Goal: Information Seeking & Learning: Learn about a topic

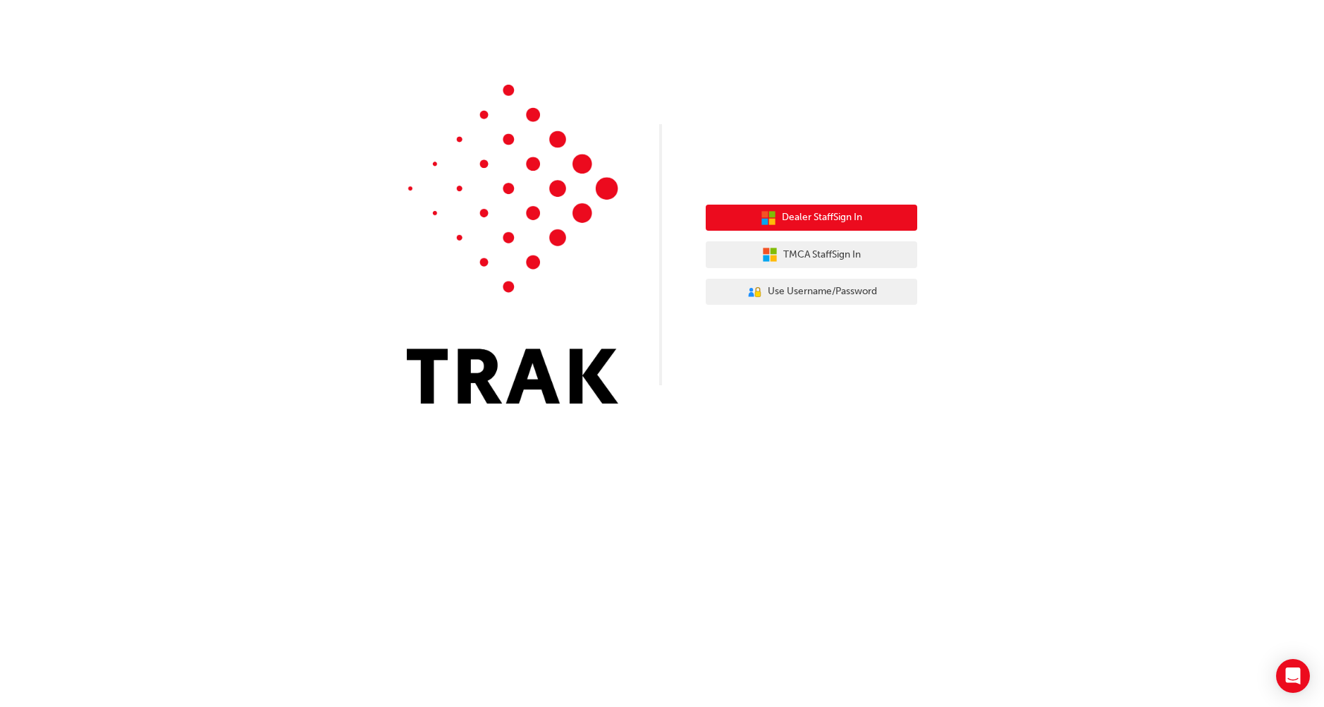
click at [791, 215] on span "Dealer Staff Sign In" at bounding box center [822, 217] width 80 height 16
click at [761, 216] on icon "button" at bounding box center [769, 218] width 16 height 16
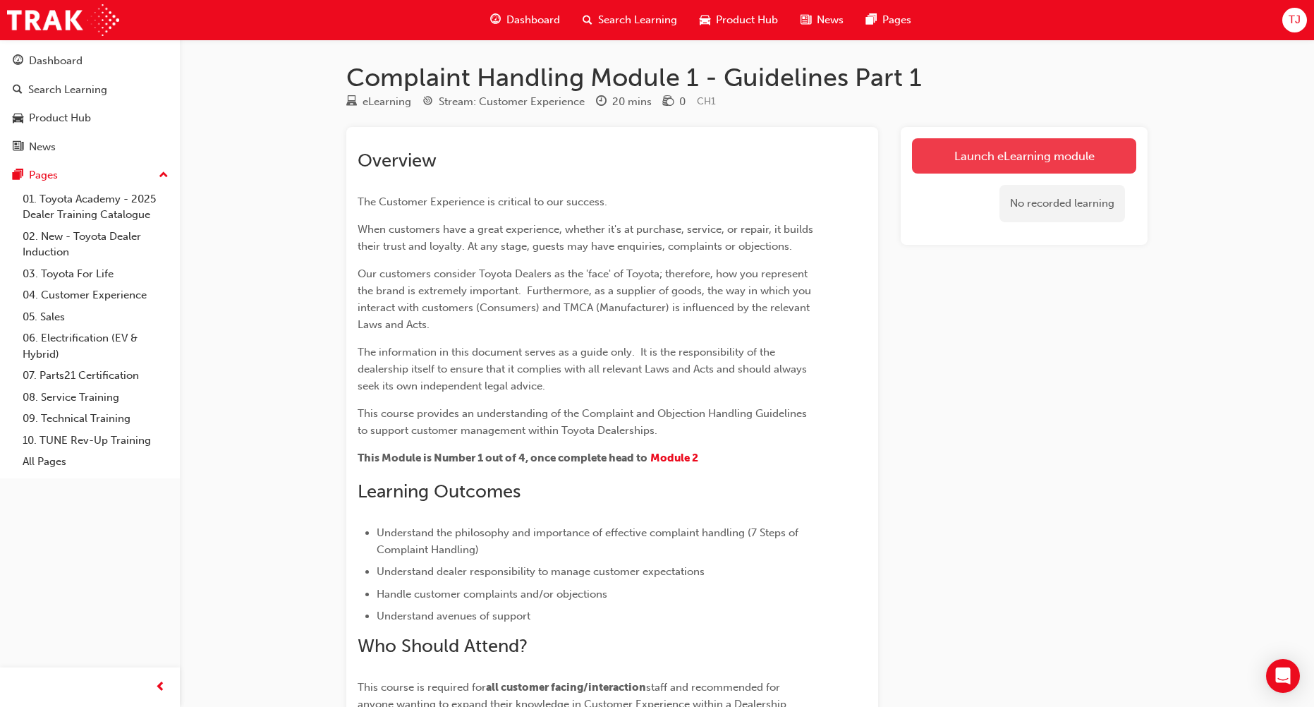
click at [968, 145] on link "Launch eLearning module" at bounding box center [1024, 155] width 224 height 35
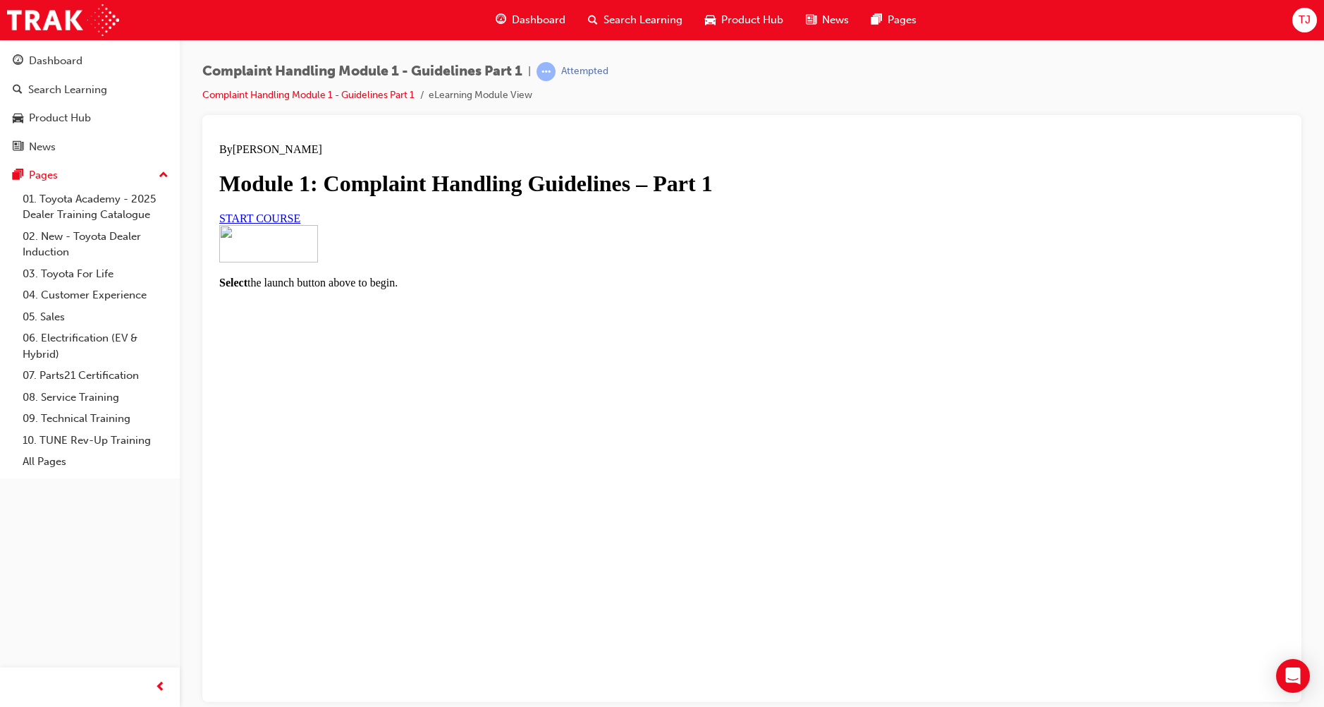
click at [871, 264] on div at bounding box center [752, 244] width 1066 height 40
click at [300, 224] on link "START COURSE" at bounding box center [259, 218] width 81 height 12
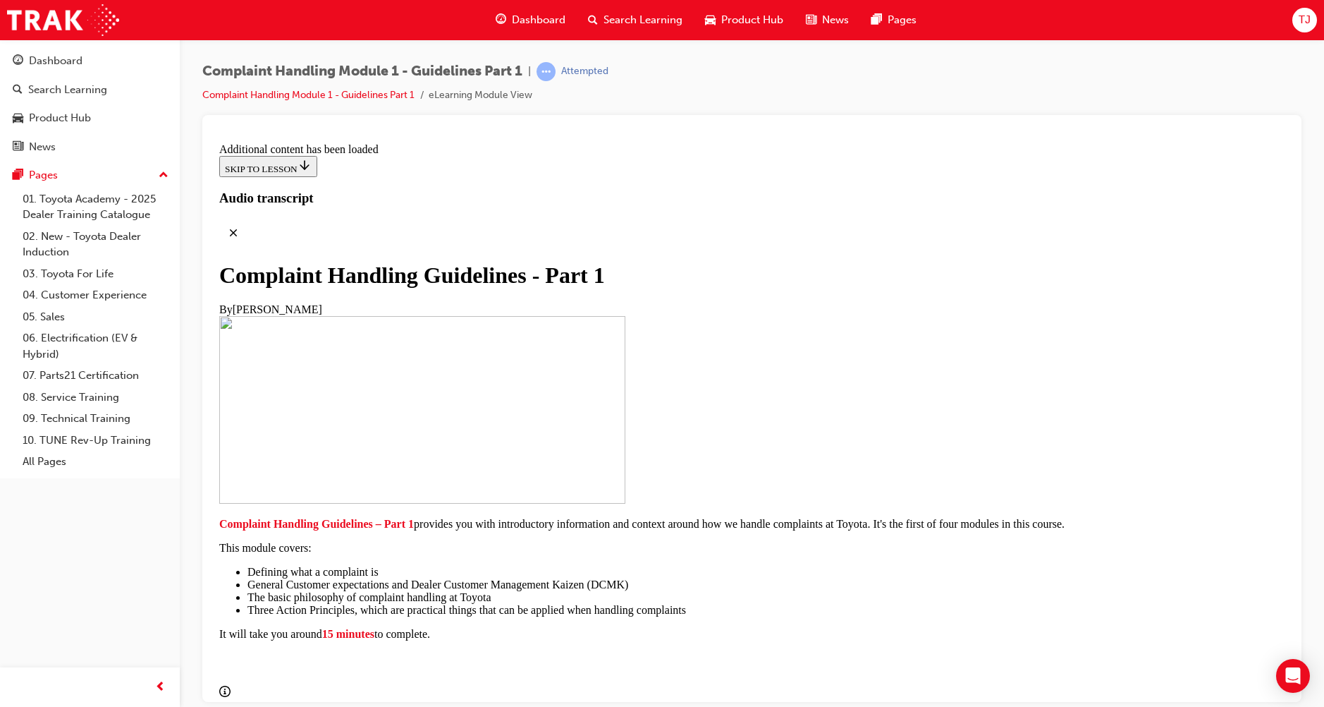
scroll to position [941, 0]
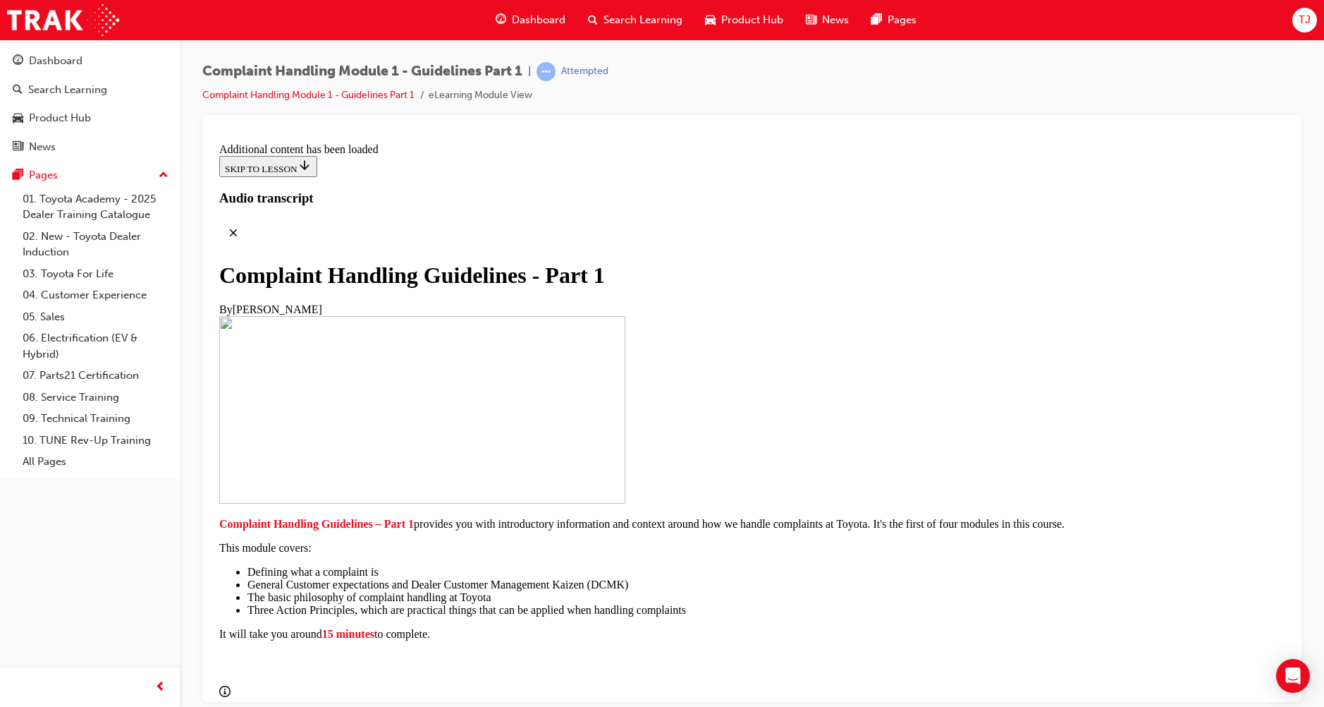
drag, startPoint x: 726, startPoint y: 482, endPoint x: 719, endPoint y: 474, distance: 10.5
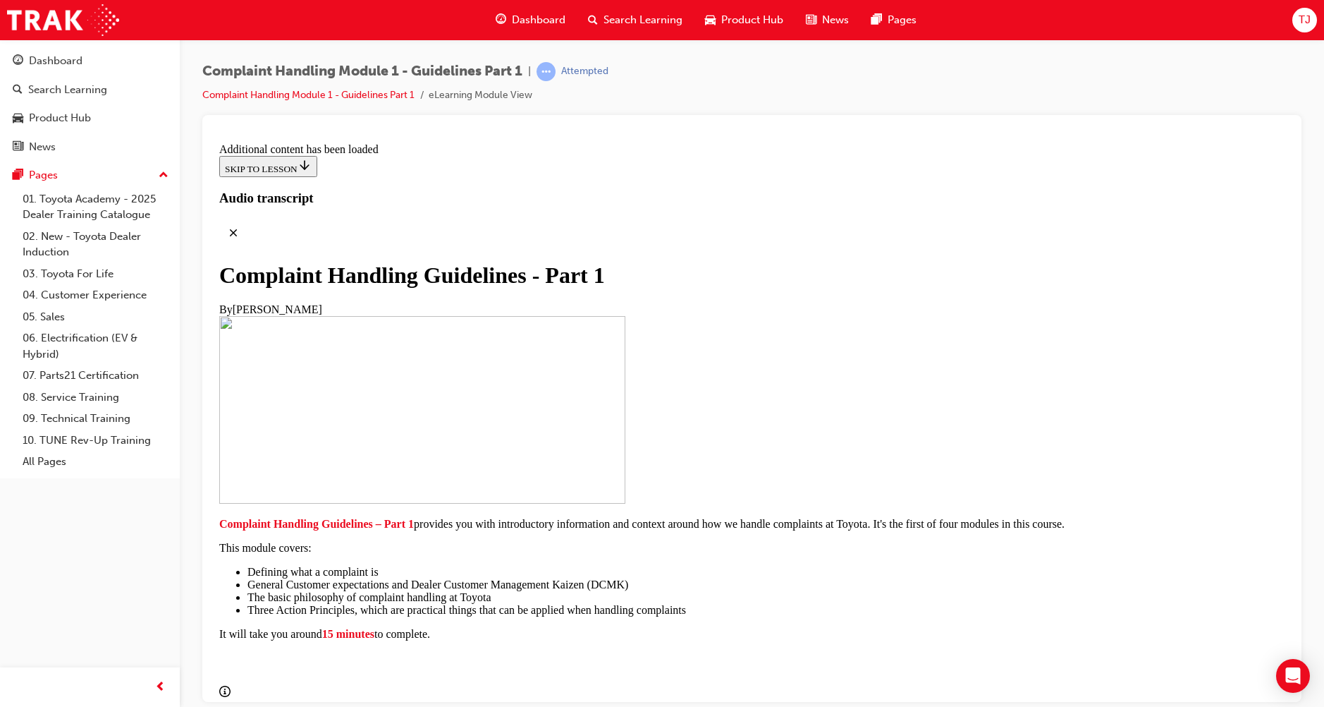
drag, startPoint x: 688, startPoint y: 294, endPoint x: 692, endPoint y: 252, distance: 42.6
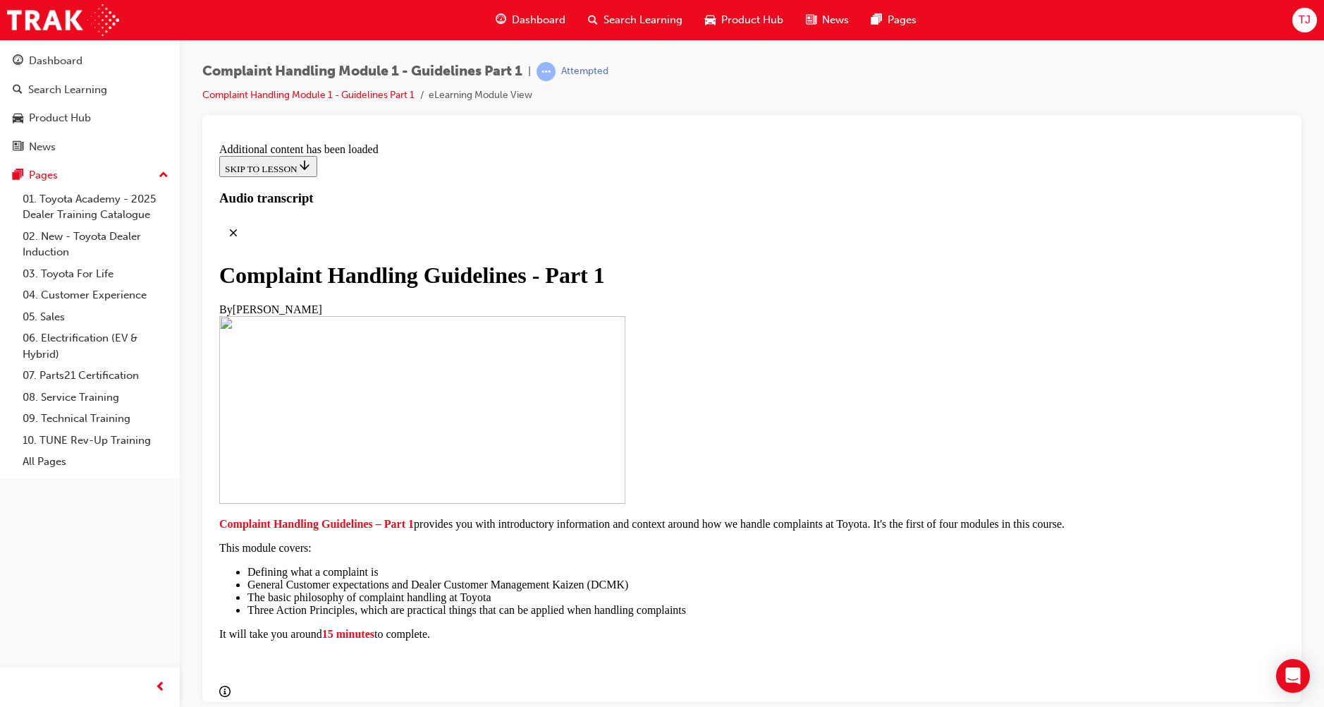
scroll to position [3080, 0]
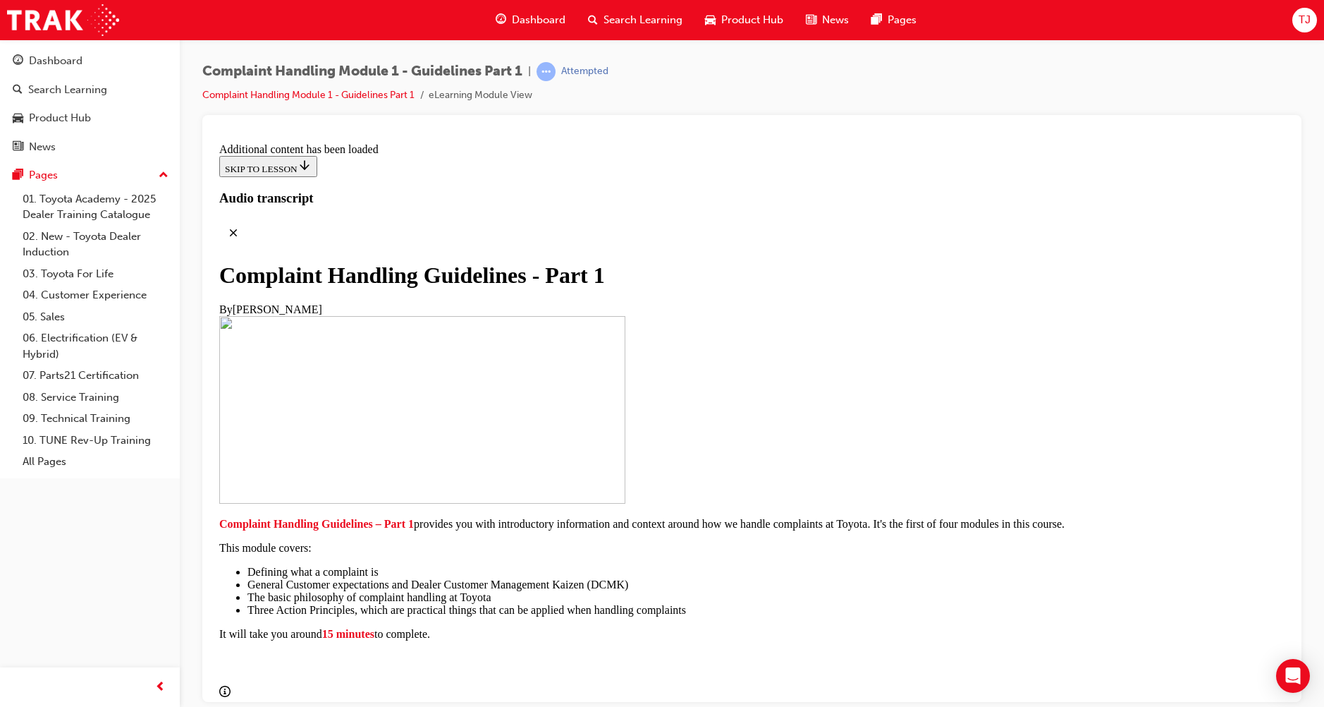
drag, startPoint x: 689, startPoint y: 496, endPoint x: 684, endPoint y: 441, distance: 55.9
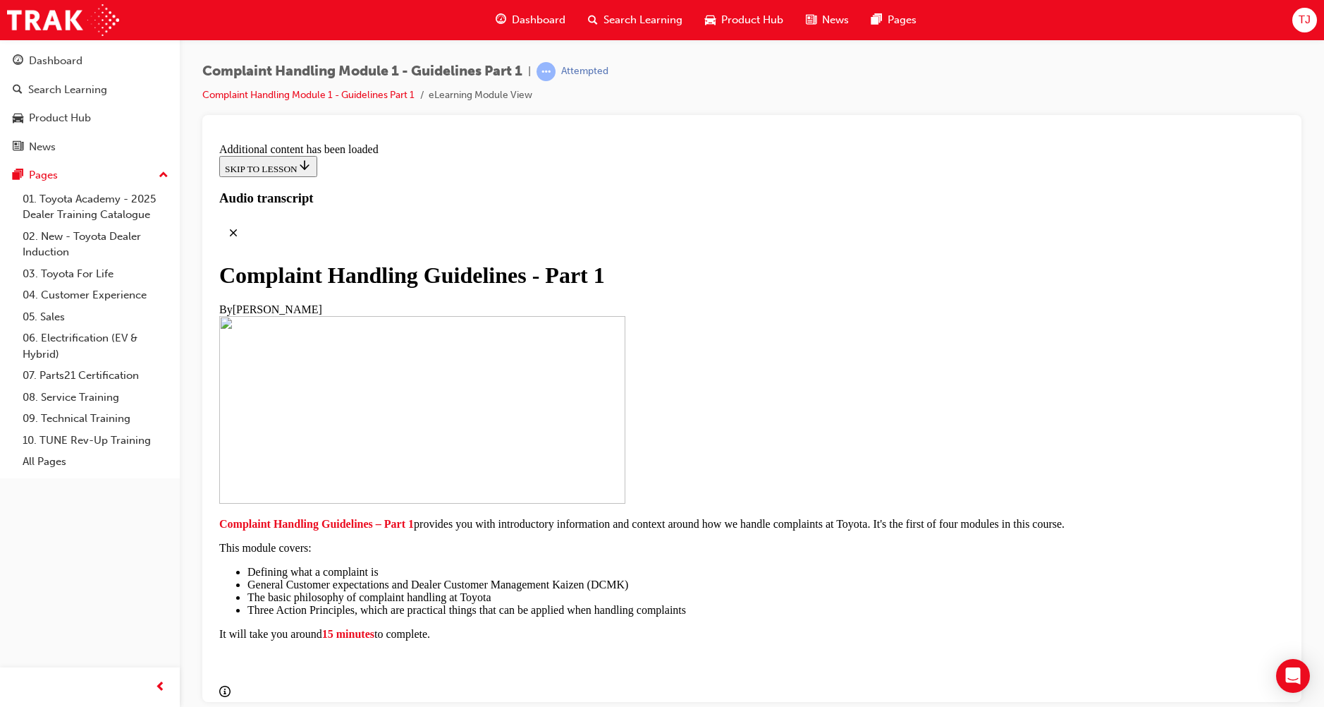
drag, startPoint x: 683, startPoint y: 438, endPoint x: 669, endPoint y: 370, distance: 69.8
drag, startPoint x: 667, startPoint y: 279, endPoint x: 661, endPoint y: 224, distance: 55.3
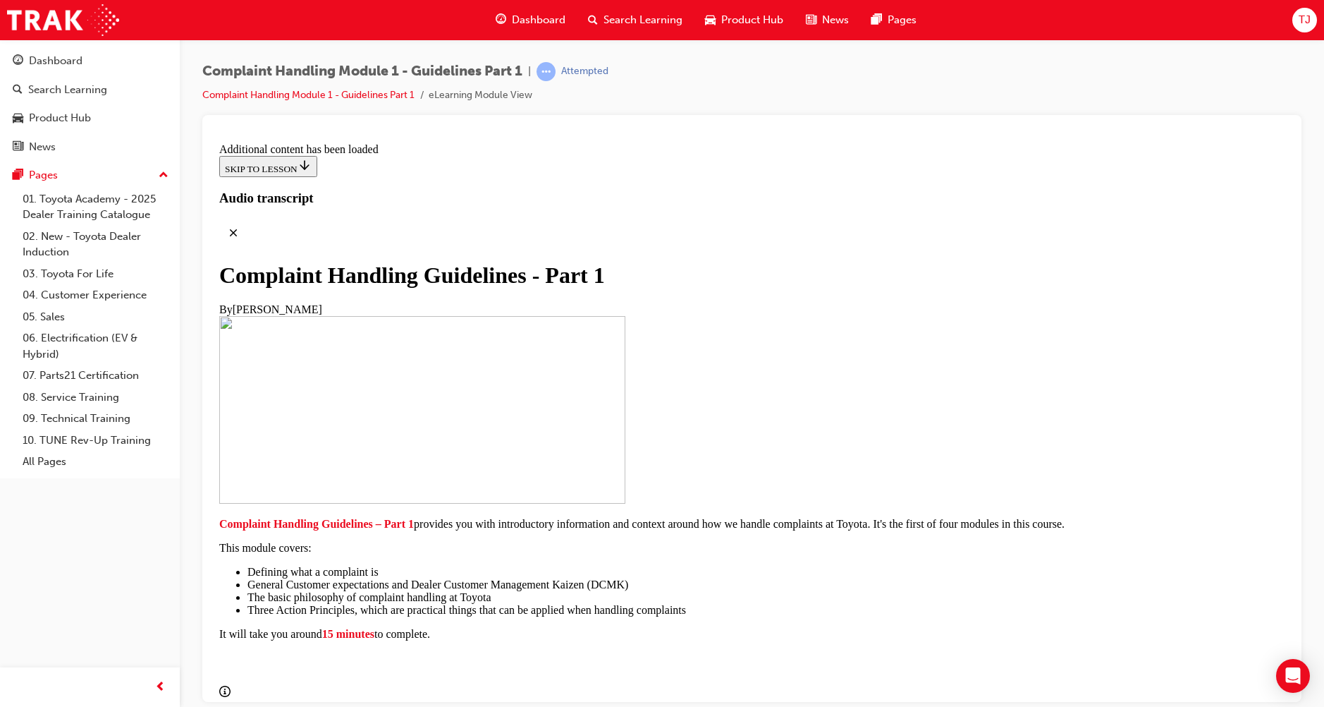
drag, startPoint x: 674, startPoint y: 402, endPoint x: 712, endPoint y: 456, distance: 65.7
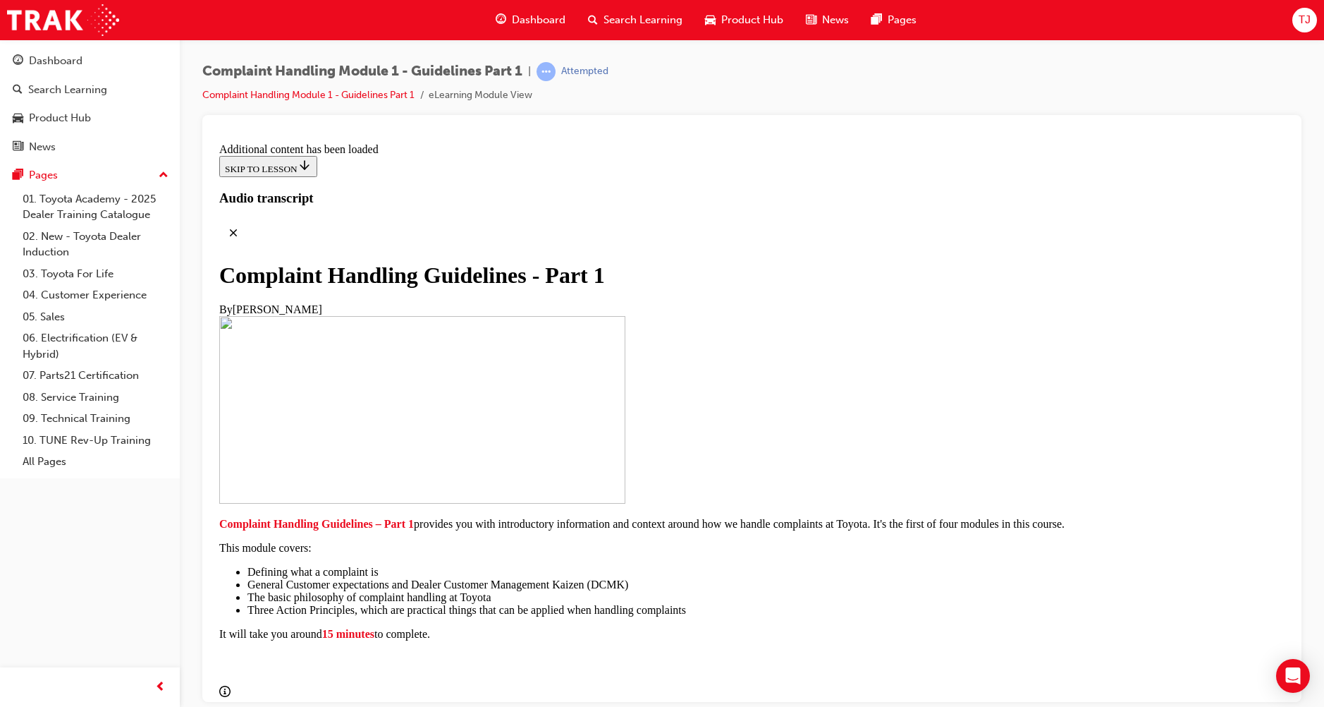
scroll to position [5627, 0]
drag, startPoint x: 745, startPoint y: 661, endPoint x: 794, endPoint y: 654, distance: 49.1
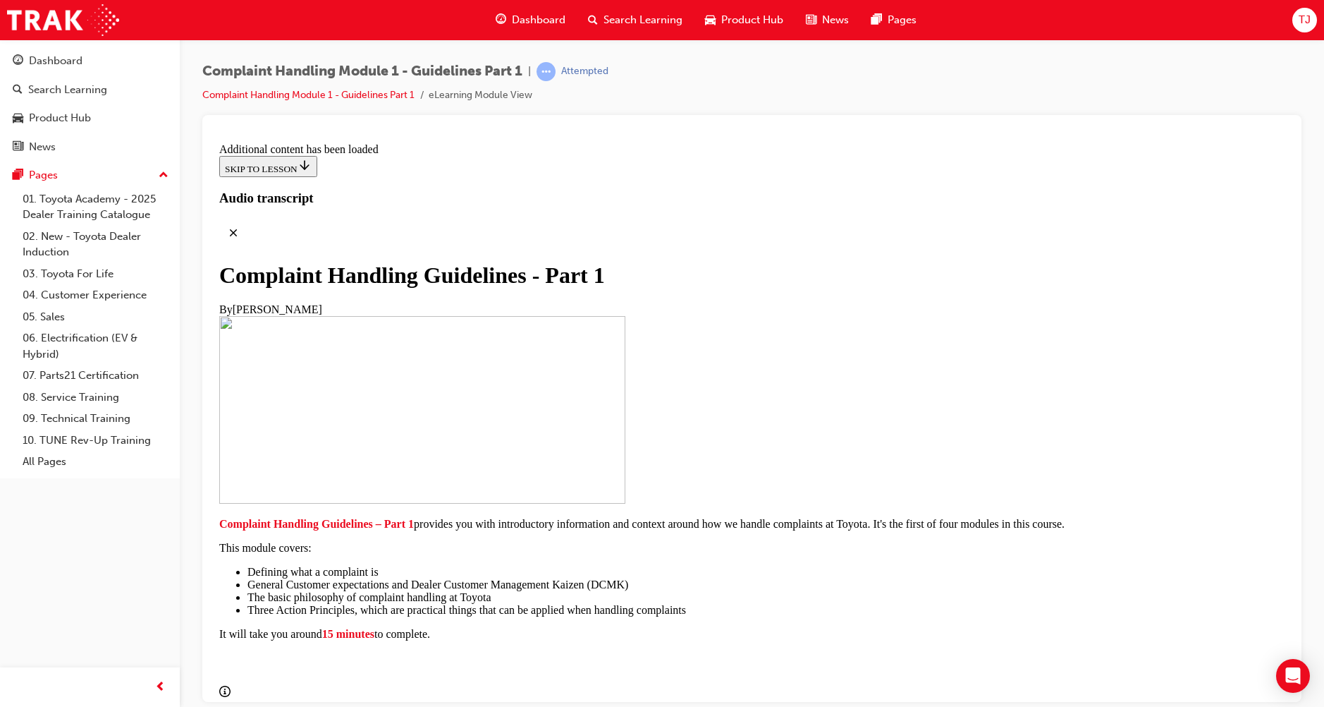
scroll to position [6051, 0]
drag, startPoint x: 560, startPoint y: 407, endPoint x: 673, endPoint y: 413, distance: 113.7
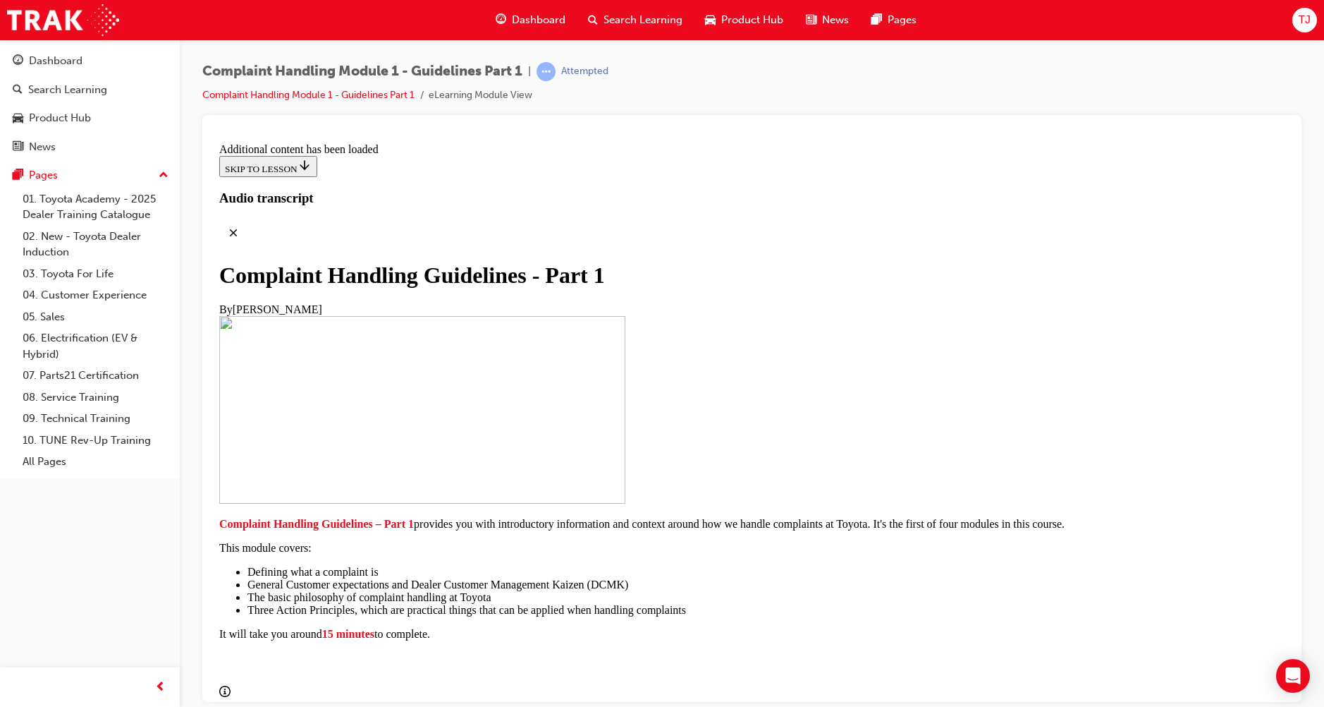
drag, startPoint x: 667, startPoint y: 431, endPoint x: 667, endPoint y: 377, distance: 53.6
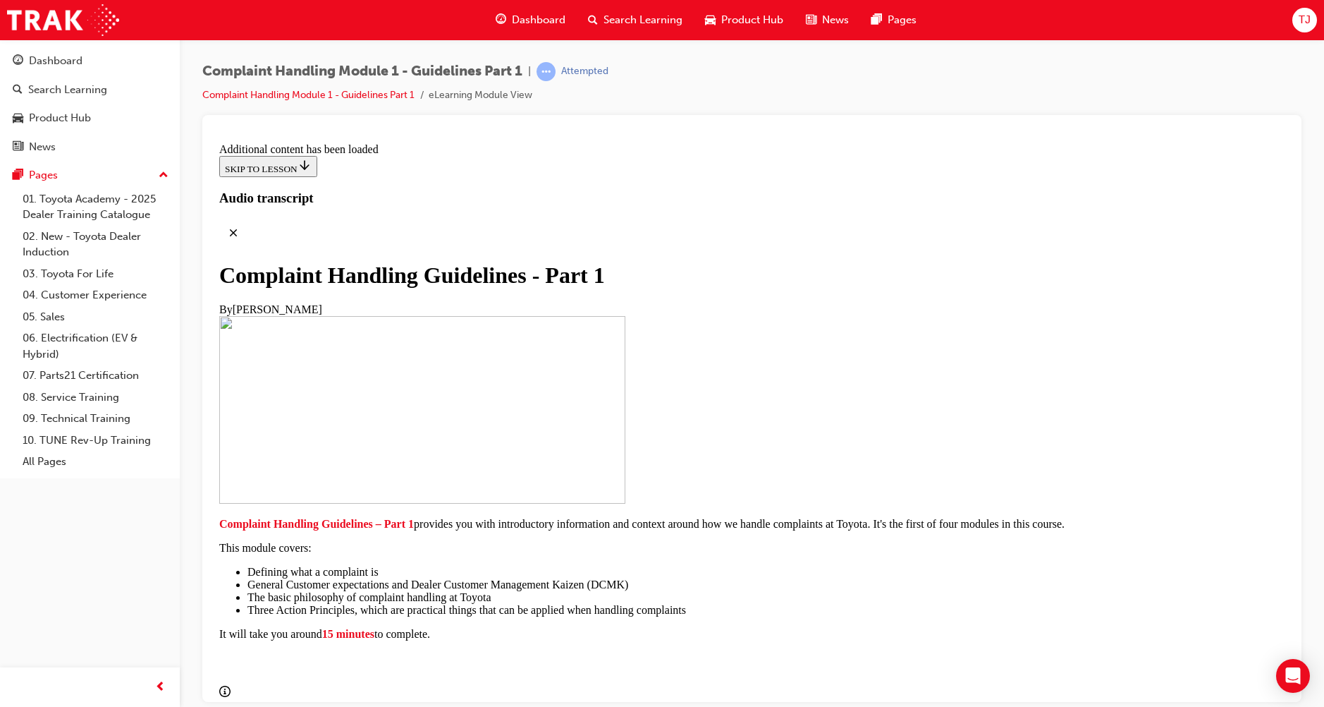
scroll to position [7045, 0]
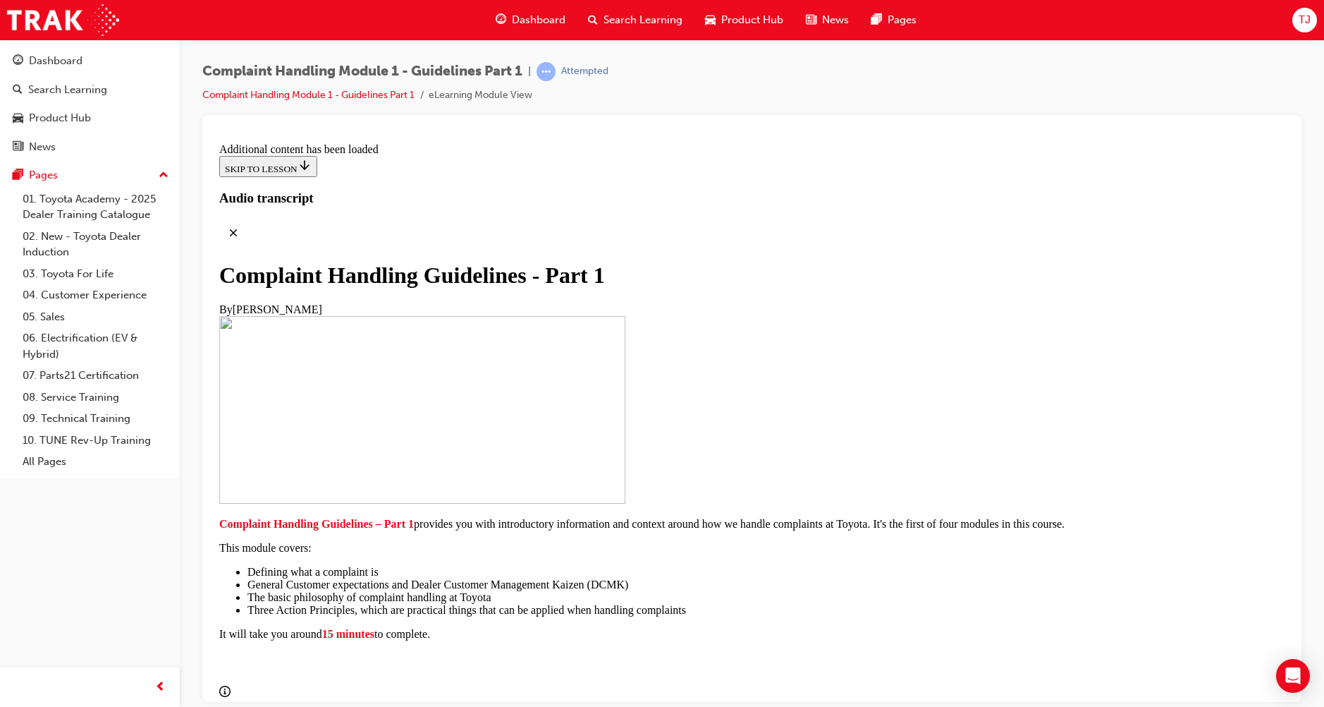
scroll to position [8274, 0]
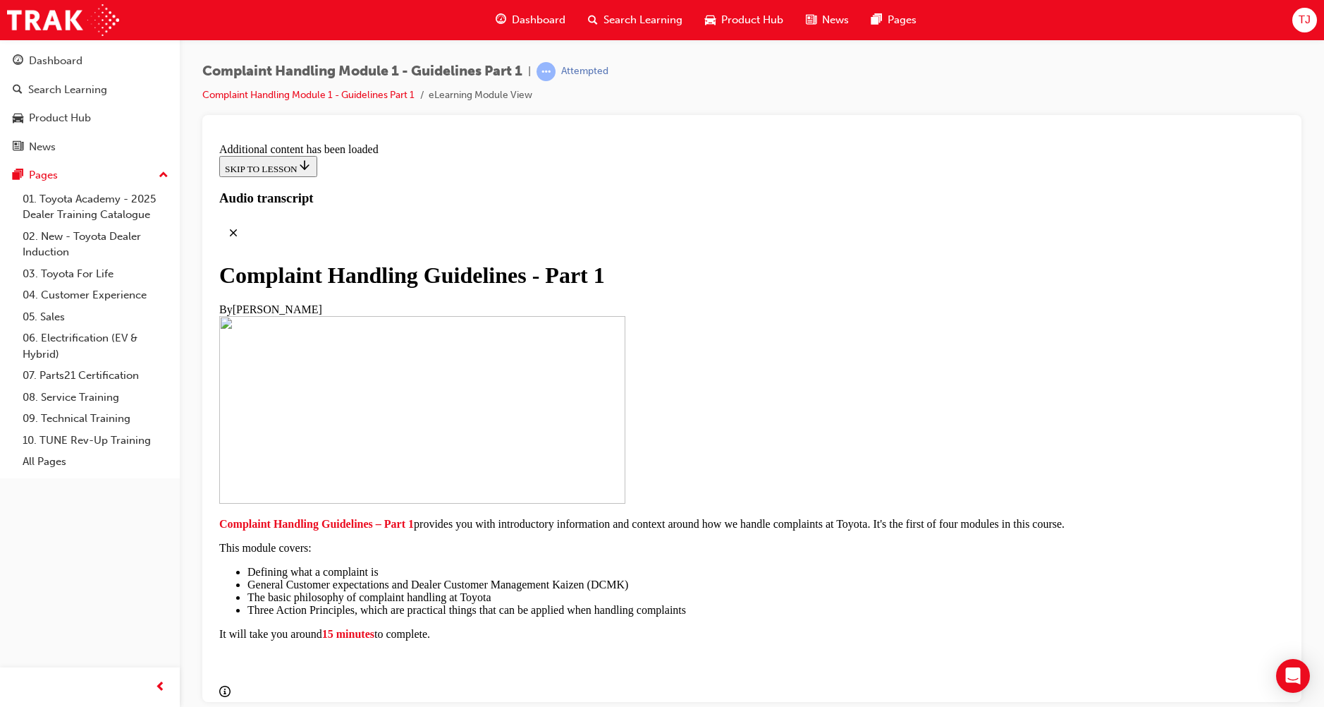
radio input "true"
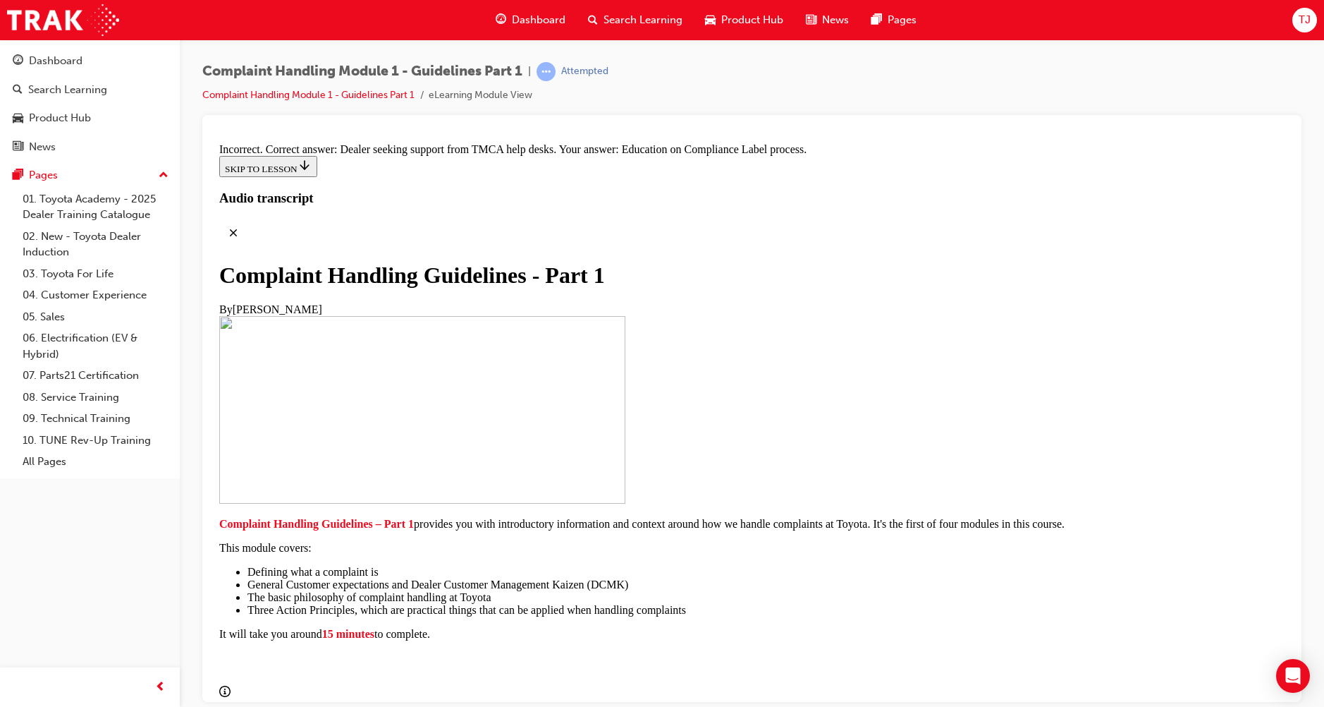
scroll to position [9604, 0]
radio input "true"
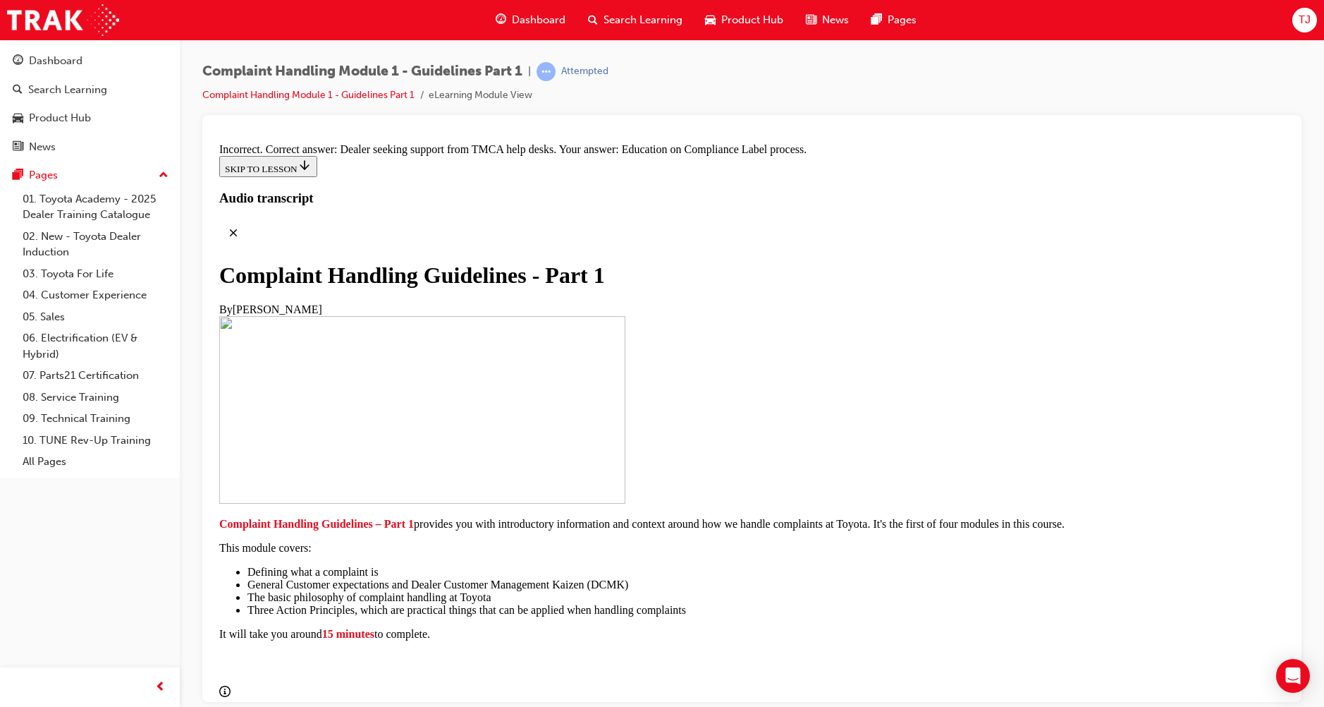
scroll to position [9542, 0]
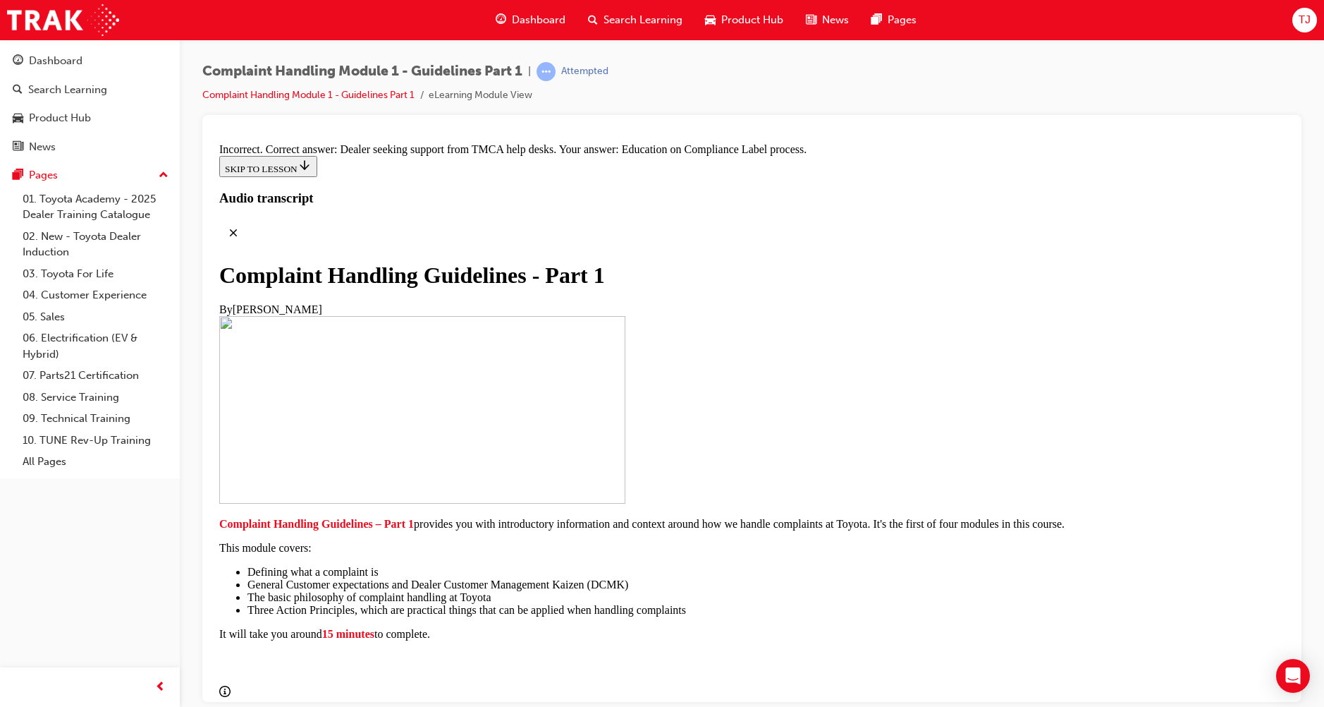
drag, startPoint x: 539, startPoint y: 370, endPoint x: 542, endPoint y: 343, distance: 27.0
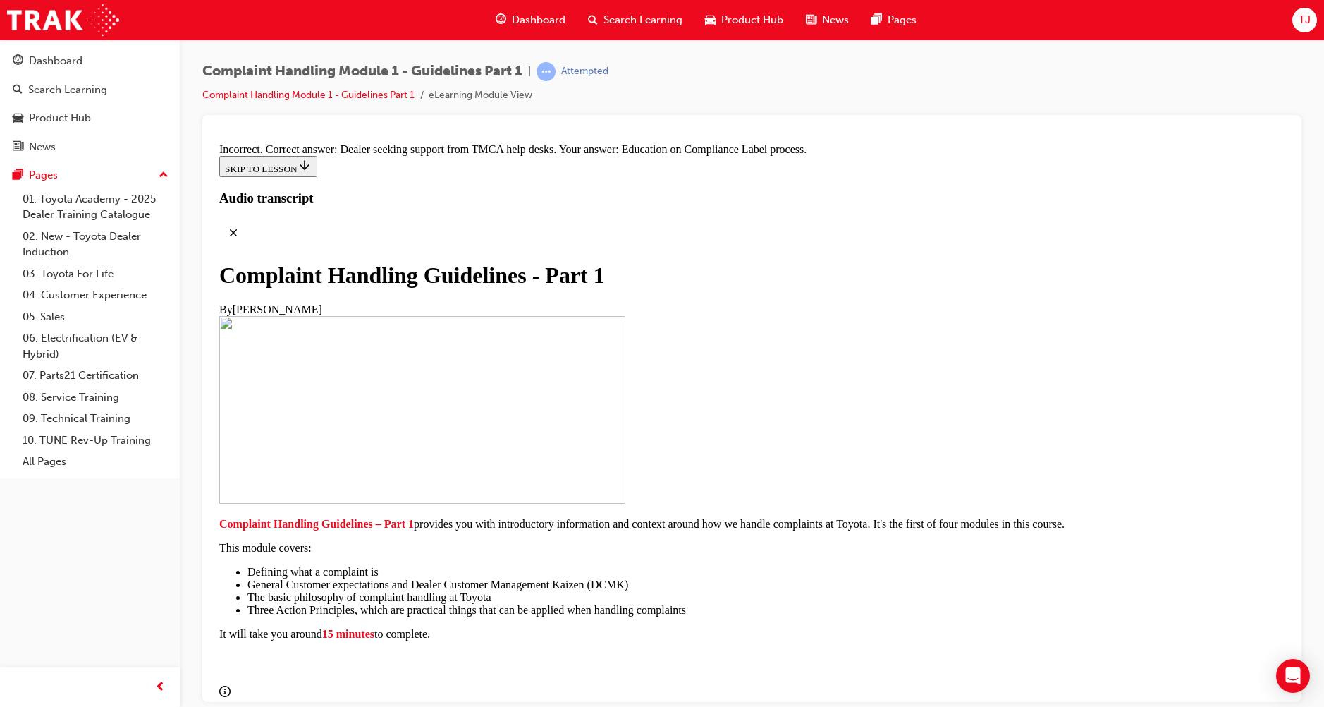
radio input "true"
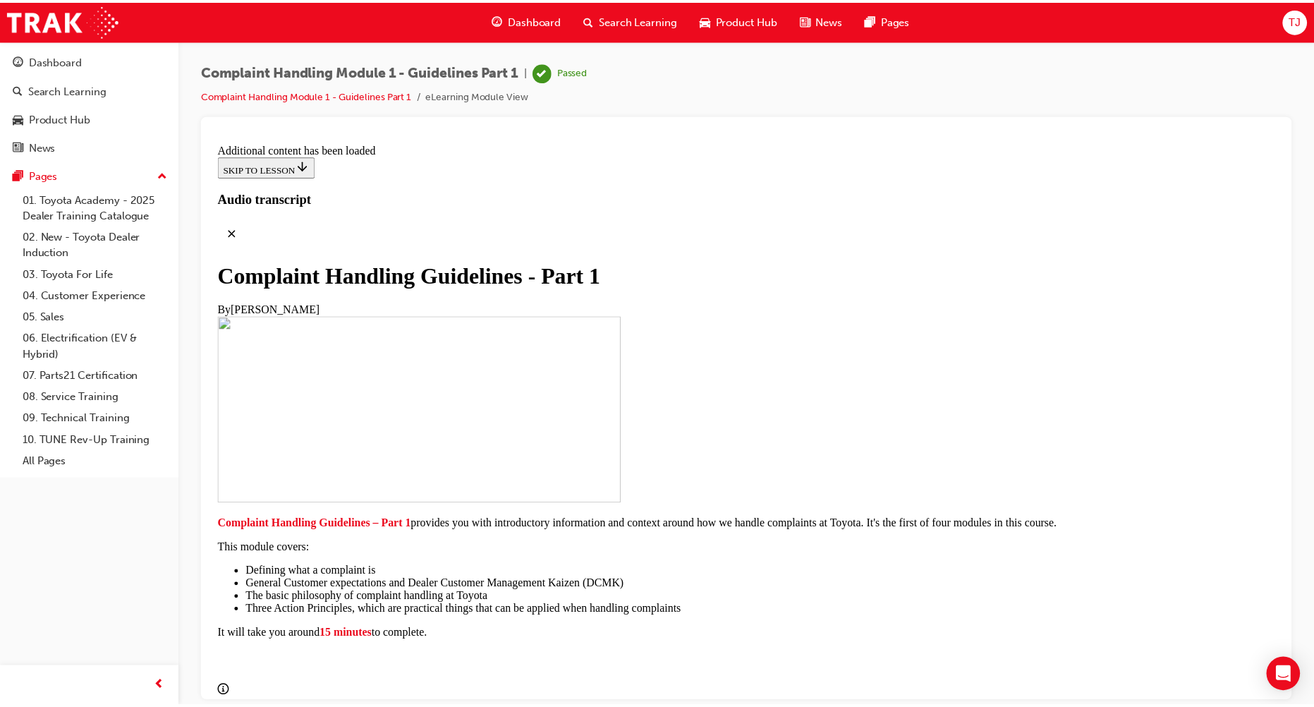
scroll to position [9990, 0]
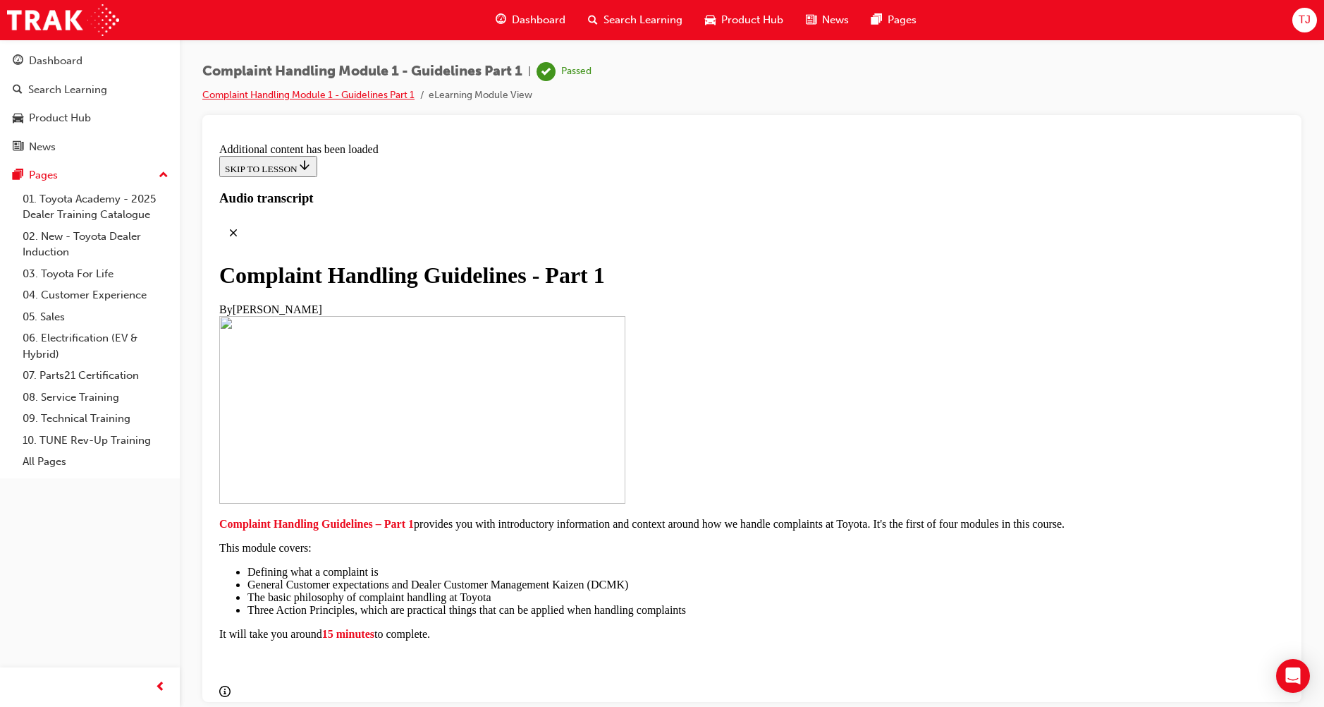
click at [293, 98] on link "Complaint Handling Module 1 - Guidelines Part 1" at bounding box center [308, 95] width 212 height 12
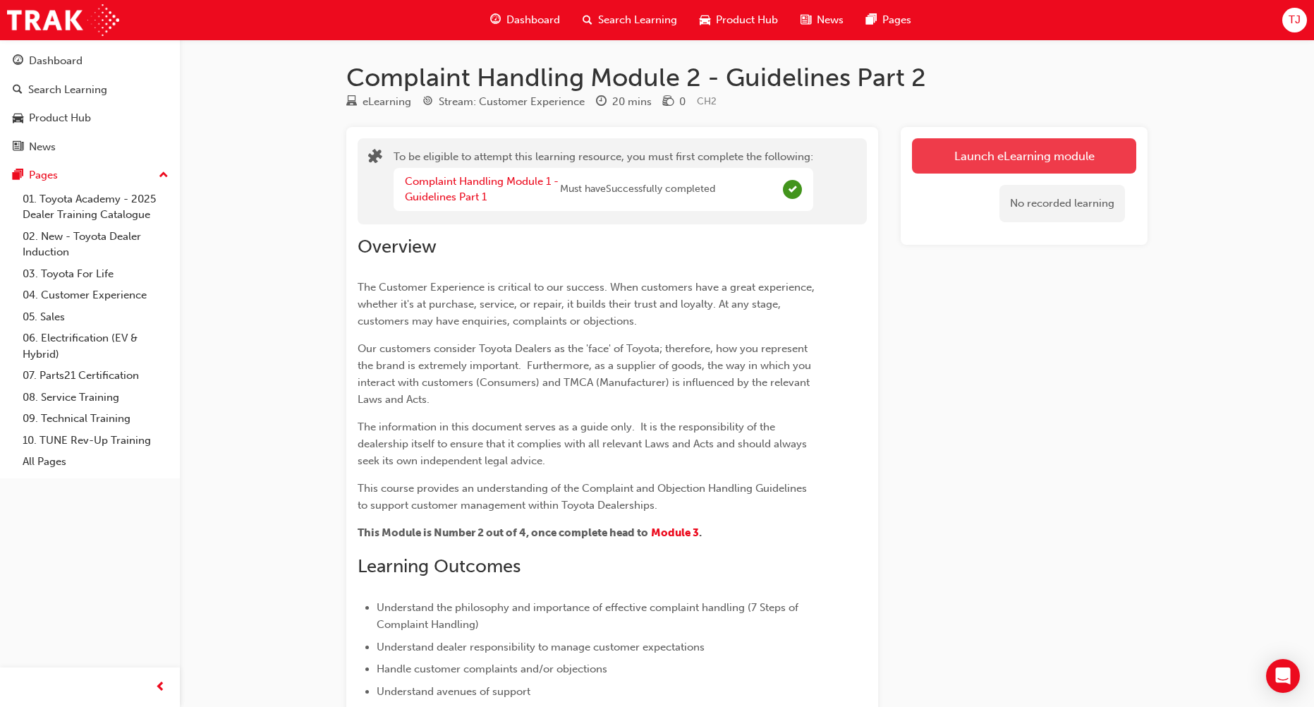
click at [995, 164] on button "Launch eLearning module" at bounding box center [1024, 155] width 224 height 35
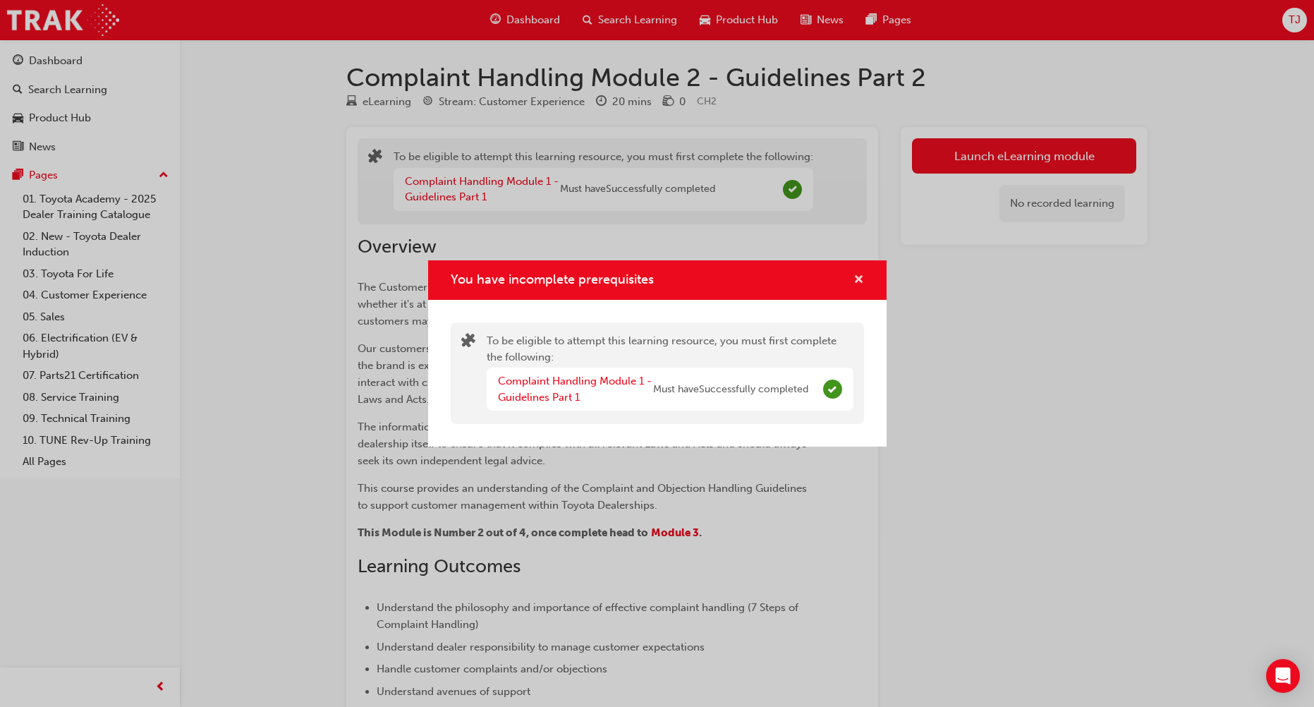
click at [858, 282] on span "cross-icon" at bounding box center [858, 280] width 11 height 13
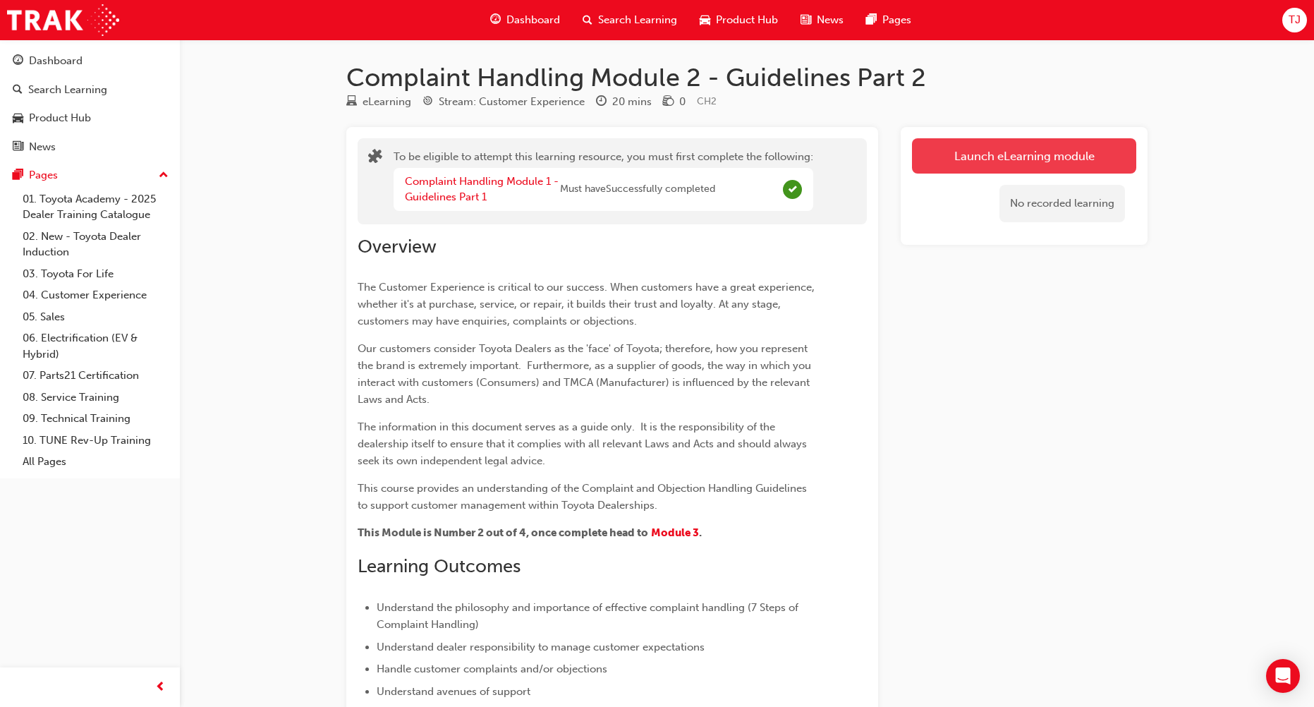
click at [967, 167] on button "Launch eLearning module" at bounding box center [1024, 155] width 224 height 35
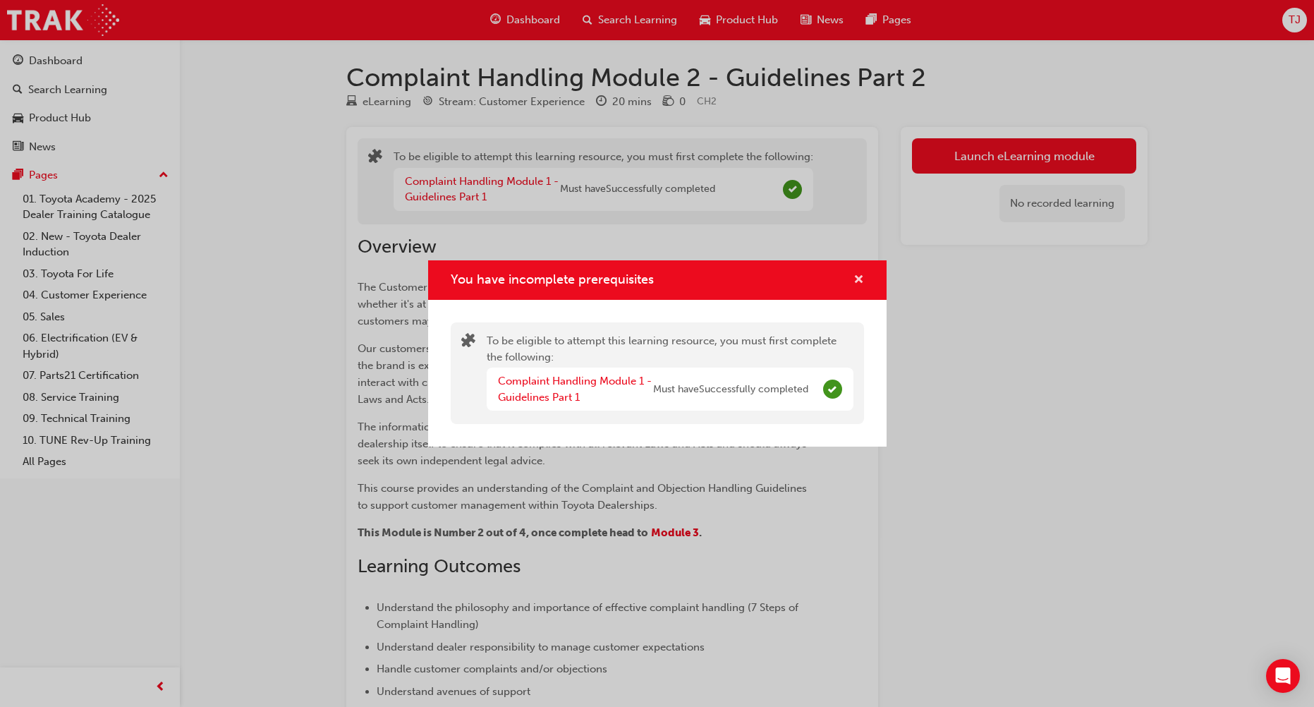
click at [859, 274] on span "cross-icon" at bounding box center [858, 280] width 11 height 13
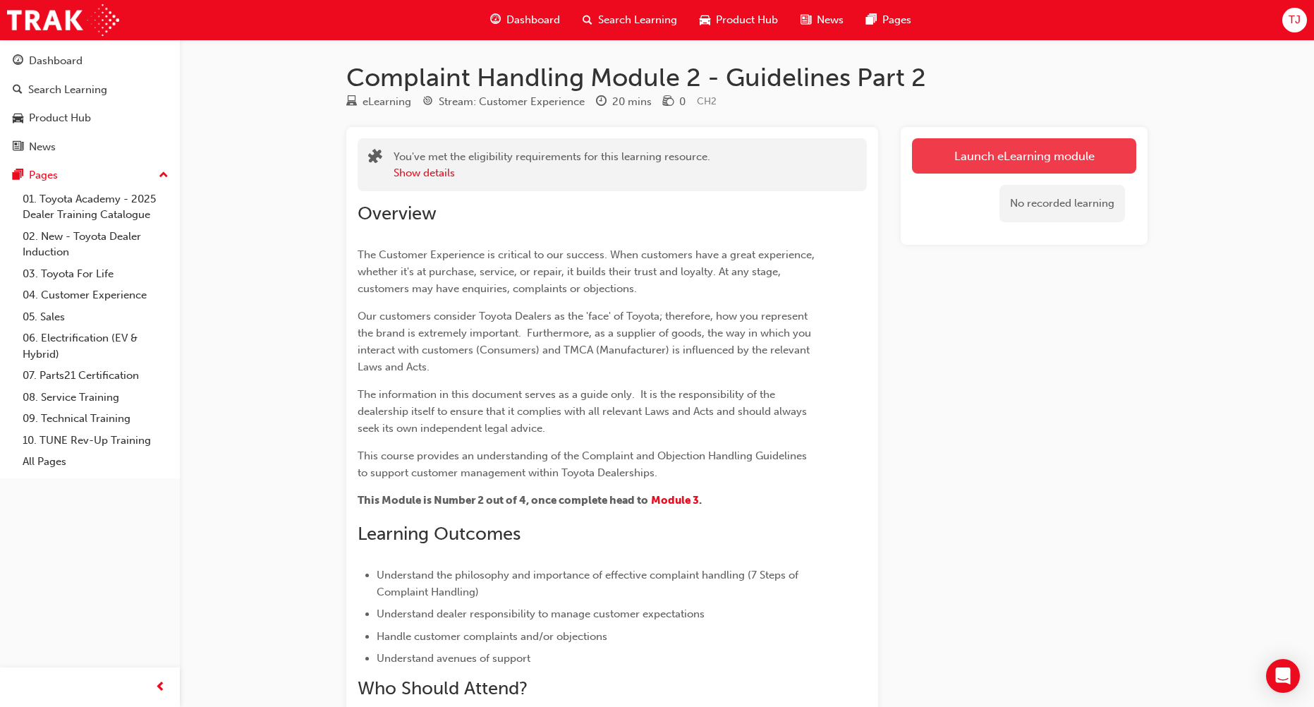
click at [941, 157] on link "Launch eLearning module" at bounding box center [1024, 155] width 224 height 35
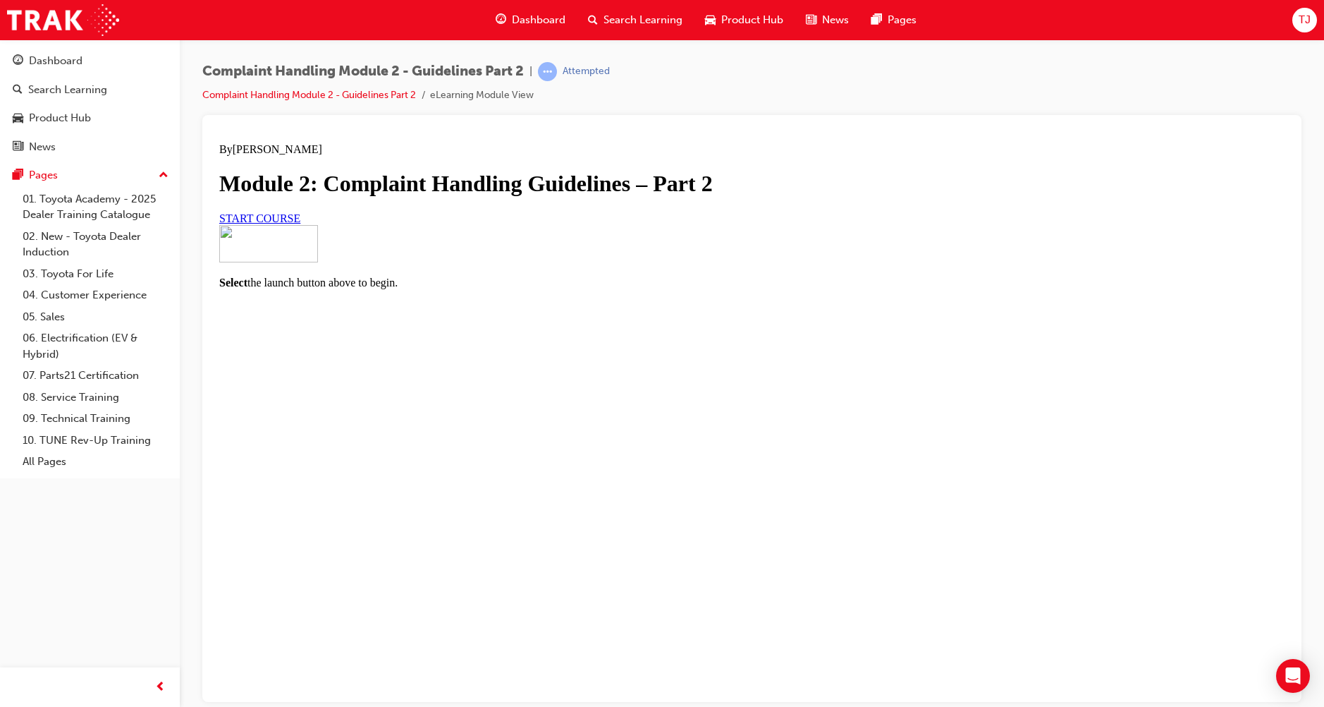
drag, startPoint x: 1168, startPoint y: 558, endPoint x: 900, endPoint y: 497, distance: 274.8
click at [1168, 224] on div at bounding box center [752, 224] width 1066 height 0
click at [588, 224] on div "By Cynthia Speed Module 2: Complaint Handling Guidelines – Part 2 START COURSE" at bounding box center [752, 183] width 1066 height 82
click at [300, 224] on span "START COURSE" at bounding box center [259, 218] width 81 height 12
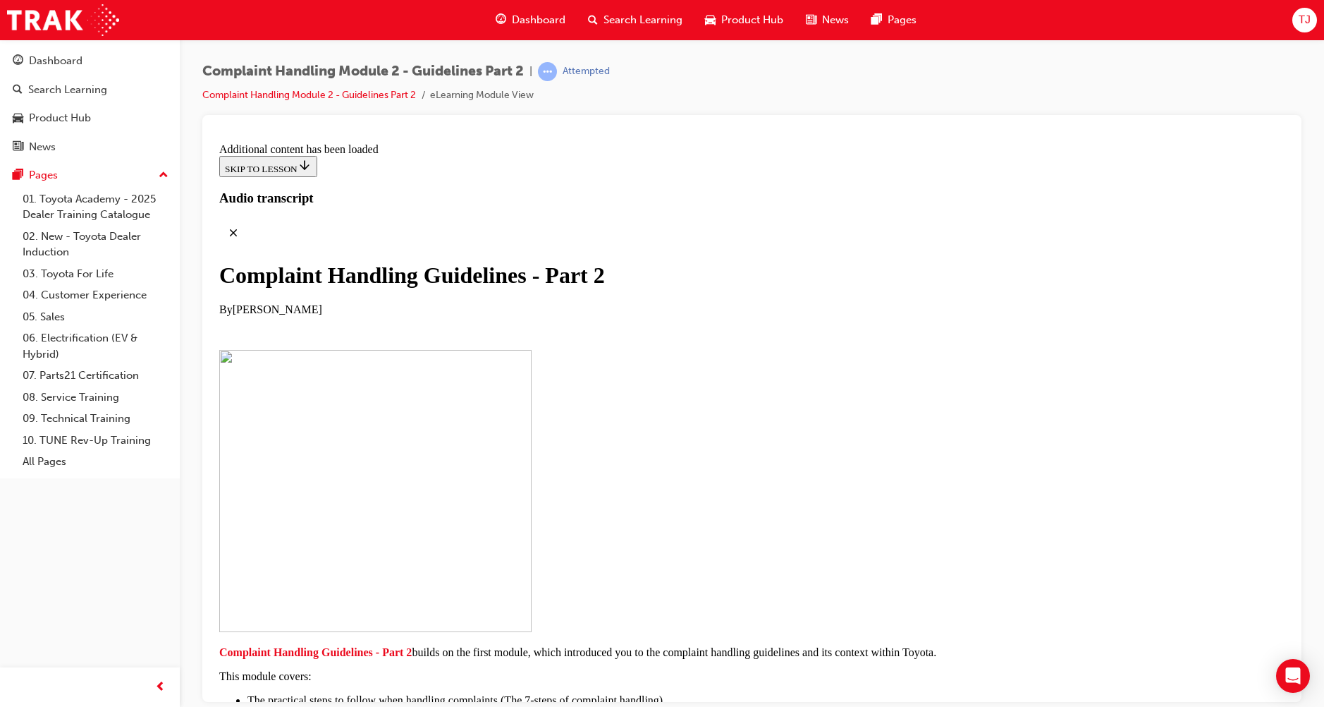
scroll to position [1038, 0]
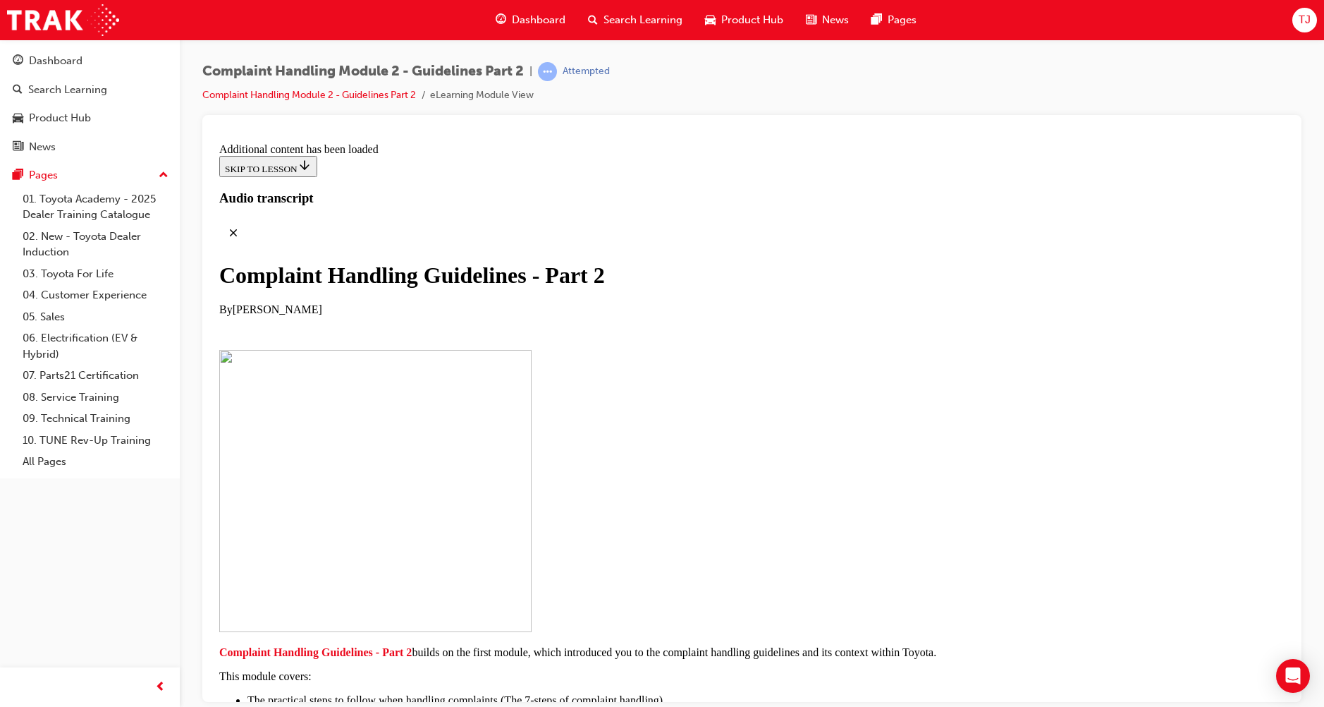
drag, startPoint x: 681, startPoint y: 429, endPoint x: 680, endPoint y: 392, distance: 37.4
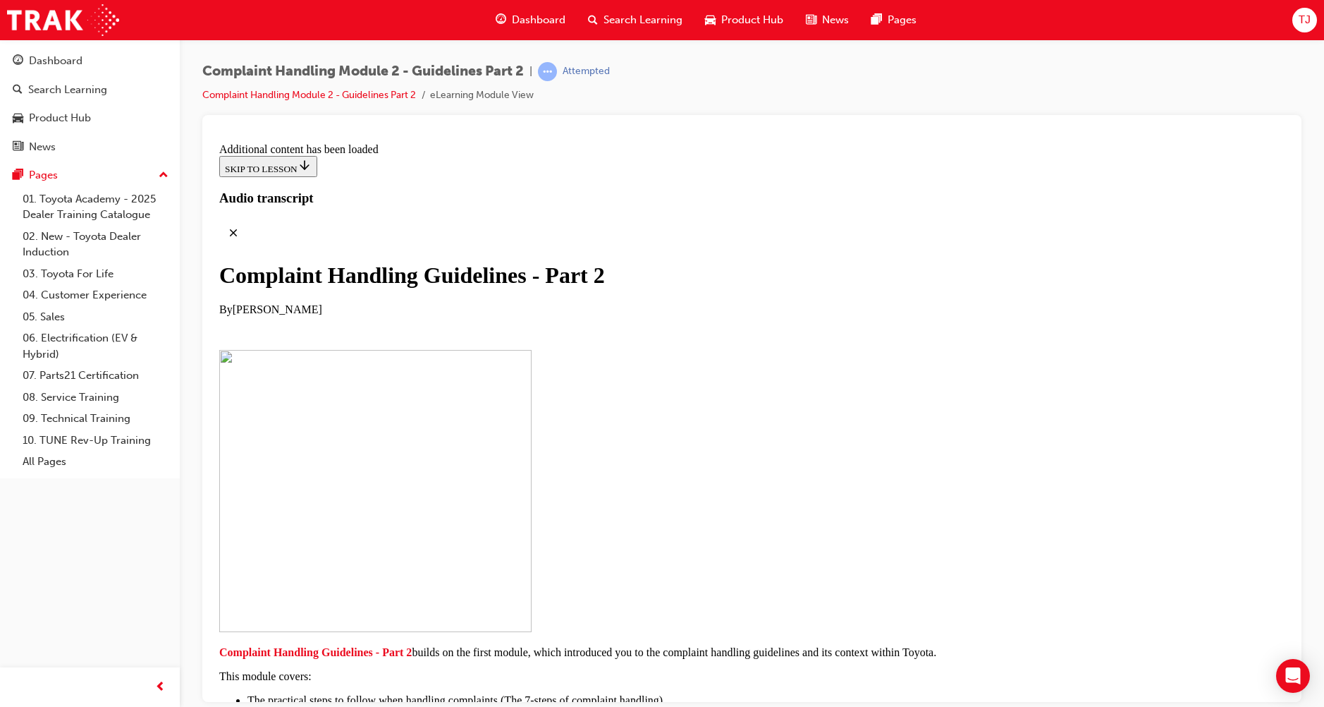
drag, startPoint x: 676, startPoint y: 361, endPoint x: 675, endPoint y: 317, distance: 44.4
drag, startPoint x: 673, startPoint y: 293, endPoint x: 674, endPoint y: 267, distance: 26.1
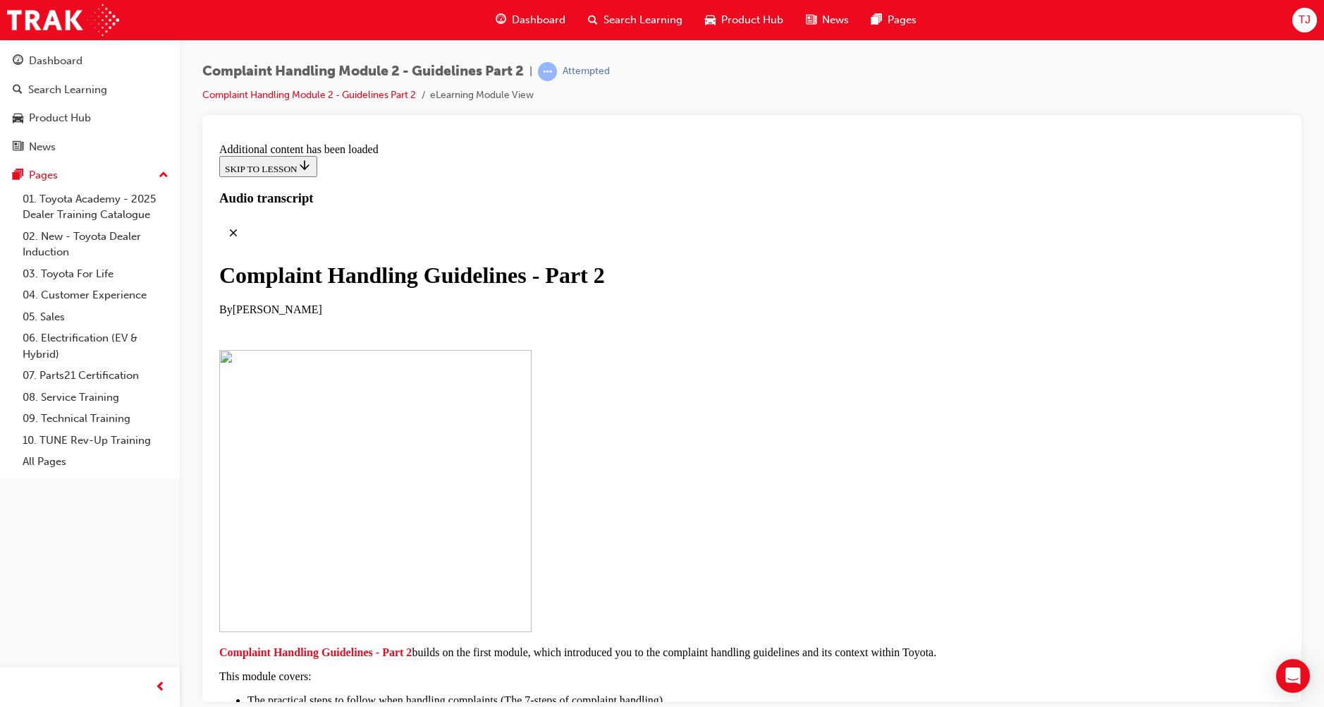
drag, startPoint x: 652, startPoint y: 477, endPoint x: 658, endPoint y: 460, distance: 17.2
drag, startPoint x: 661, startPoint y: 420, endPoint x: 663, endPoint y: 402, distance: 17.8
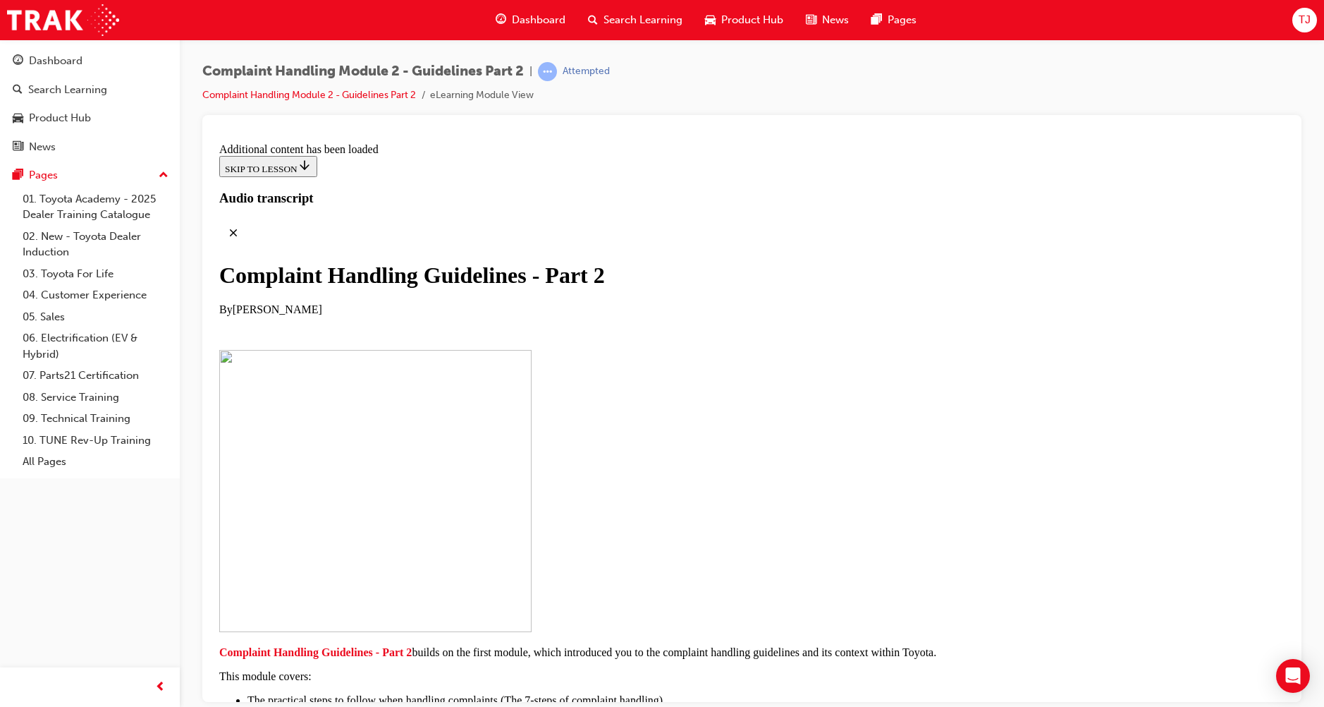
scroll to position [9283, 0]
checkbox input "true"
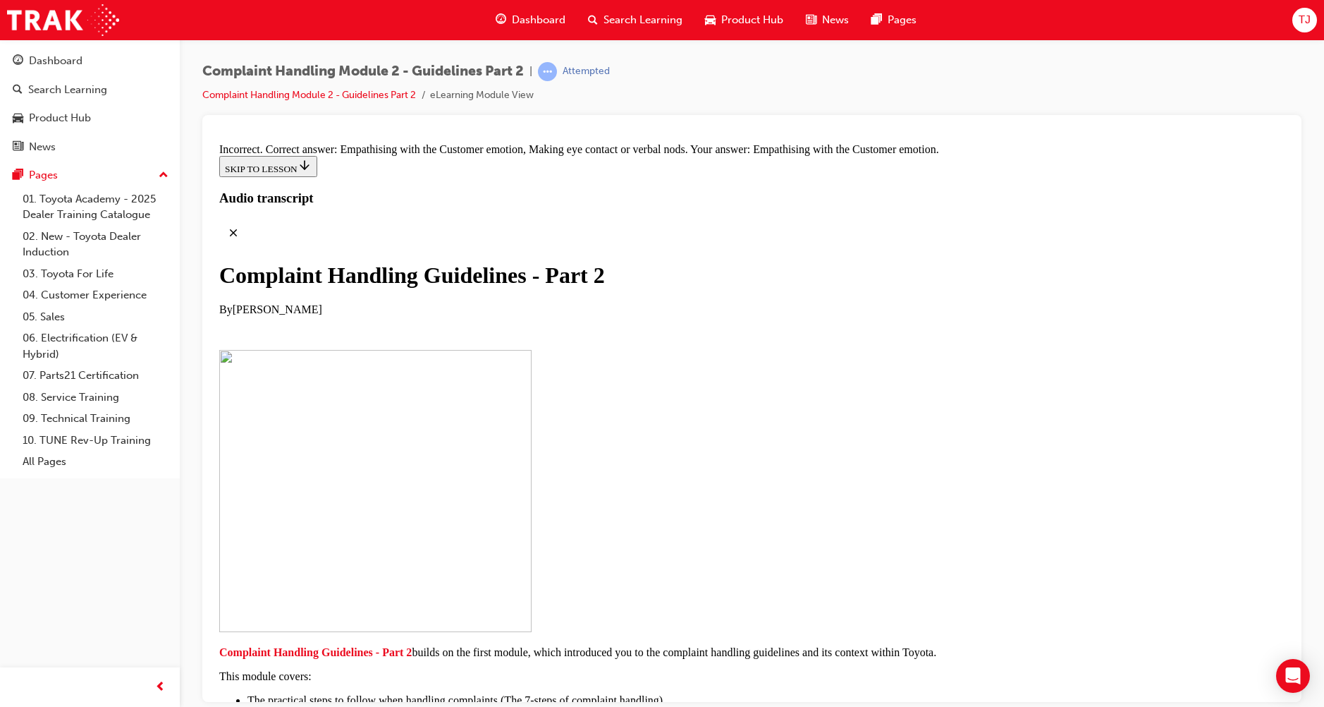
drag, startPoint x: 549, startPoint y: 333, endPoint x: 554, endPoint y: 315, distance: 18.1
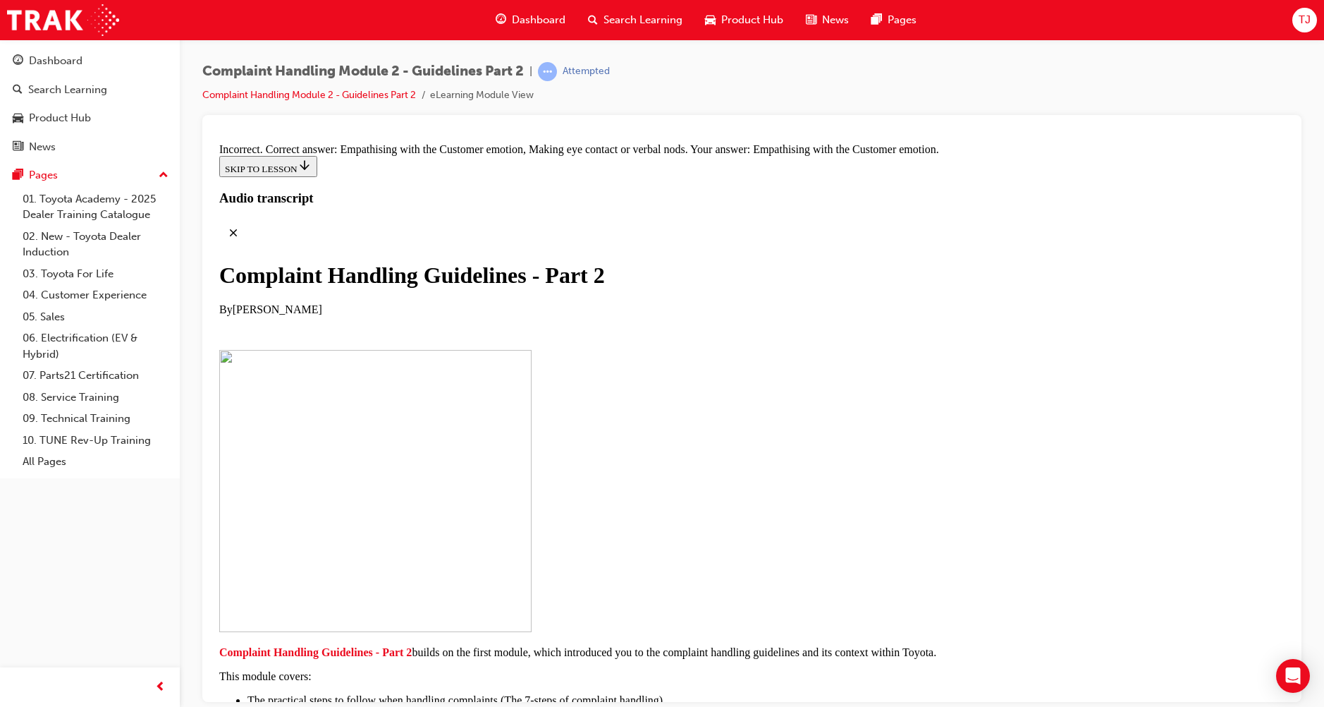
checkbox input "true"
checkbox input "false"
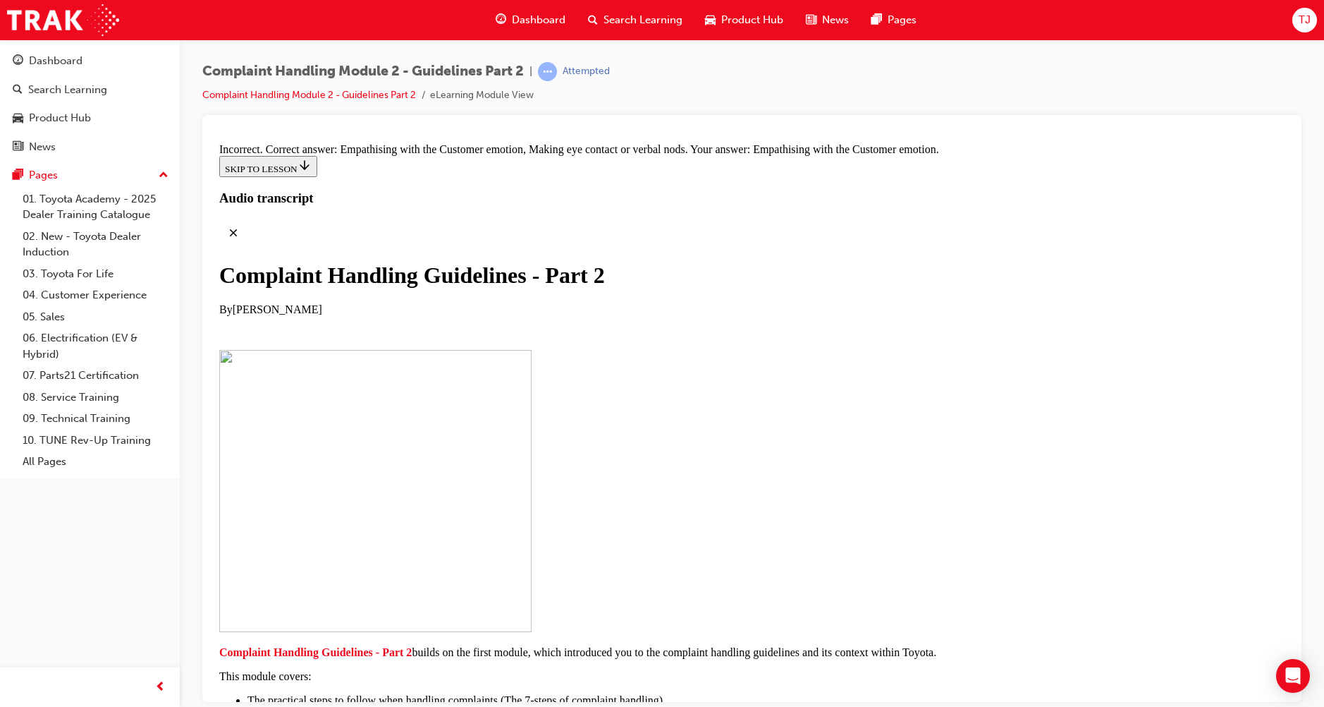
drag, startPoint x: 611, startPoint y: 341, endPoint x: 649, endPoint y: 322, distance: 41.9
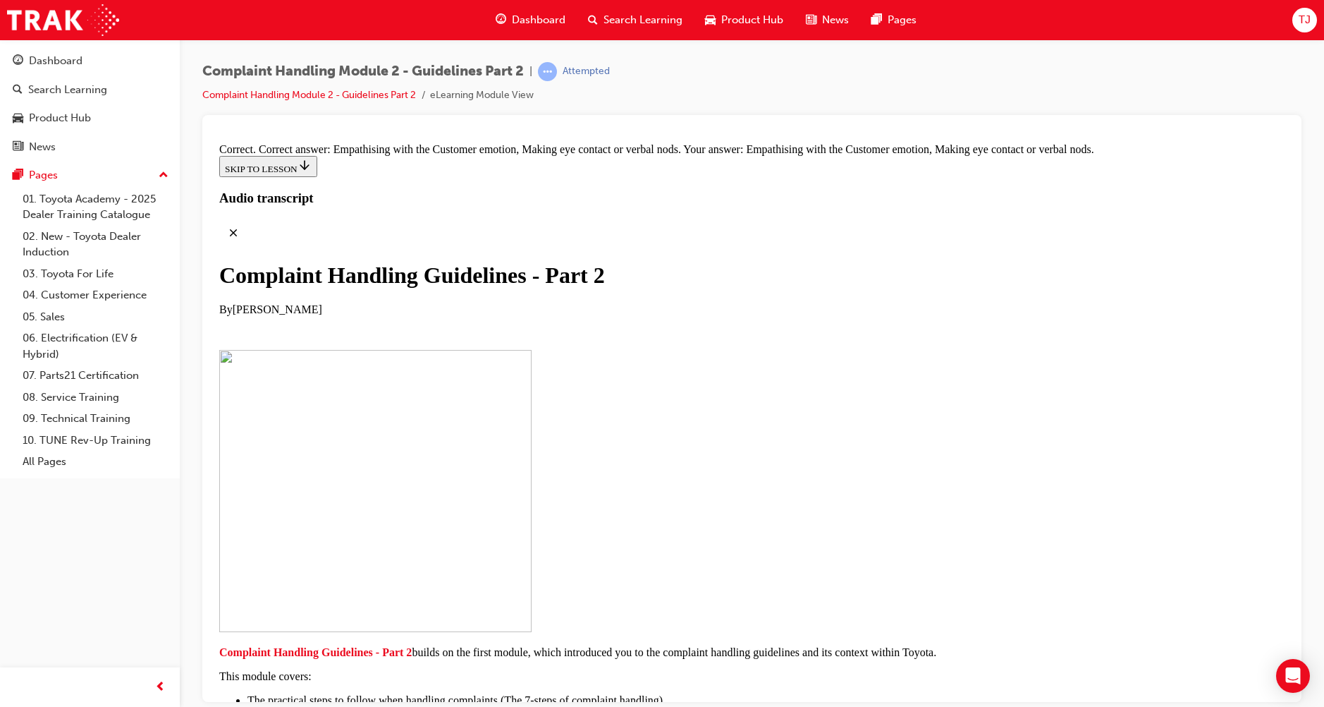
drag, startPoint x: 707, startPoint y: 320, endPoint x: 720, endPoint y: 245, distance: 75.9
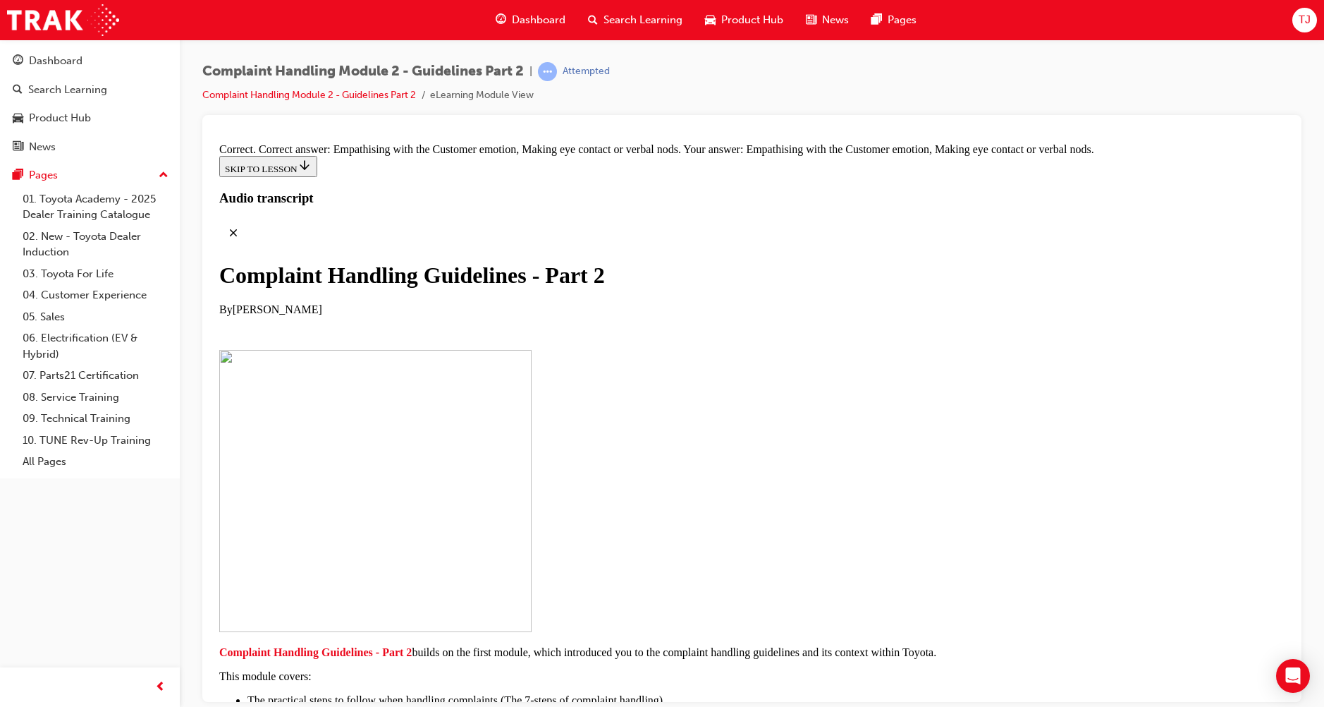
drag, startPoint x: 587, startPoint y: 260, endPoint x: 634, endPoint y: 262, distance: 46.6
drag, startPoint x: 622, startPoint y: 550, endPoint x: 662, endPoint y: 336, distance: 217.4
drag, startPoint x: 596, startPoint y: 401, endPoint x: 657, endPoint y: 402, distance: 60.7
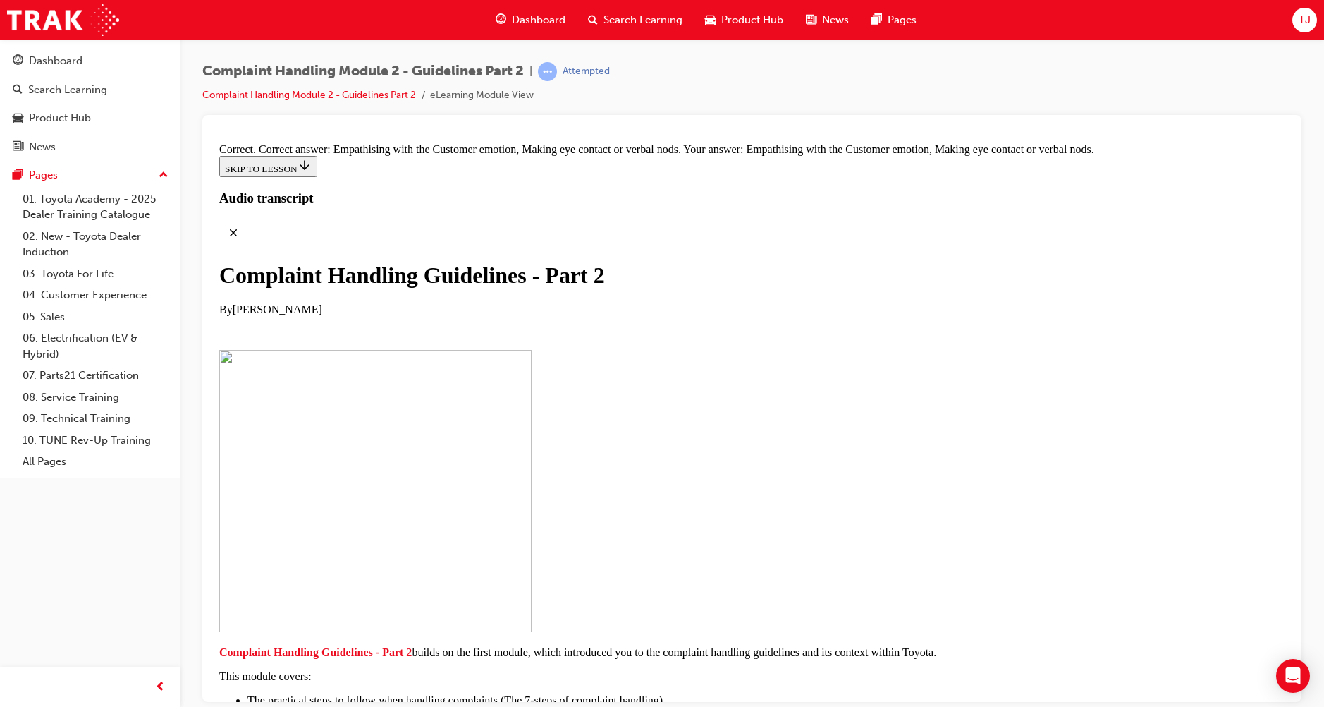
drag, startPoint x: 623, startPoint y: 543, endPoint x: 661, endPoint y: 449, distance: 101.2
drag, startPoint x: 606, startPoint y: 546, endPoint x: 645, endPoint y: 568, distance: 44.9
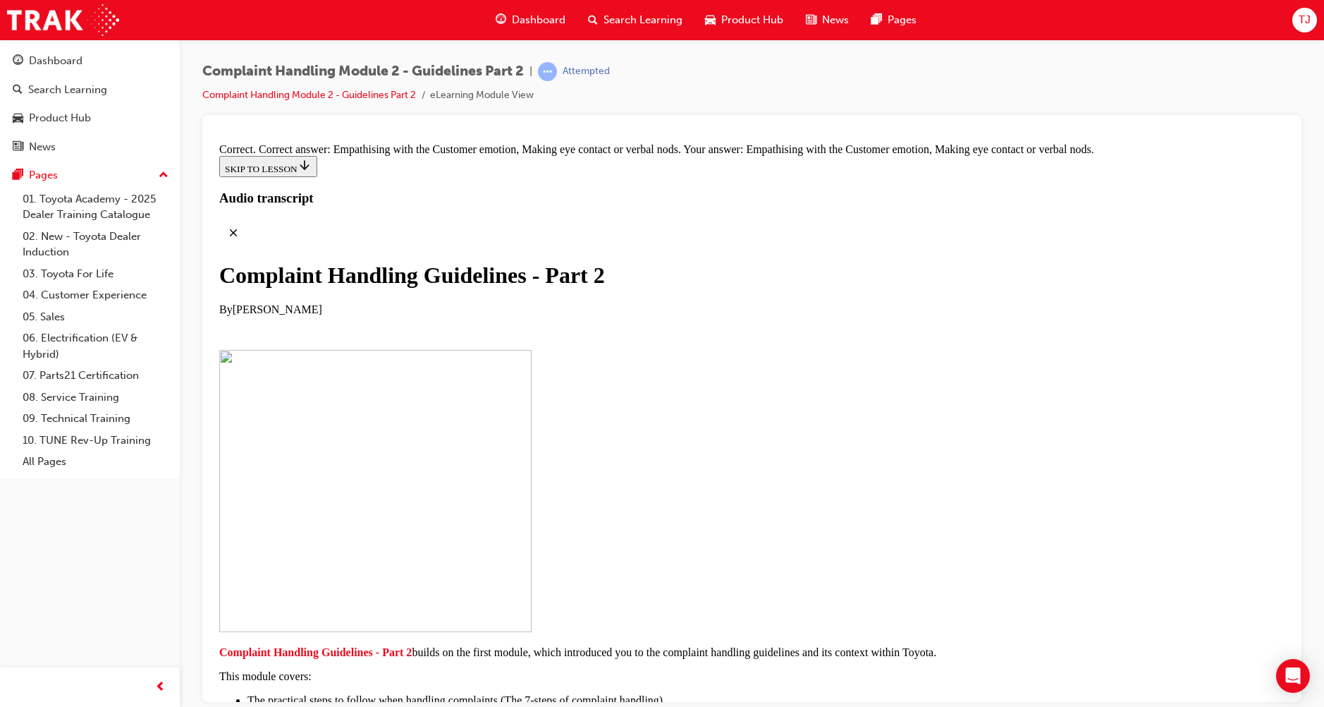
drag, startPoint x: 623, startPoint y: 610, endPoint x: 692, endPoint y: 618, distance: 68.8
drag, startPoint x: 744, startPoint y: 557, endPoint x: 721, endPoint y: 540, distance: 28.2
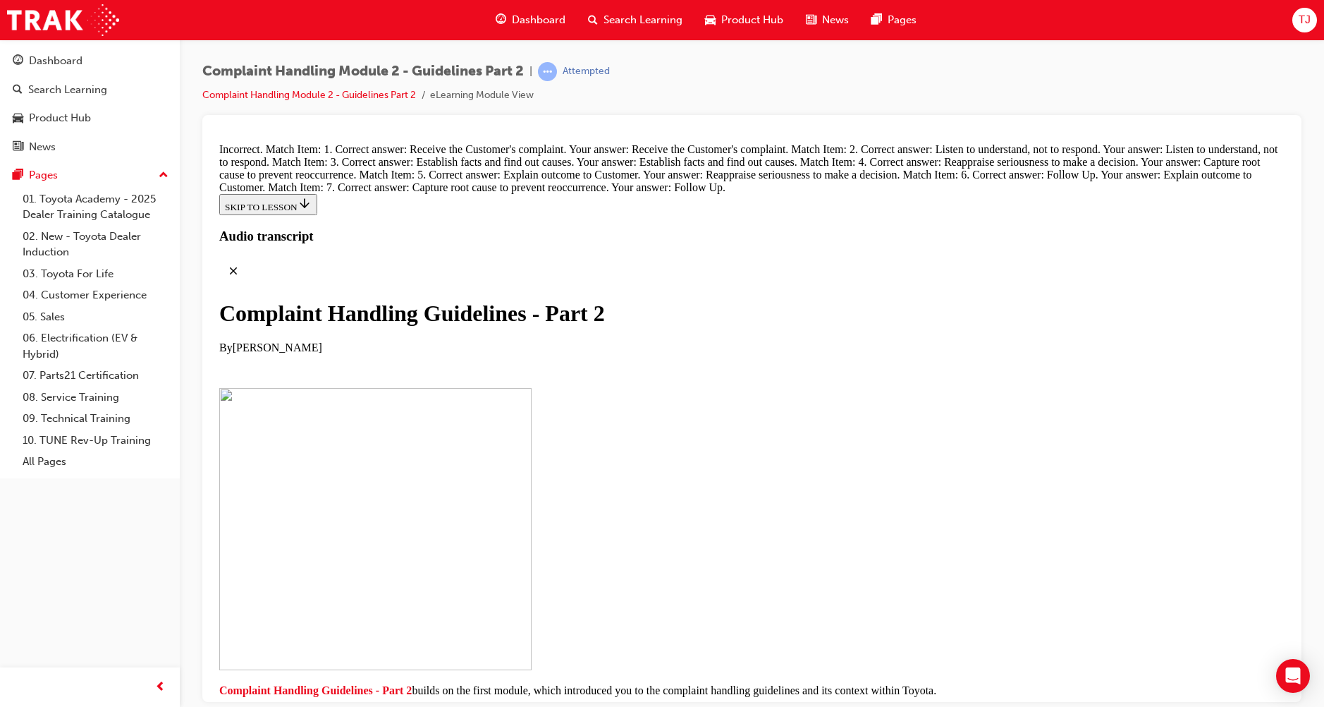
scroll to position [9847, 0]
drag, startPoint x: 594, startPoint y: 494, endPoint x: 676, endPoint y: 420, distance: 109.9
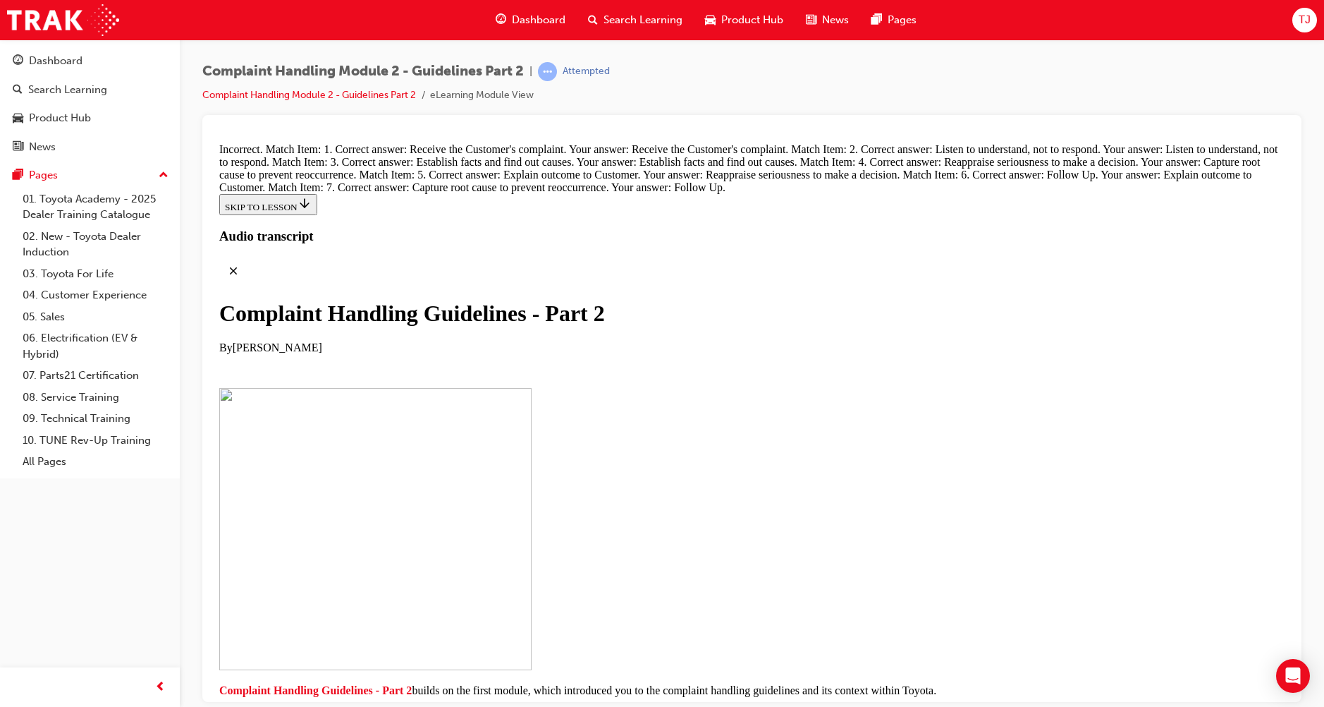
drag, startPoint x: 590, startPoint y: 506, endPoint x: 654, endPoint y: 491, distance: 66.5
drag, startPoint x: 584, startPoint y: 647, endPoint x: 616, endPoint y: 428, distance: 220.9
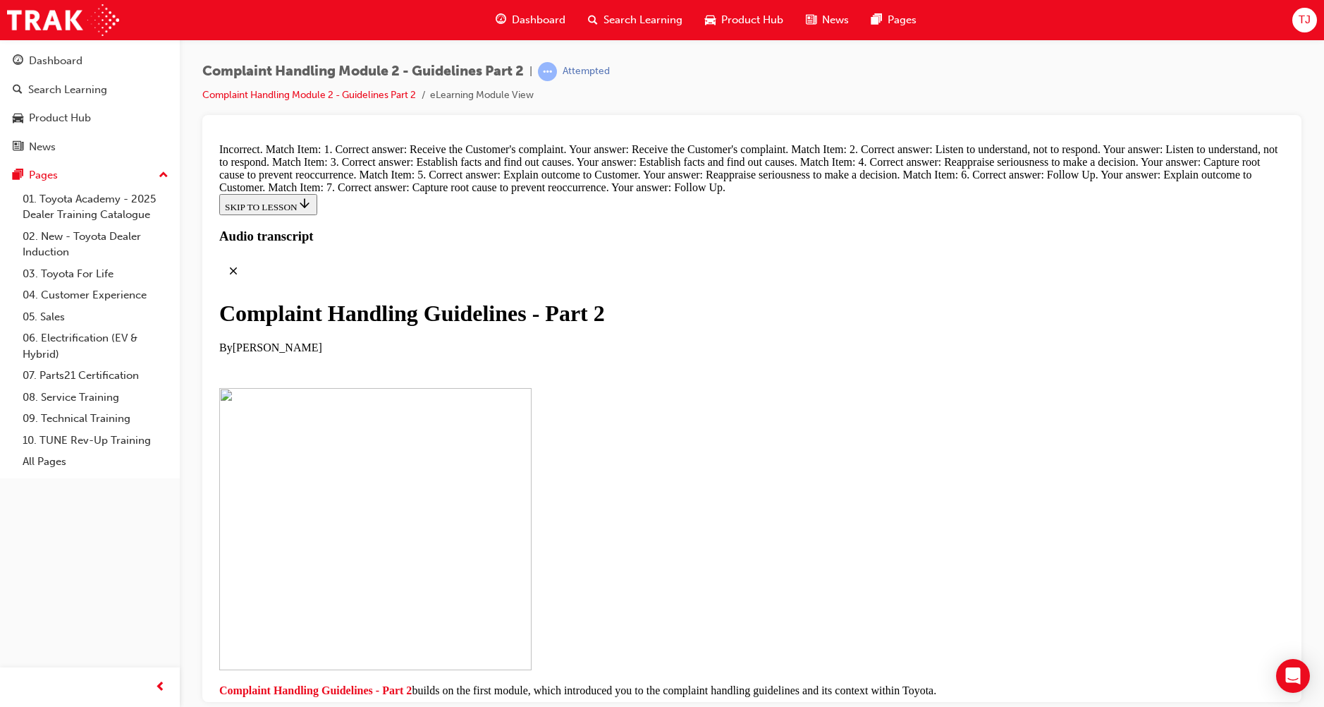
scroll to position [9955, 0]
drag, startPoint x: 591, startPoint y: 578, endPoint x: 636, endPoint y: 353, distance: 230.1
drag, startPoint x: 573, startPoint y: 574, endPoint x: 623, endPoint y: 420, distance: 161.5
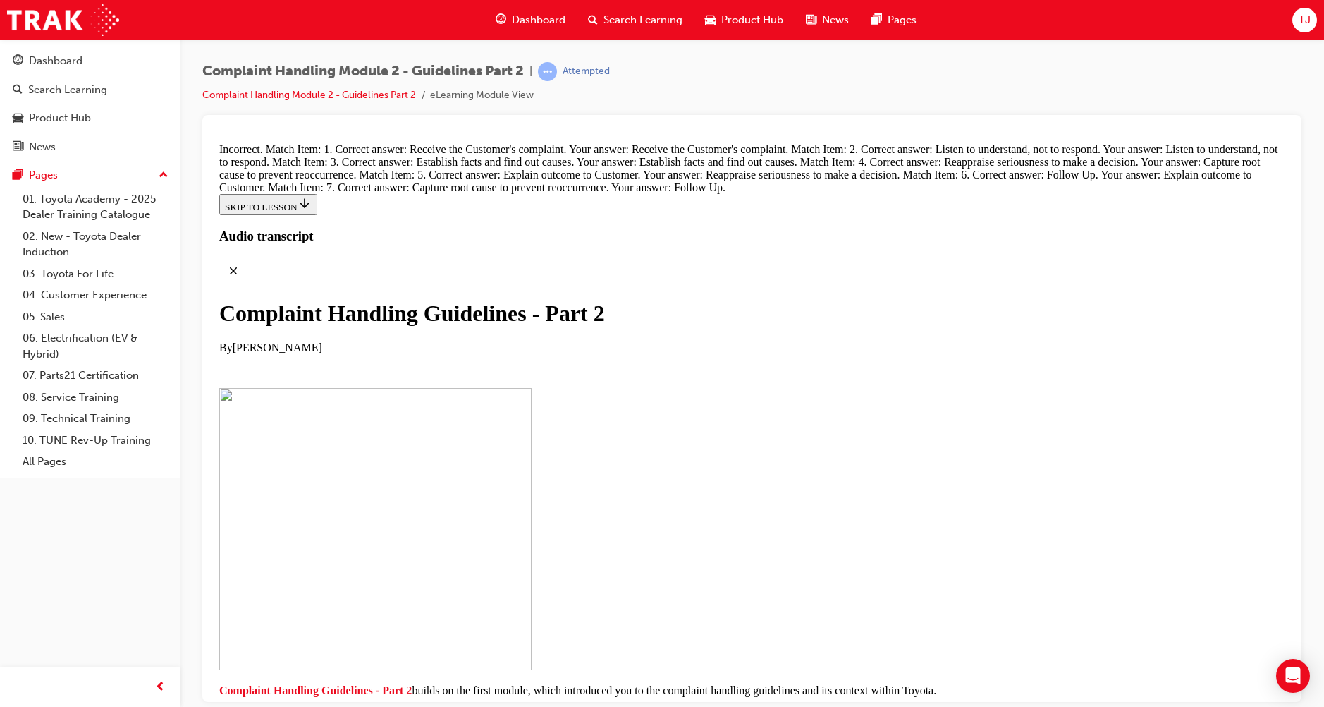
drag, startPoint x: 564, startPoint y: 511, endPoint x: 618, endPoint y: 580, distance: 88.0
drag, startPoint x: 594, startPoint y: 511, endPoint x: 621, endPoint y: 508, distance: 26.2
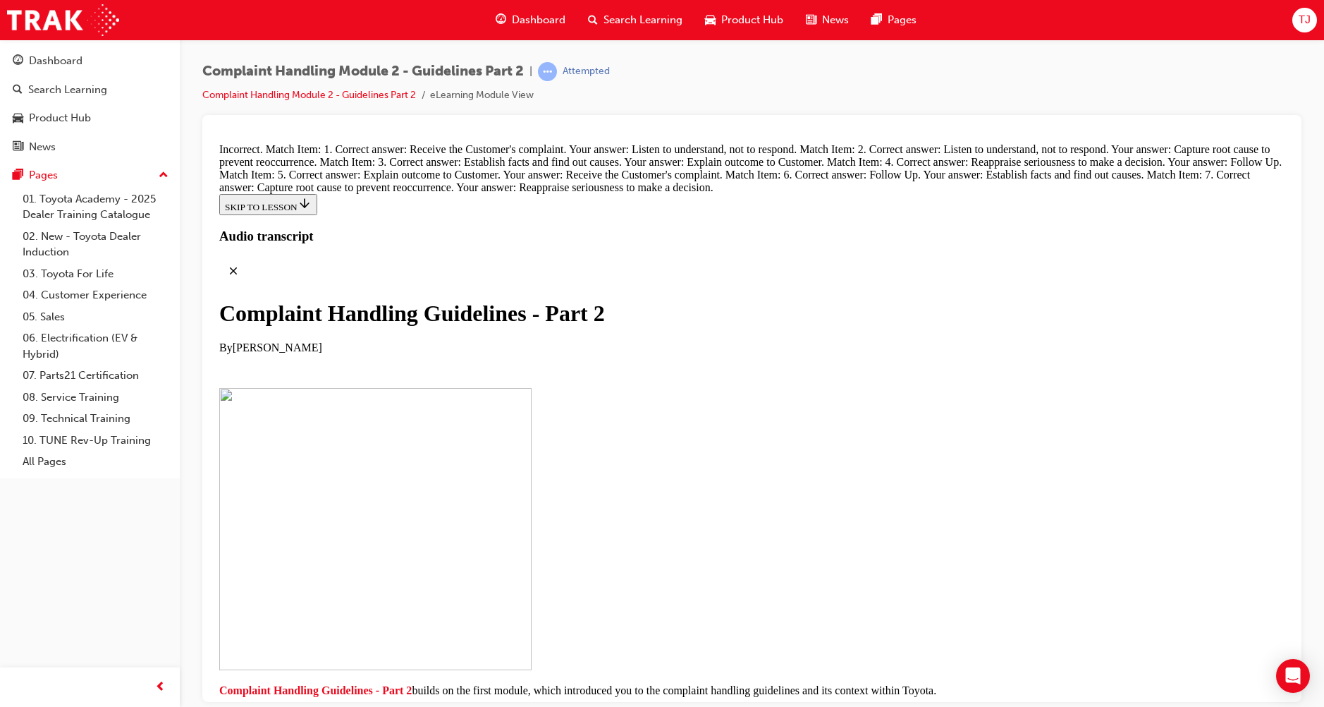
drag, startPoint x: 606, startPoint y: 582, endPoint x: 646, endPoint y: 209, distance: 375.2
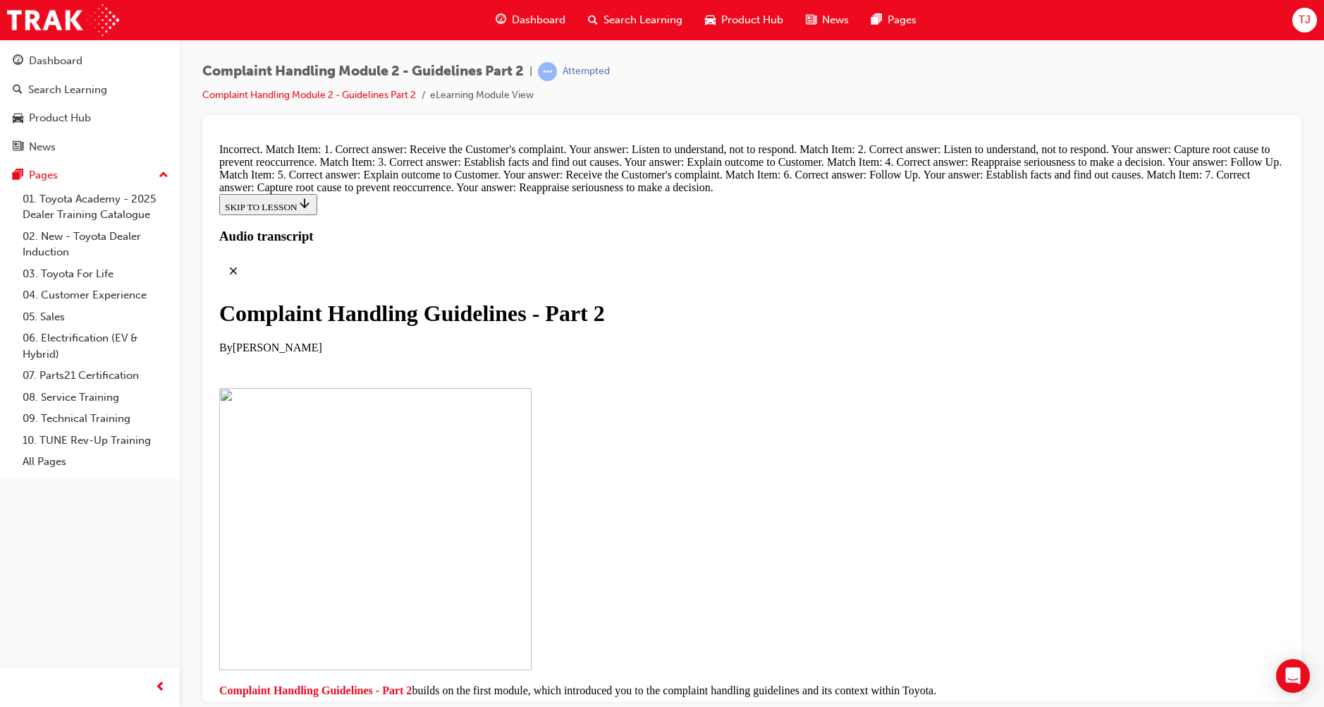
drag, startPoint x: 630, startPoint y: 283, endPoint x: 666, endPoint y: 283, distance: 36.0
drag, startPoint x: 597, startPoint y: 587, endPoint x: 640, endPoint y: 375, distance: 216.4
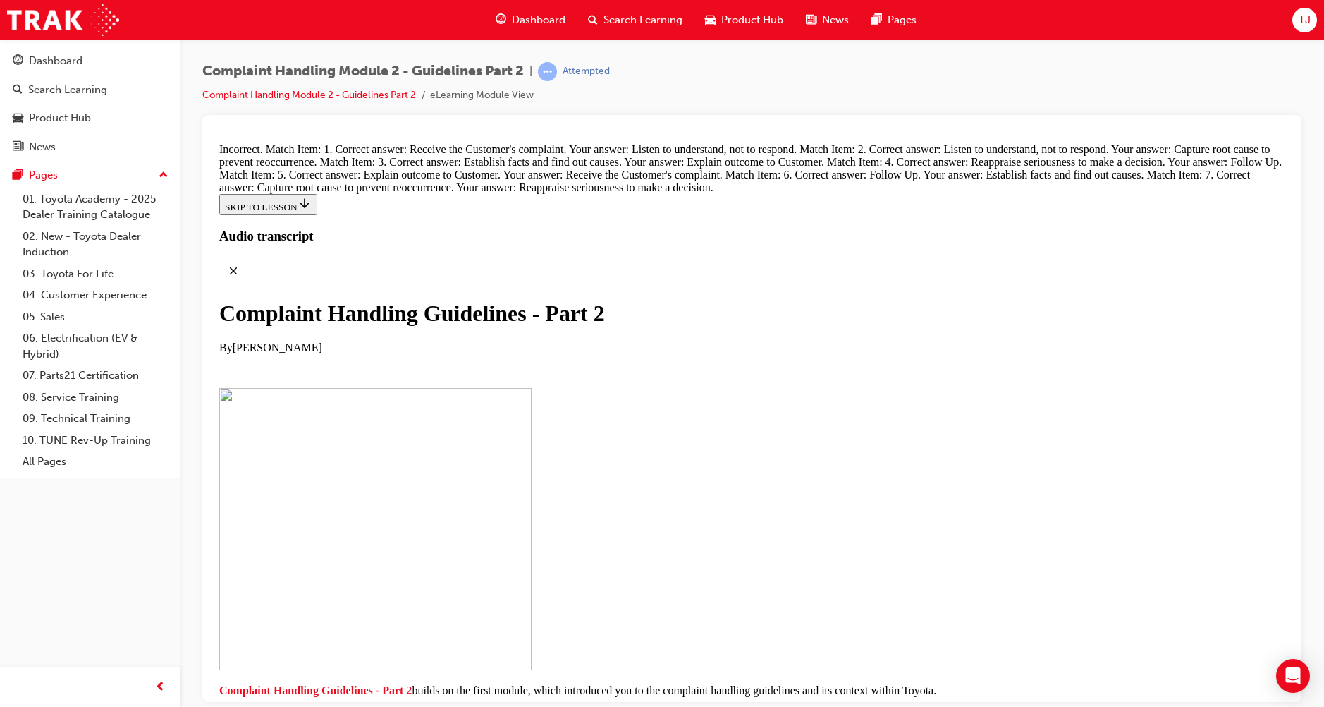
drag, startPoint x: 600, startPoint y: 378, endPoint x: 636, endPoint y: 377, distance: 36.0
drag, startPoint x: 591, startPoint y: 290, endPoint x: 595, endPoint y: 310, distance: 20.2
drag, startPoint x: 617, startPoint y: 504, endPoint x: 661, endPoint y: 278, distance: 229.9
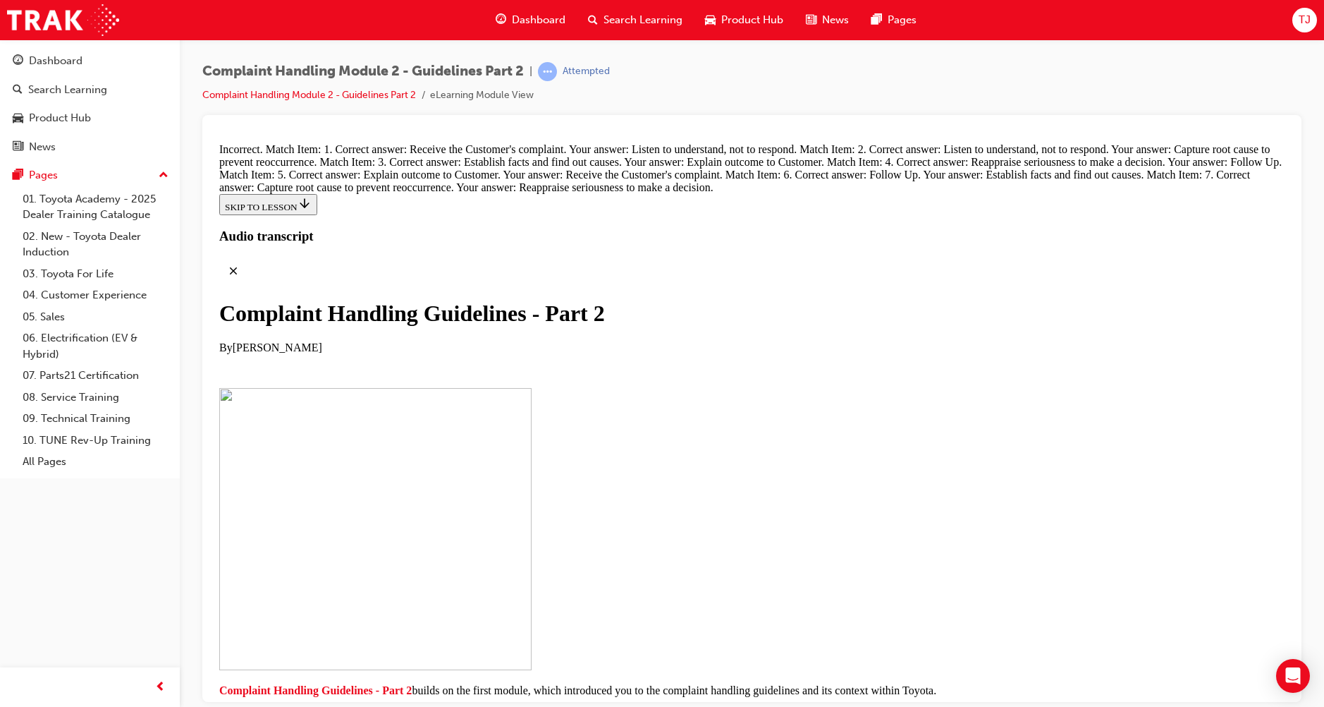
drag, startPoint x: 610, startPoint y: 515, endPoint x: 652, endPoint y: 421, distance: 102.9
drag, startPoint x: 611, startPoint y: 513, endPoint x: 683, endPoint y: 454, distance: 92.6
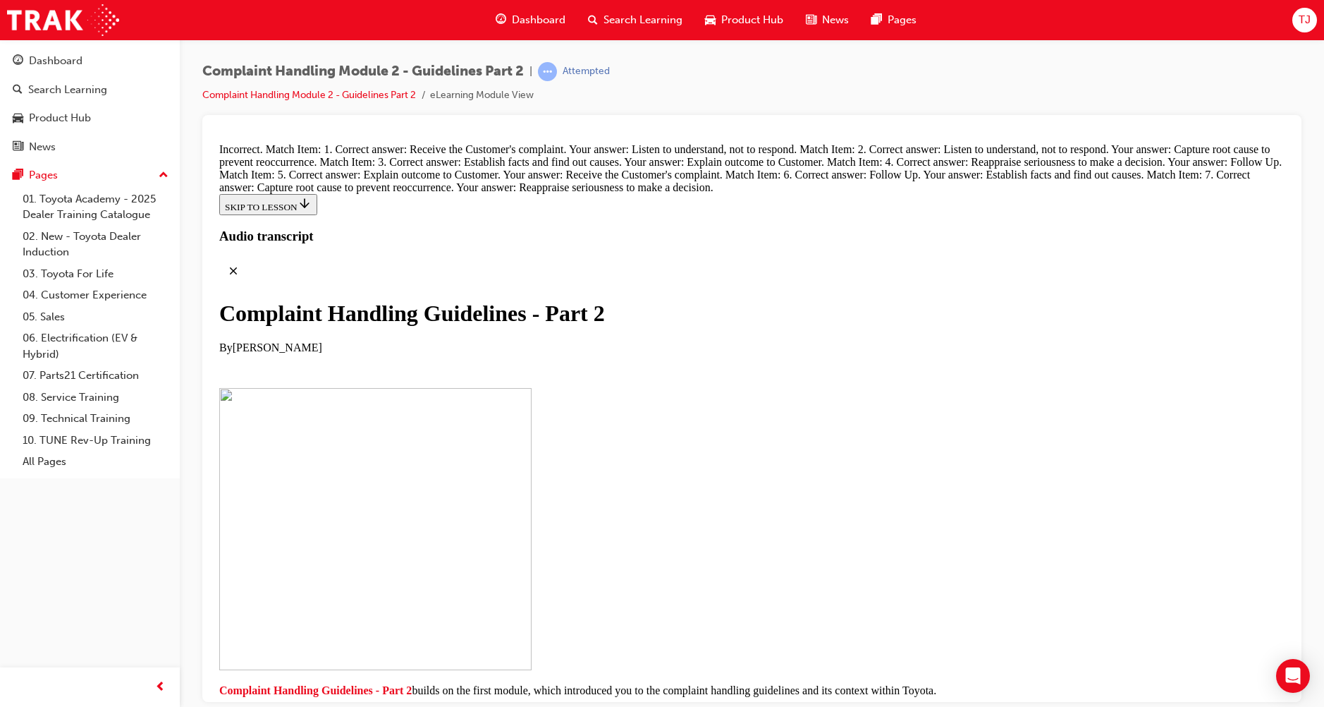
drag, startPoint x: 675, startPoint y: 444, endPoint x: 664, endPoint y: 369, distance: 75.6
drag, startPoint x: 681, startPoint y: 442, endPoint x: 719, endPoint y: 369, distance: 82.6
drag, startPoint x: 688, startPoint y: 432, endPoint x: 730, endPoint y: 432, distance: 41.6
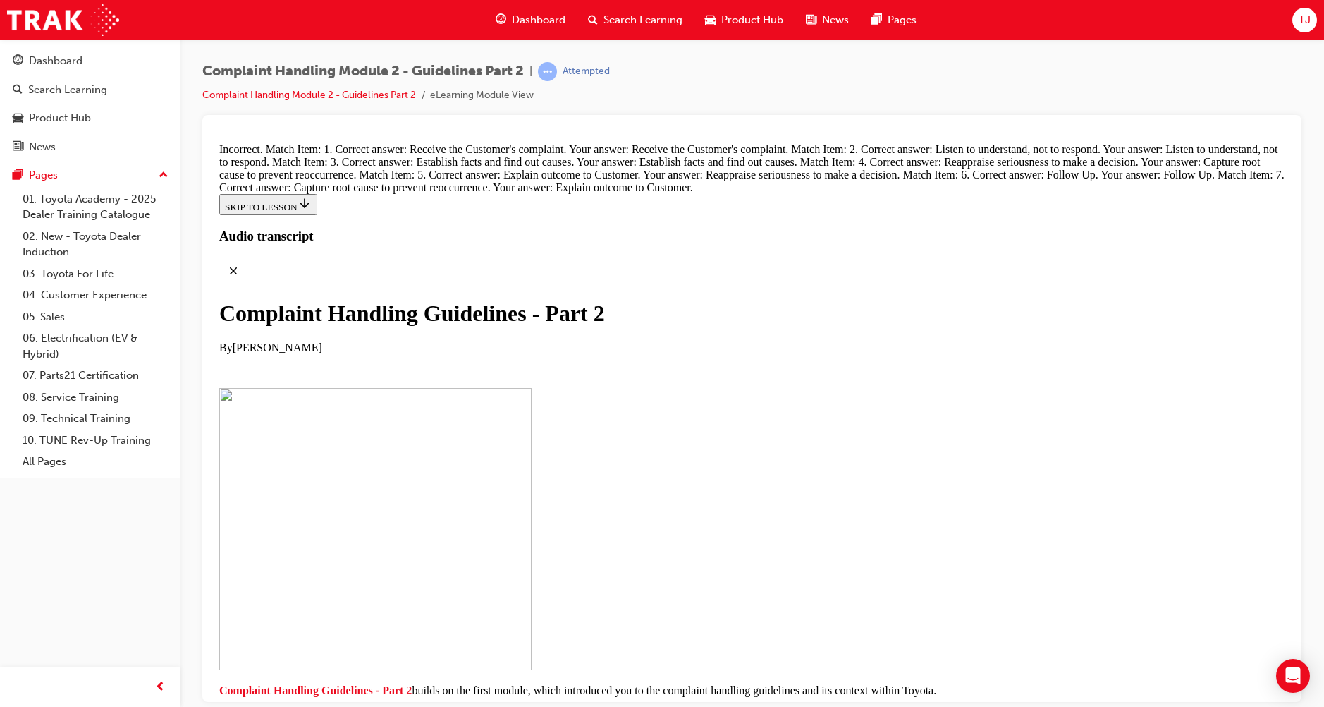
scroll to position [9814, 0]
drag, startPoint x: 604, startPoint y: 569, endPoint x: 647, endPoint y: 293, distance: 279.9
drag, startPoint x: 634, startPoint y: 497, endPoint x: 673, endPoint y: 347, distance: 155.3
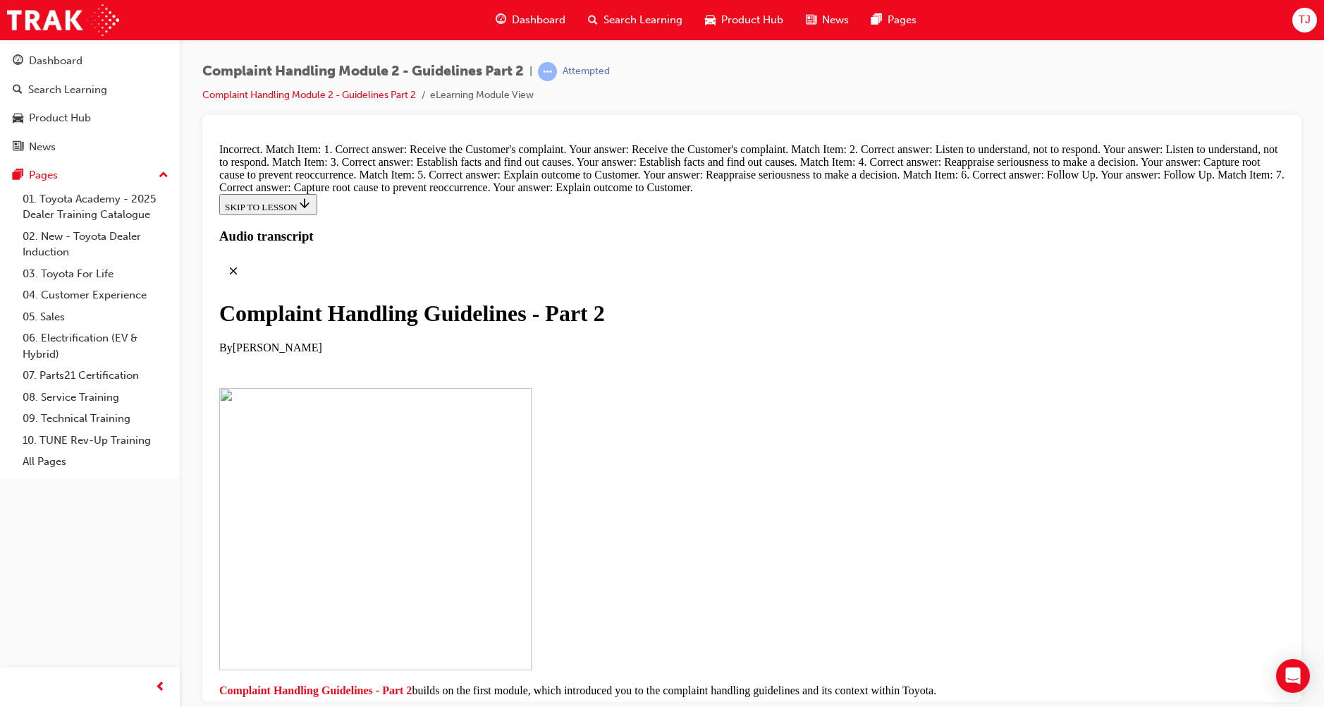
drag, startPoint x: 630, startPoint y: 654, endPoint x: 637, endPoint y: 618, distance: 36.6
drag, startPoint x: 636, startPoint y: 582, endPoint x: 669, endPoint y: 365, distance: 219.6
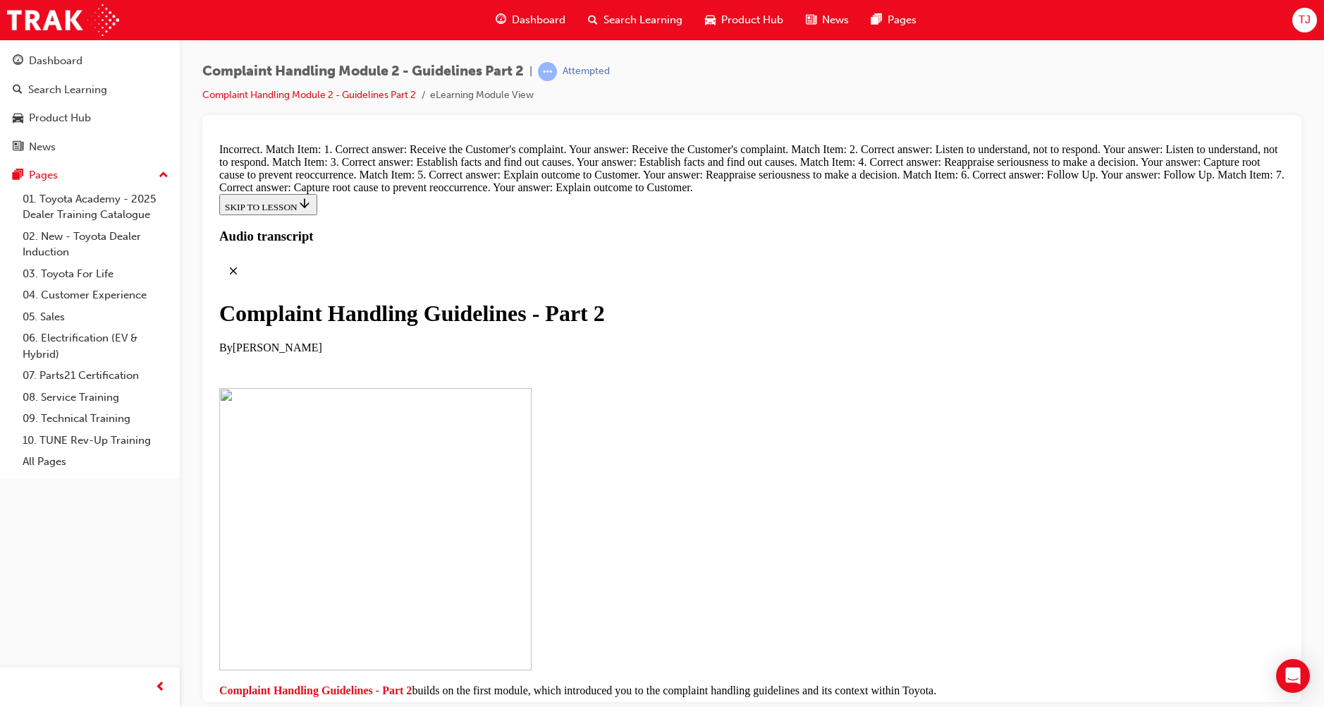
drag, startPoint x: 618, startPoint y: 427, endPoint x: 659, endPoint y: 430, distance: 41.8
drag, startPoint x: 637, startPoint y: 585, endPoint x: 689, endPoint y: 515, distance: 87.2
drag, startPoint x: 708, startPoint y: 571, endPoint x: 719, endPoint y: 566, distance: 11.7
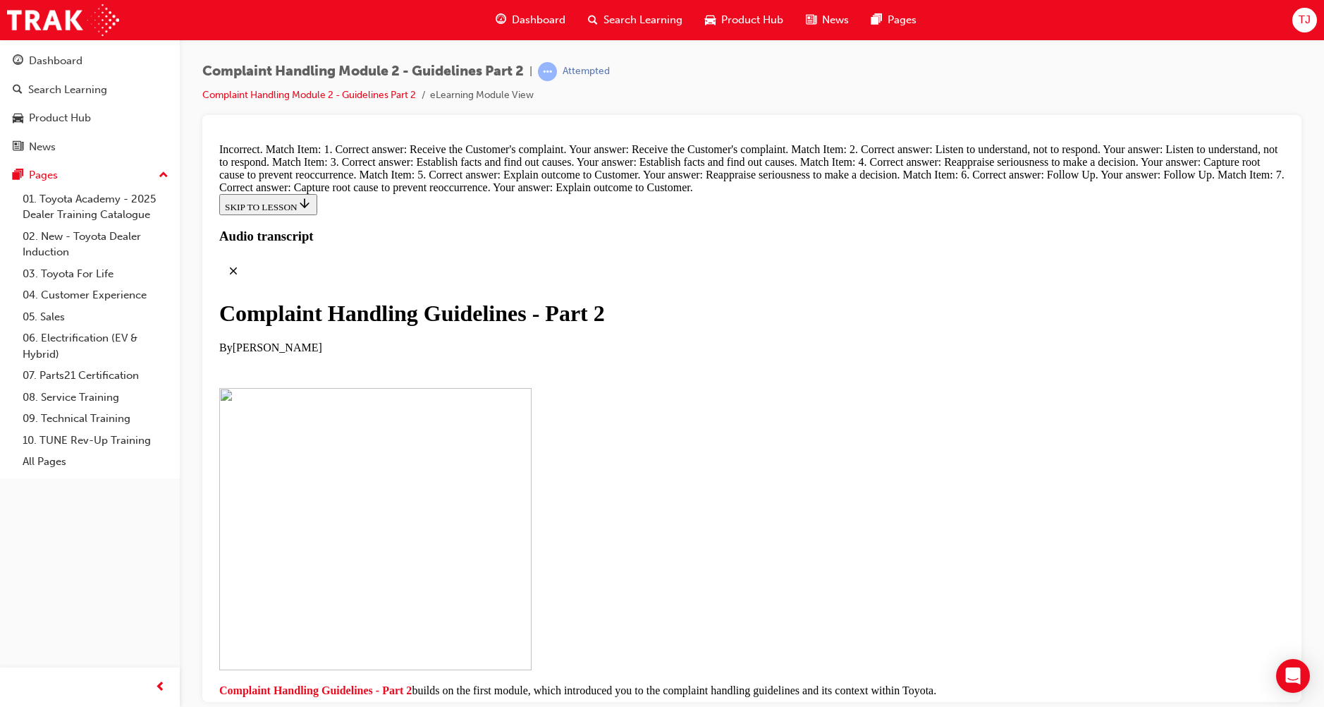
drag, startPoint x: 664, startPoint y: 644, endPoint x: 731, endPoint y: 602, distance: 78.6
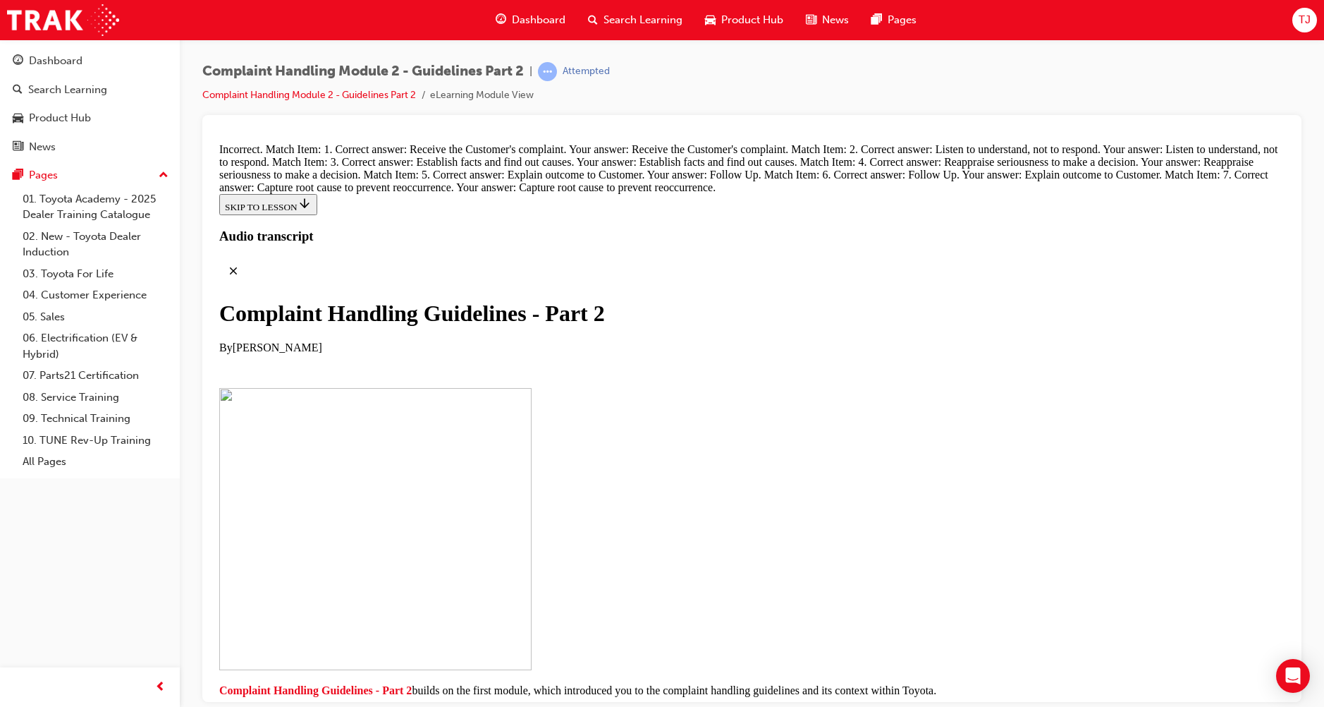
scroll to position [10096, 0]
drag, startPoint x: 623, startPoint y: 649, endPoint x: 660, endPoint y: 234, distance: 417.0
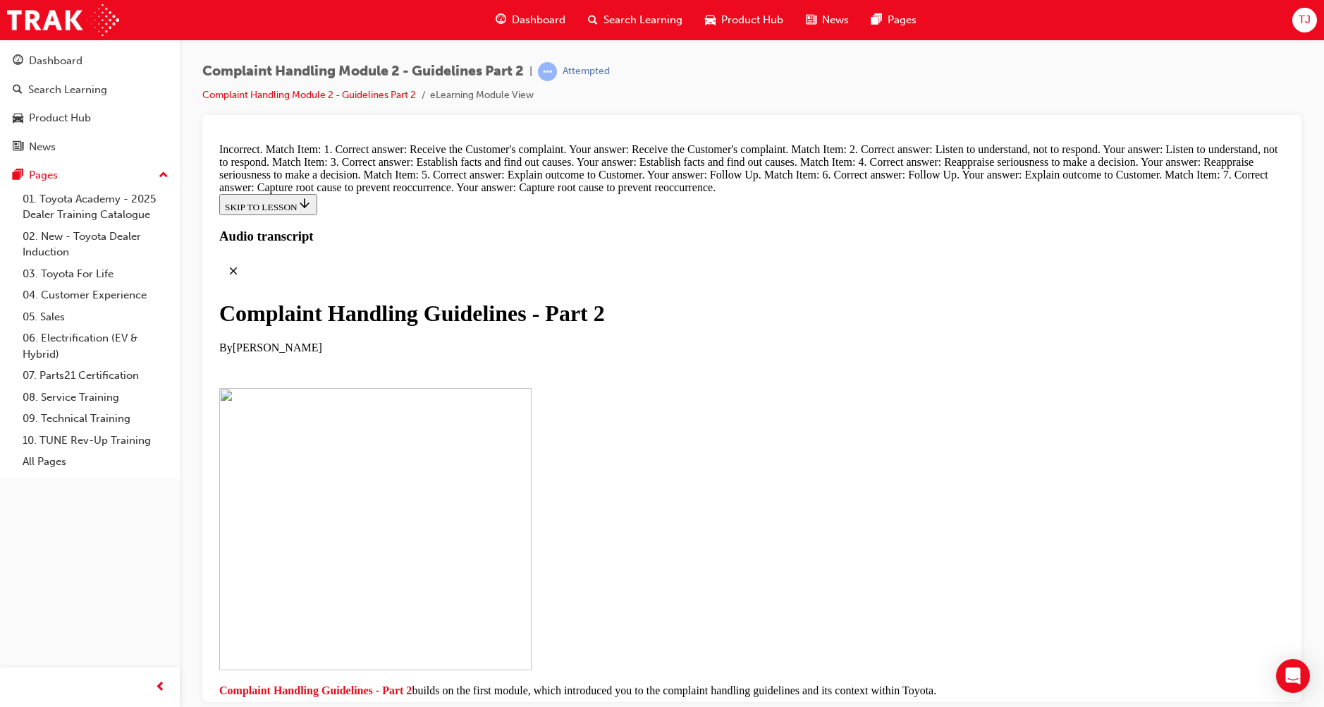
drag, startPoint x: 642, startPoint y: 468, endPoint x: 642, endPoint y: 289, distance: 179.1
drag, startPoint x: 639, startPoint y: 377, endPoint x: 698, endPoint y: 371, distance: 59.5
drag, startPoint x: 645, startPoint y: 657, endPoint x: 681, endPoint y: 437, distance: 223.8
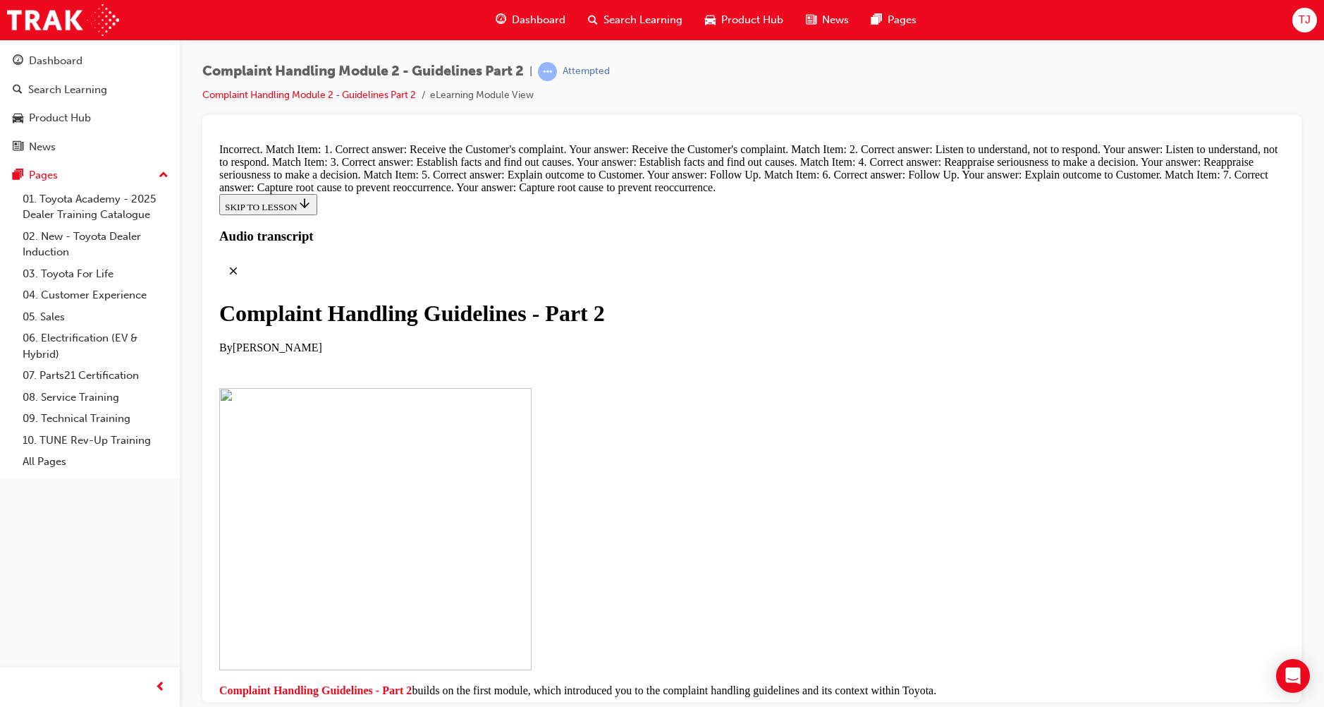
drag, startPoint x: 627, startPoint y: 509, endPoint x: 662, endPoint y: 422, distance: 93.6
drag, startPoint x: 651, startPoint y: 513, endPoint x: 670, endPoint y: 596, distance: 85.4
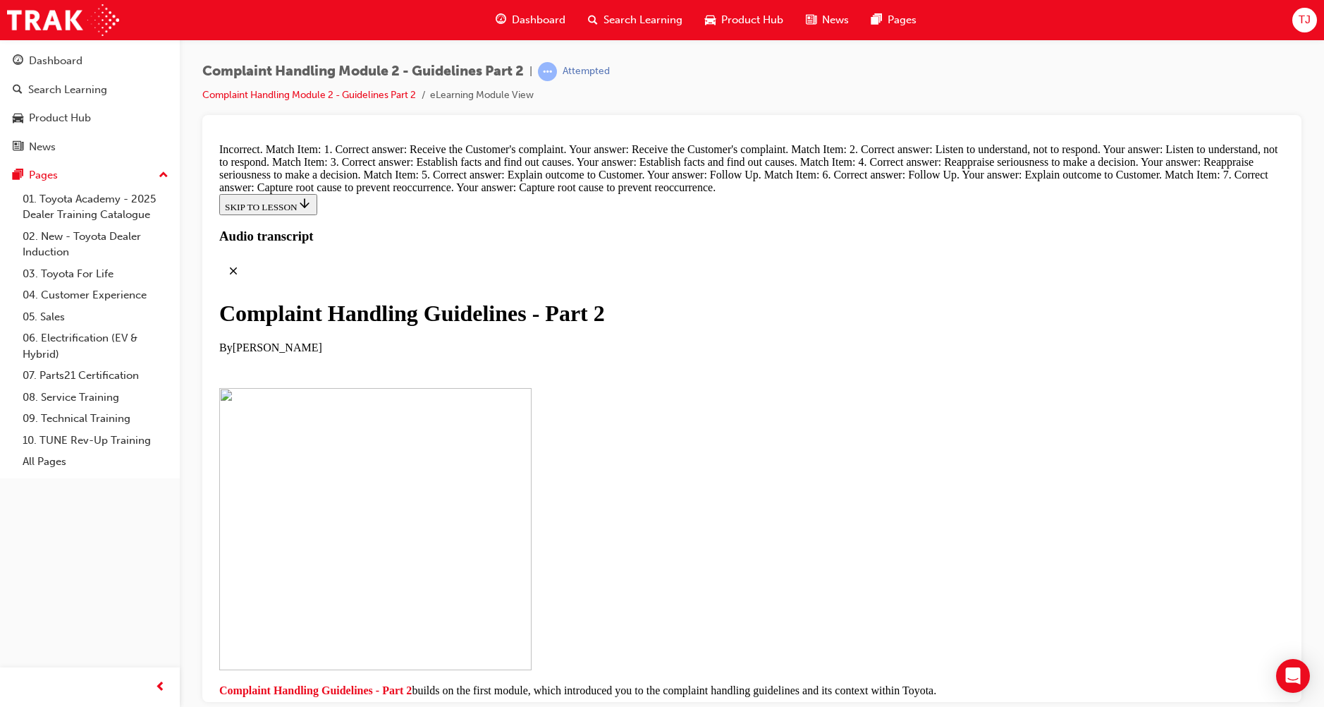
drag, startPoint x: 604, startPoint y: 514, endPoint x: 669, endPoint y: 504, distance: 64.9
drag, startPoint x: 678, startPoint y: 513, endPoint x: 675, endPoint y: 359, distance: 154.5
drag, startPoint x: 659, startPoint y: 514, endPoint x: 708, endPoint y: 504, distance: 50.5
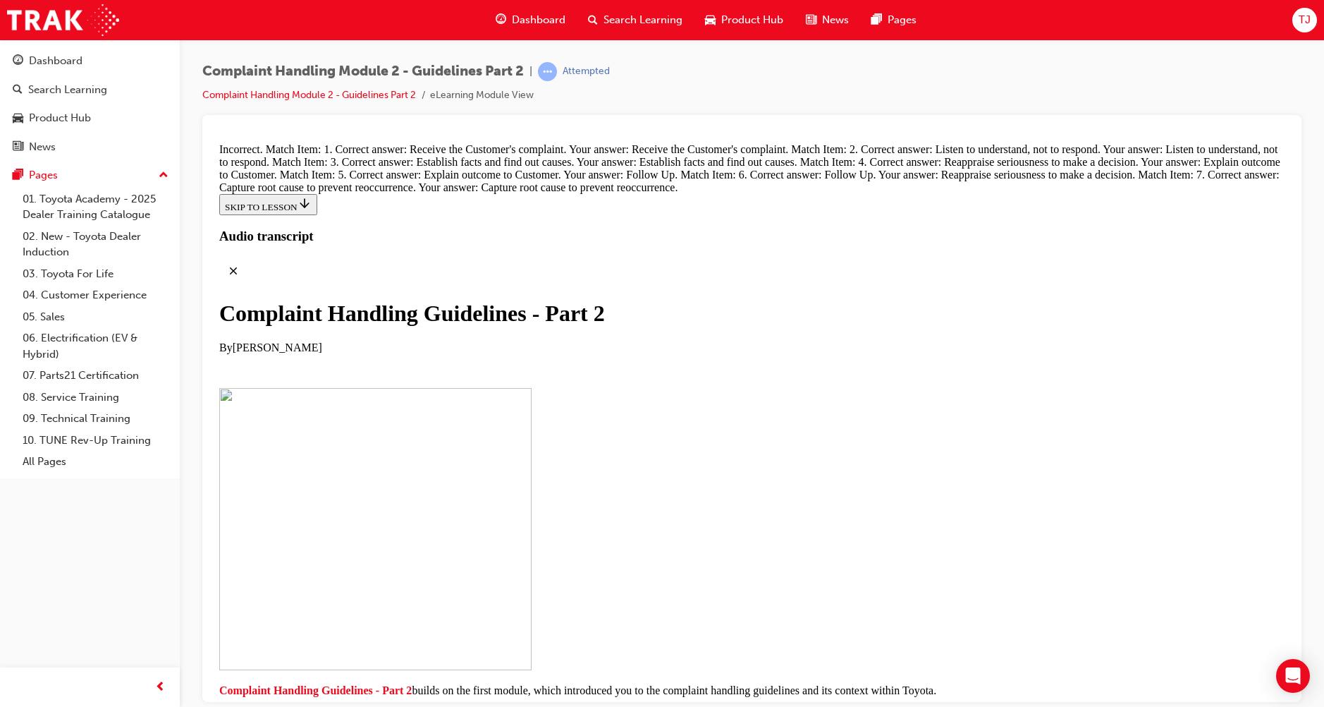
drag, startPoint x: 618, startPoint y: 364, endPoint x: 676, endPoint y: 355, distance: 57.9
drag, startPoint x: 626, startPoint y: 511, endPoint x: 667, endPoint y: 365, distance: 151.6
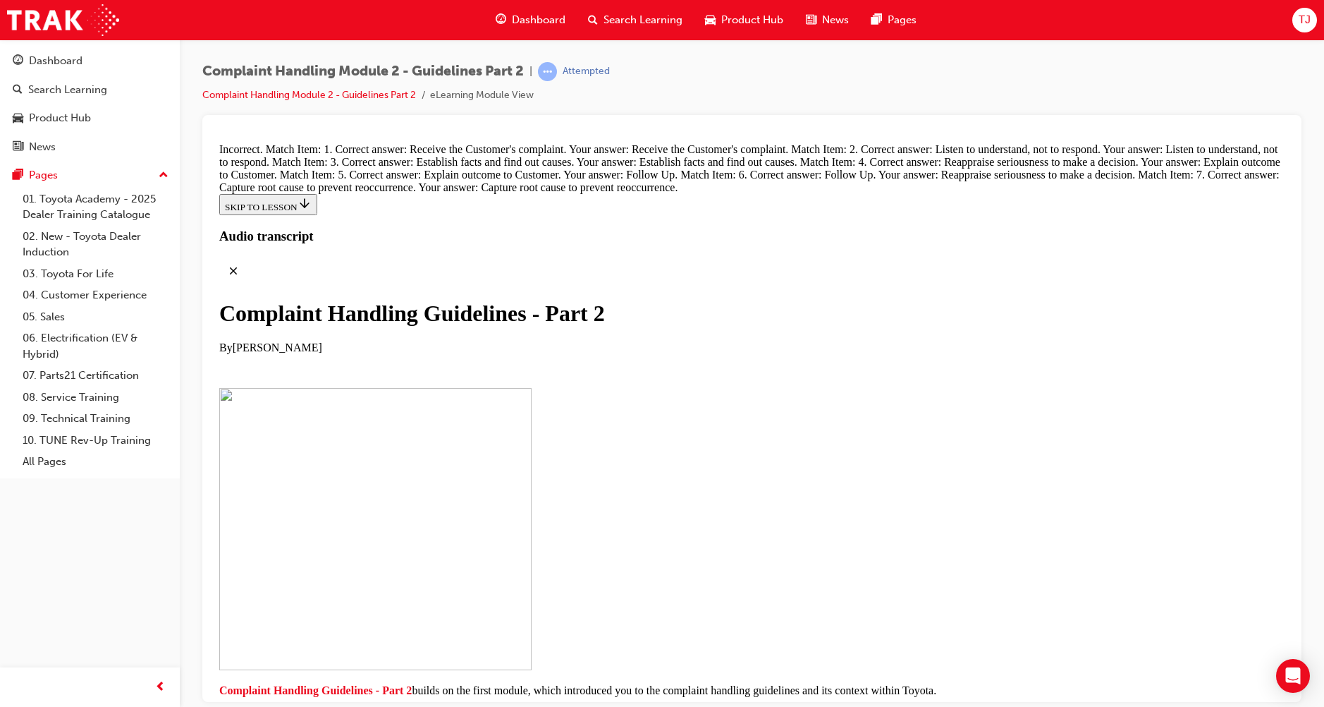
scroll to position [9885, 0]
drag, startPoint x: 616, startPoint y: 370, endPoint x: 643, endPoint y: 645, distance: 276.4
drag, startPoint x: 614, startPoint y: 565, endPoint x: 671, endPoint y: 357, distance: 215.5
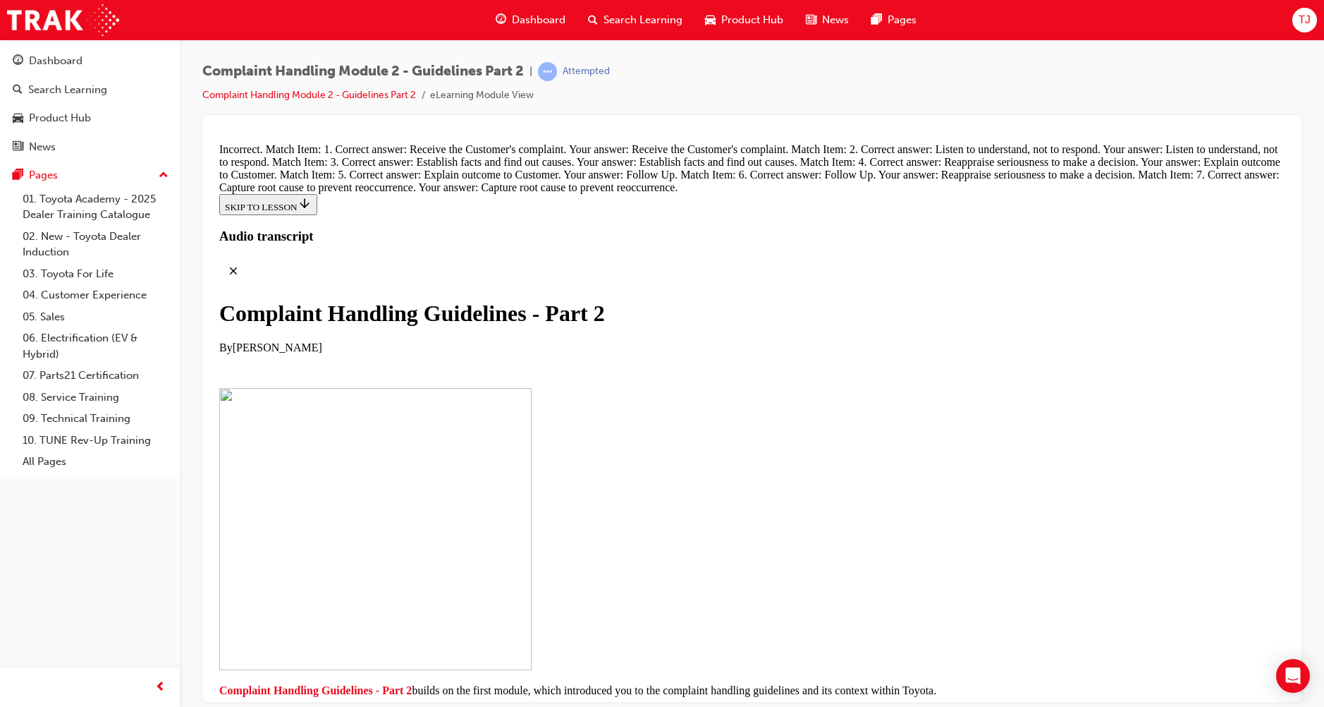
drag, startPoint x: 602, startPoint y: 508, endPoint x: 651, endPoint y: 501, distance: 49.2
drag, startPoint x: 617, startPoint y: 437, endPoint x: 651, endPoint y: 417, distance: 38.8
drag, startPoint x: 620, startPoint y: 365, endPoint x: 670, endPoint y: 367, distance: 50.1
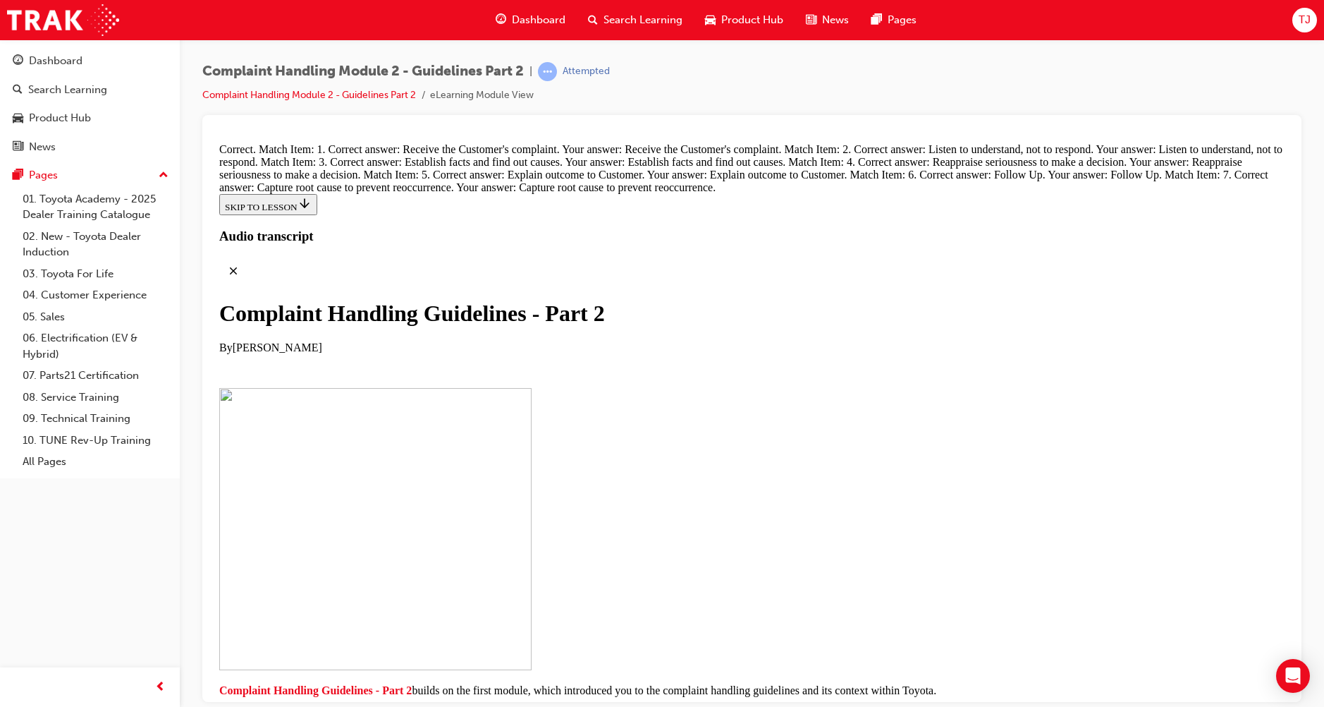
radio input "true"
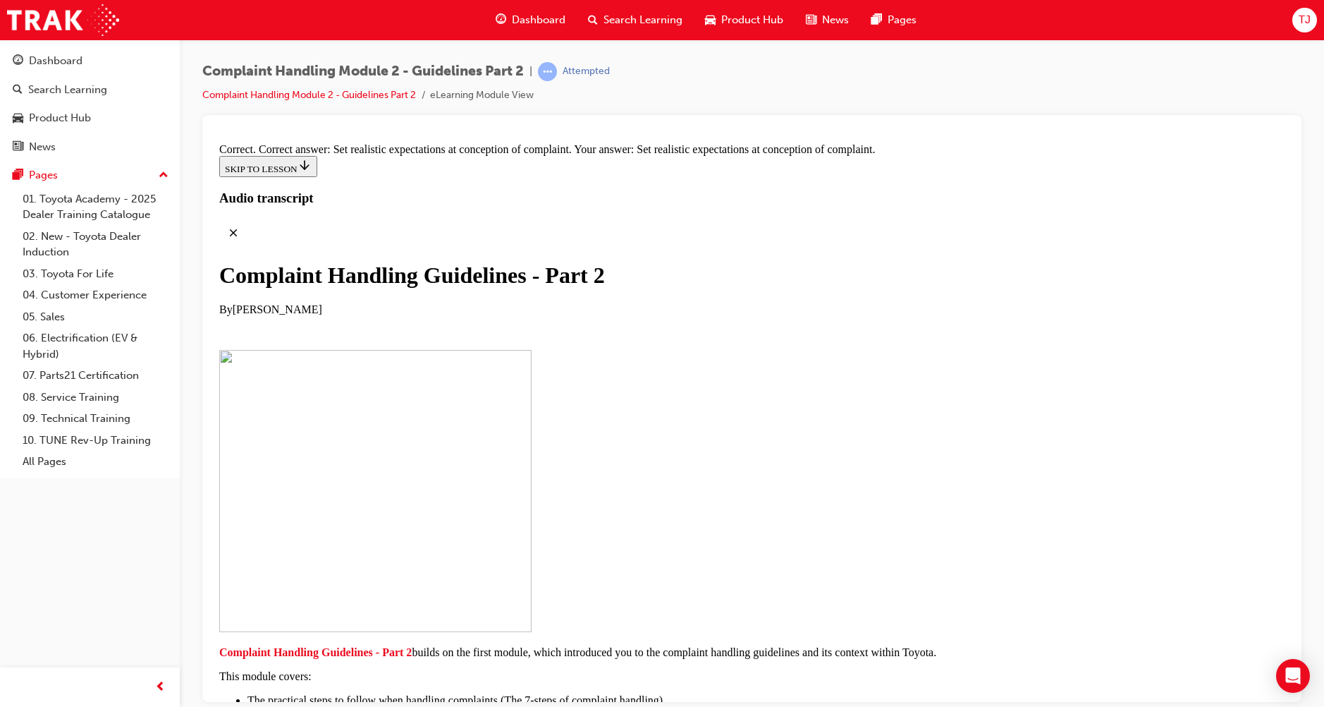
scroll to position [10806, 0]
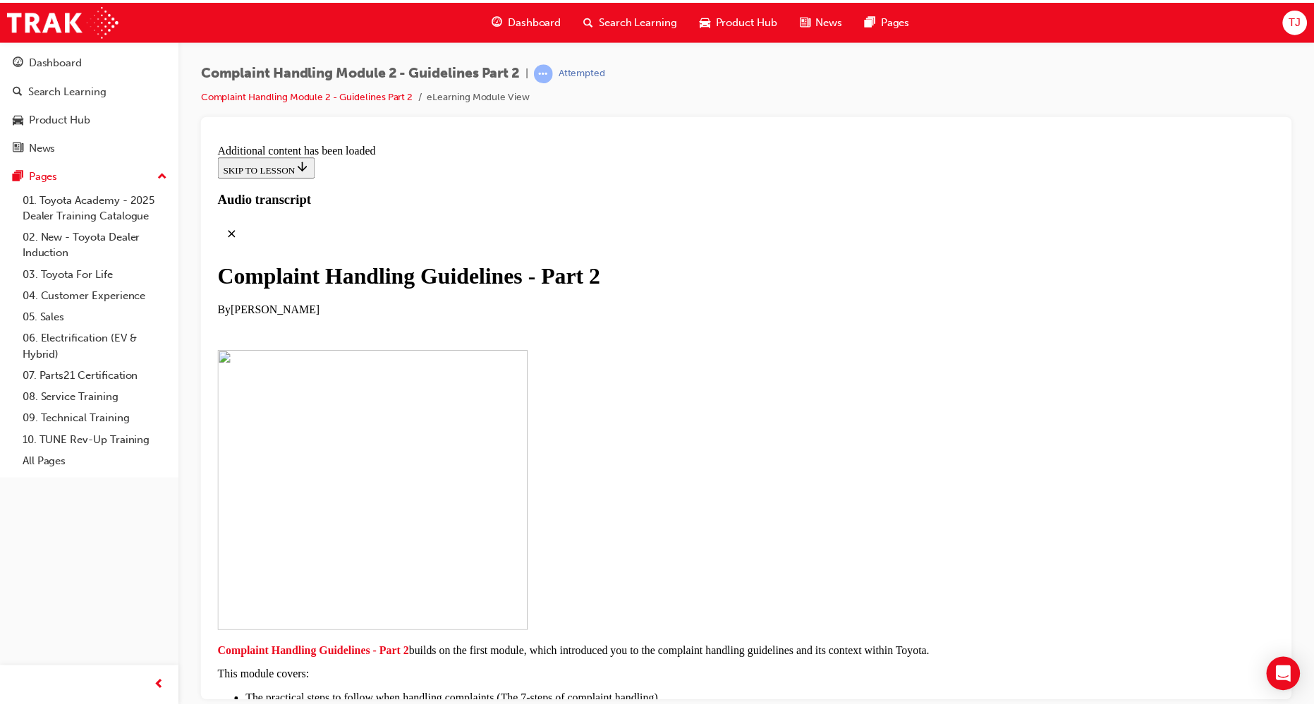
scroll to position [11386, 0]
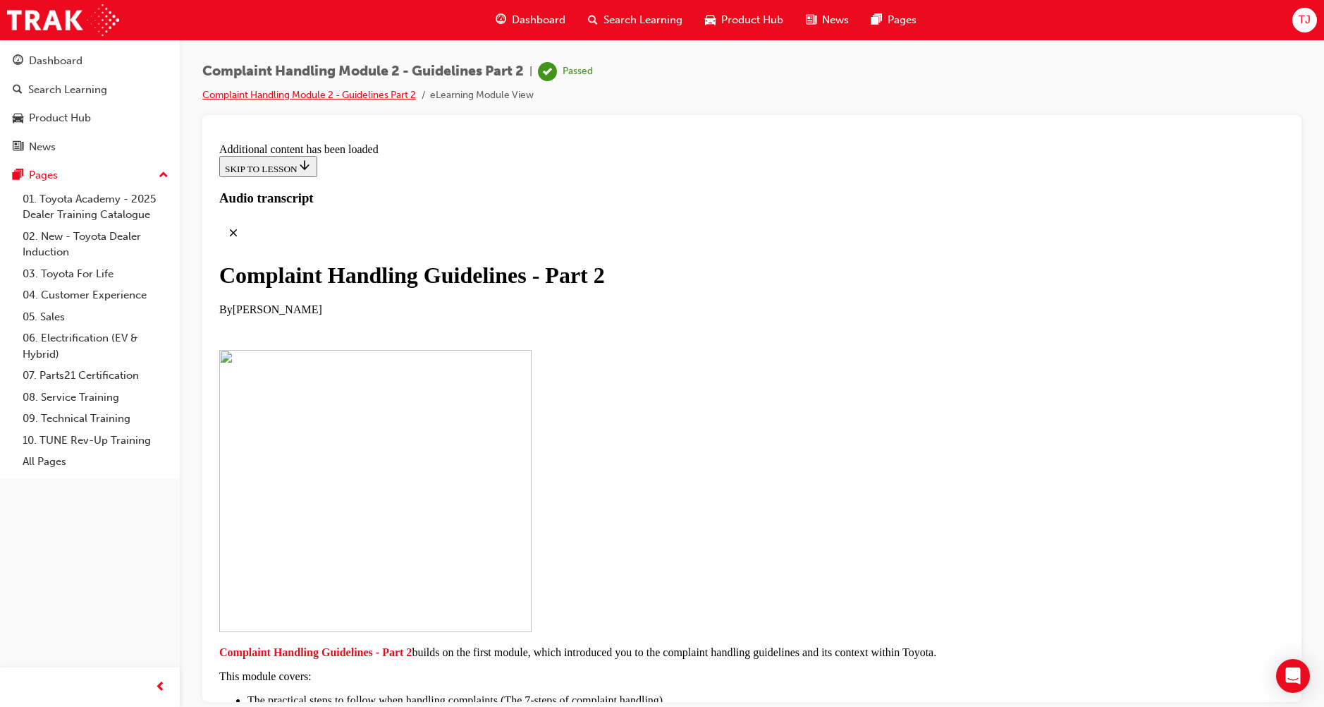
click at [331, 92] on link "Complaint Handling Module 2 - Guidelines Part 2" at bounding box center [309, 95] width 214 height 12
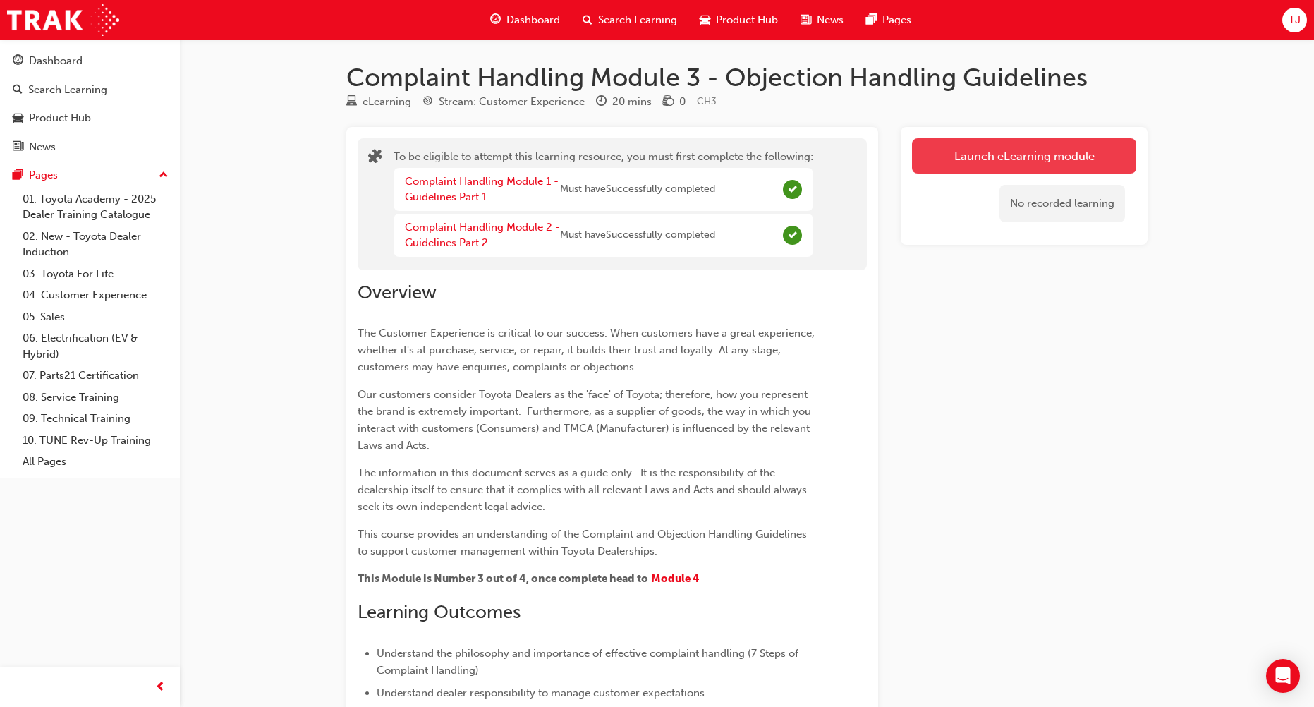
click at [966, 148] on button "Launch eLearning module" at bounding box center [1024, 155] width 224 height 35
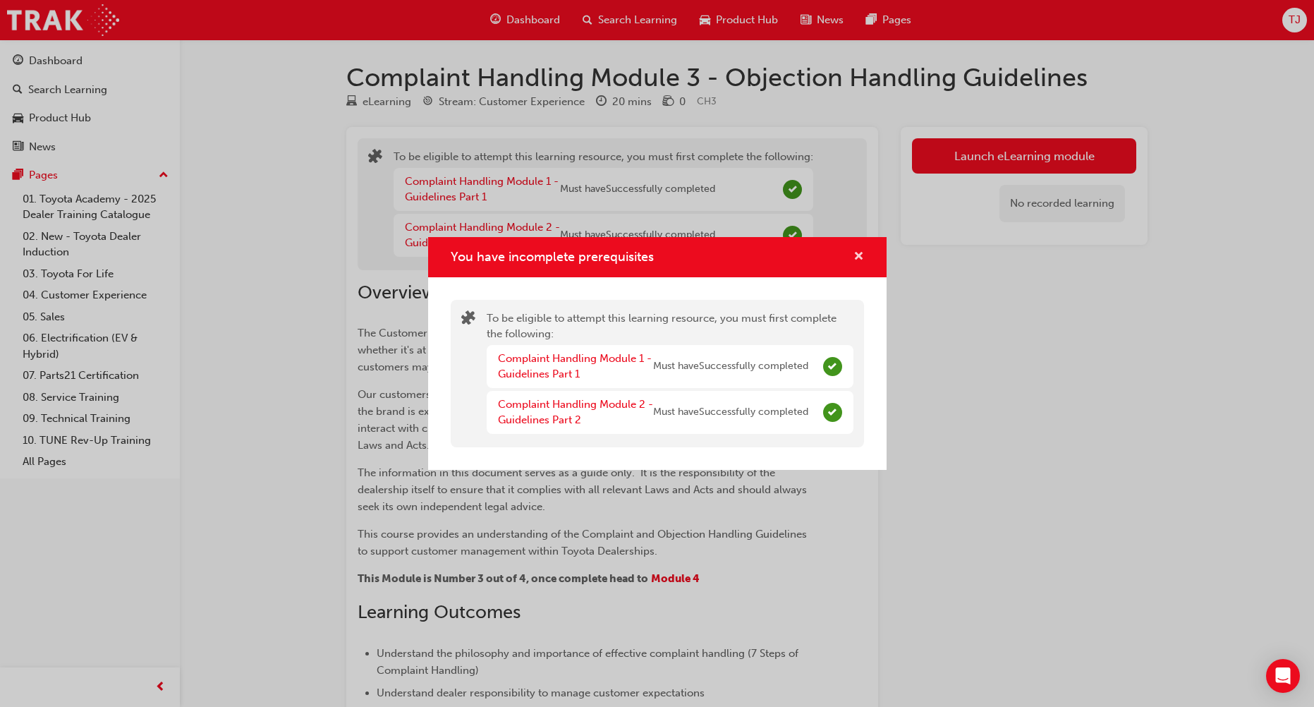
click at [856, 256] on span "cross-icon" at bounding box center [858, 257] width 11 height 13
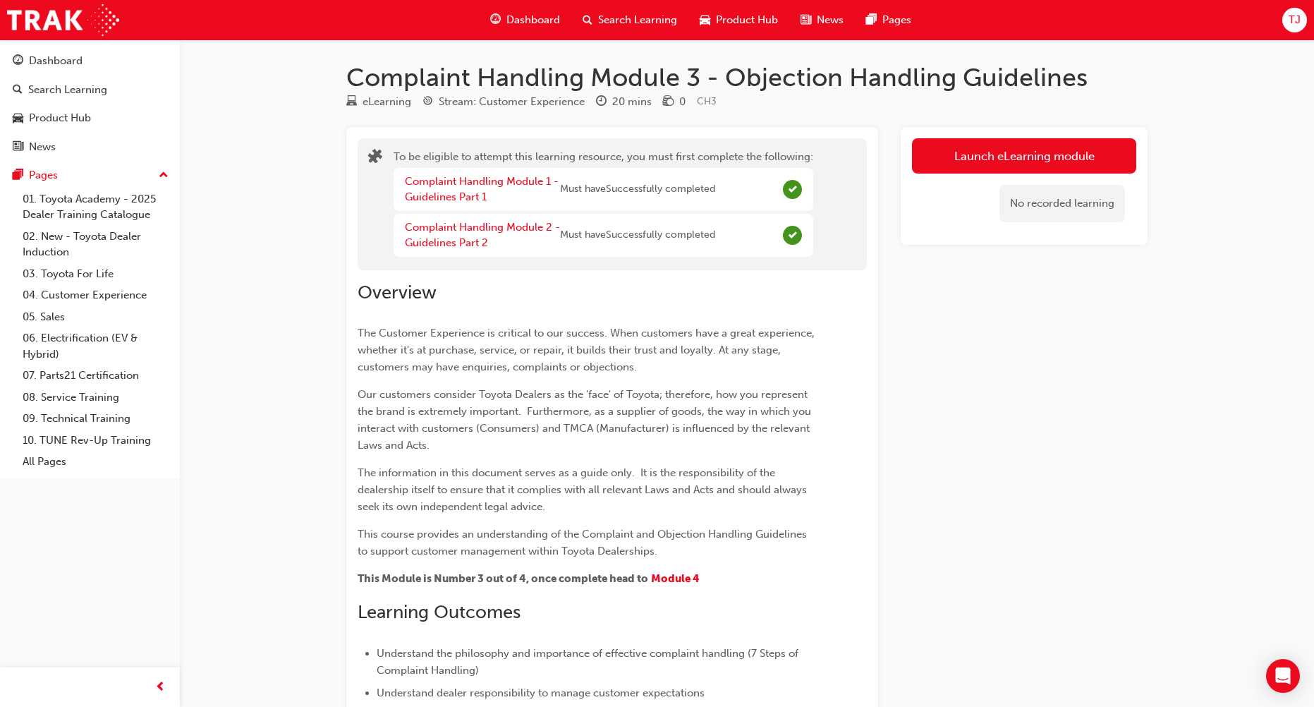
click at [506, 11] on div "Dashboard" at bounding box center [525, 20] width 92 height 29
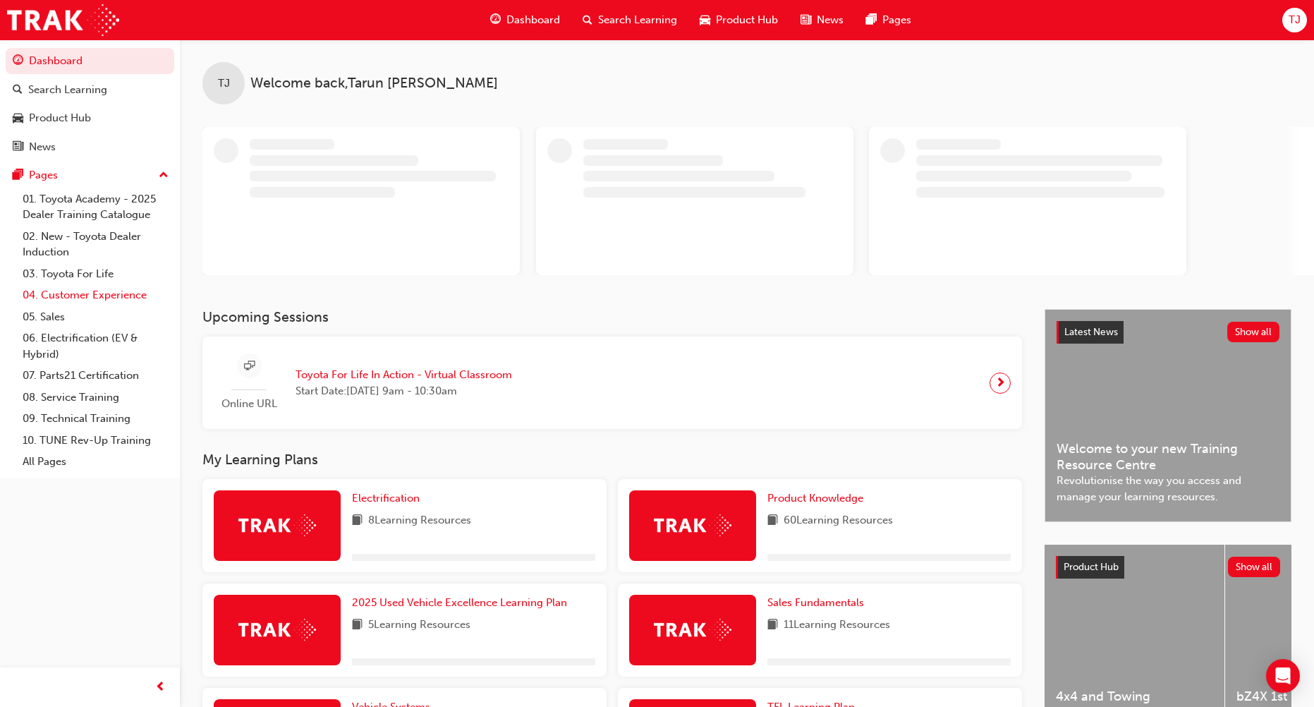
click at [153, 293] on link "04. Customer Experience" at bounding box center [95, 295] width 157 height 22
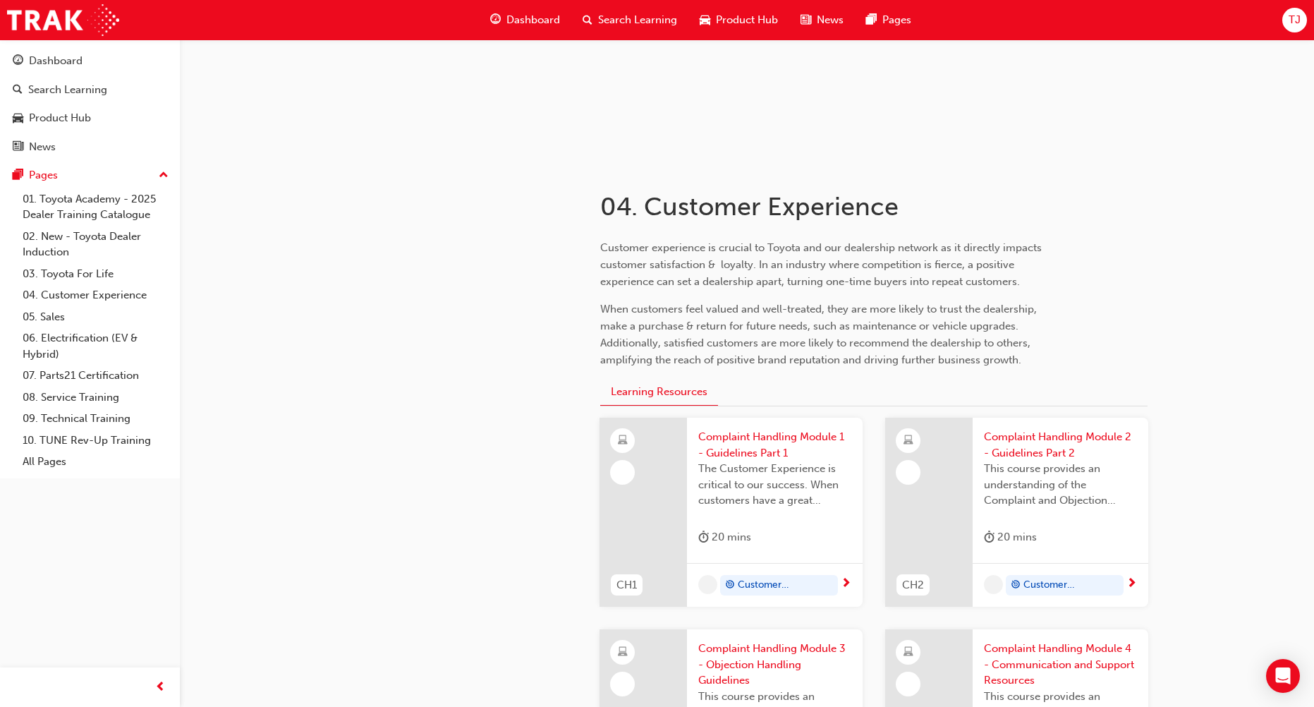
scroll to position [353, 0]
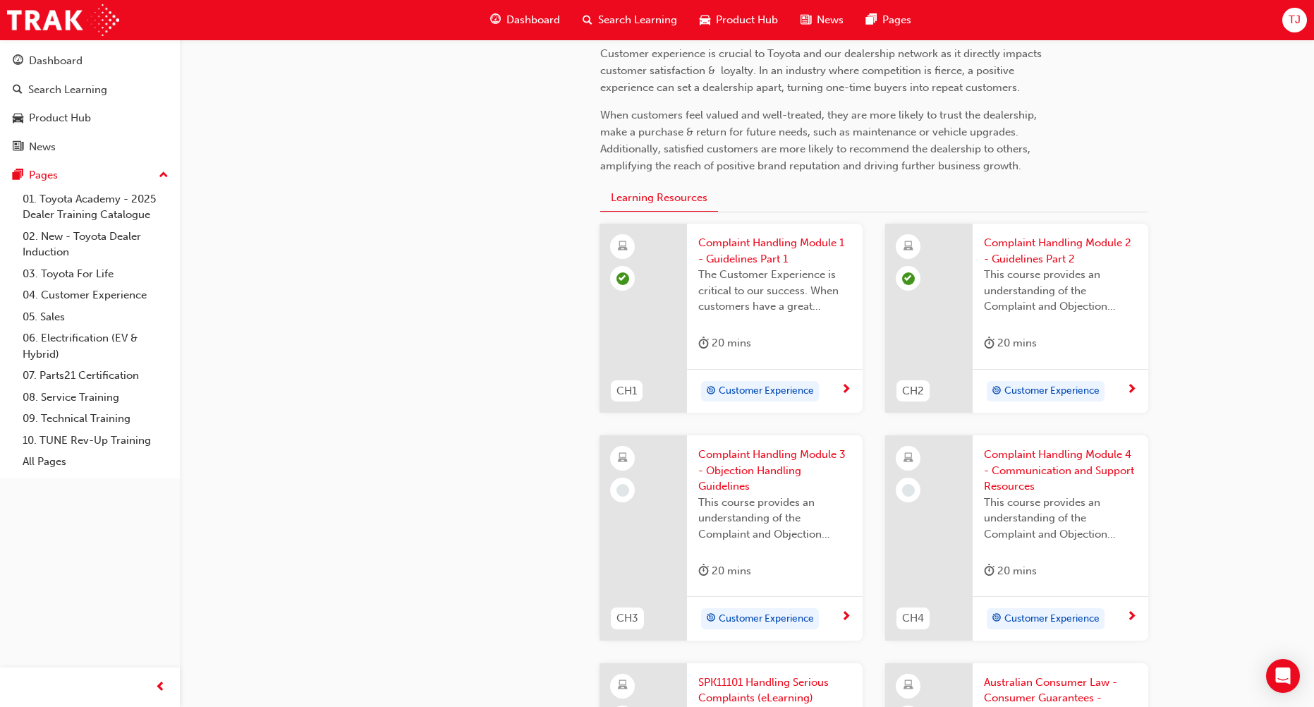
click at [783, 472] on span "Complaint Handling Module 3 - Objection Handling Guidelines" at bounding box center [774, 470] width 153 height 48
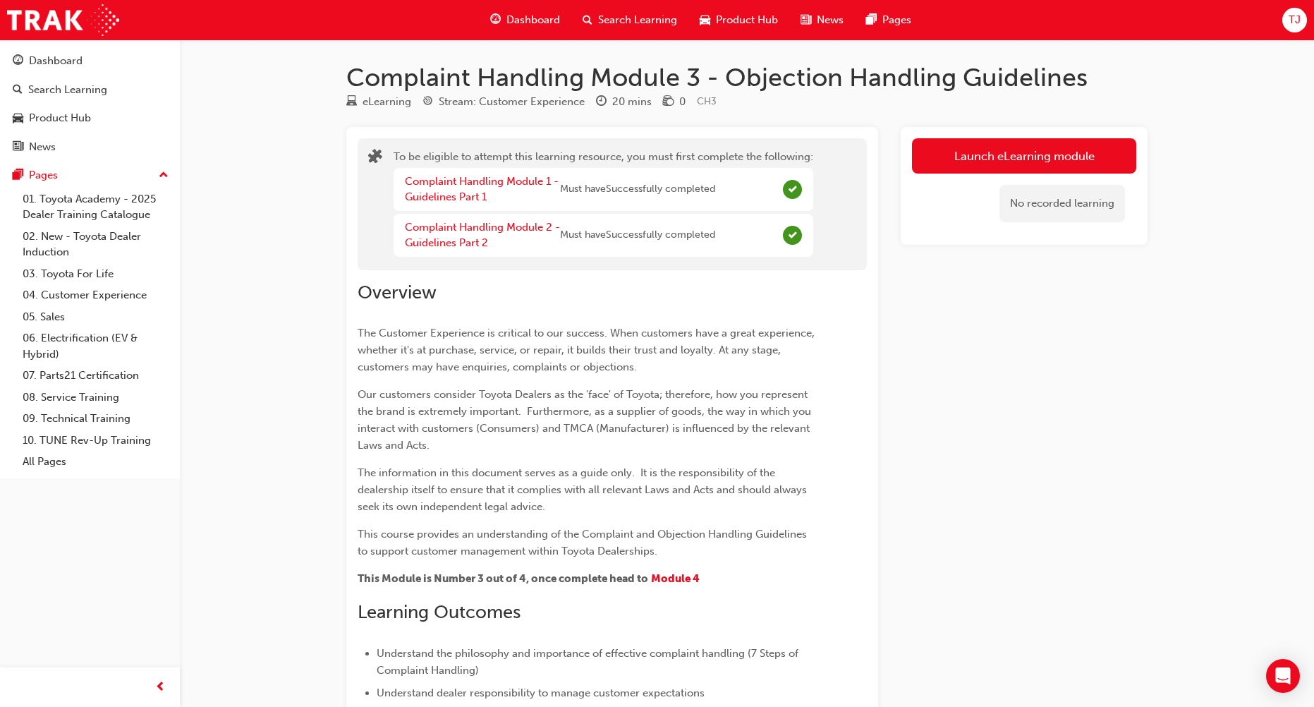
click at [1002, 137] on div "Launch eLearning module No recorded learning" at bounding box center [1024, 186] width 247 height 118
click at [989, 153] on button "Launch eLearning module" at bounding box center [1024, 155] width 224 height 35
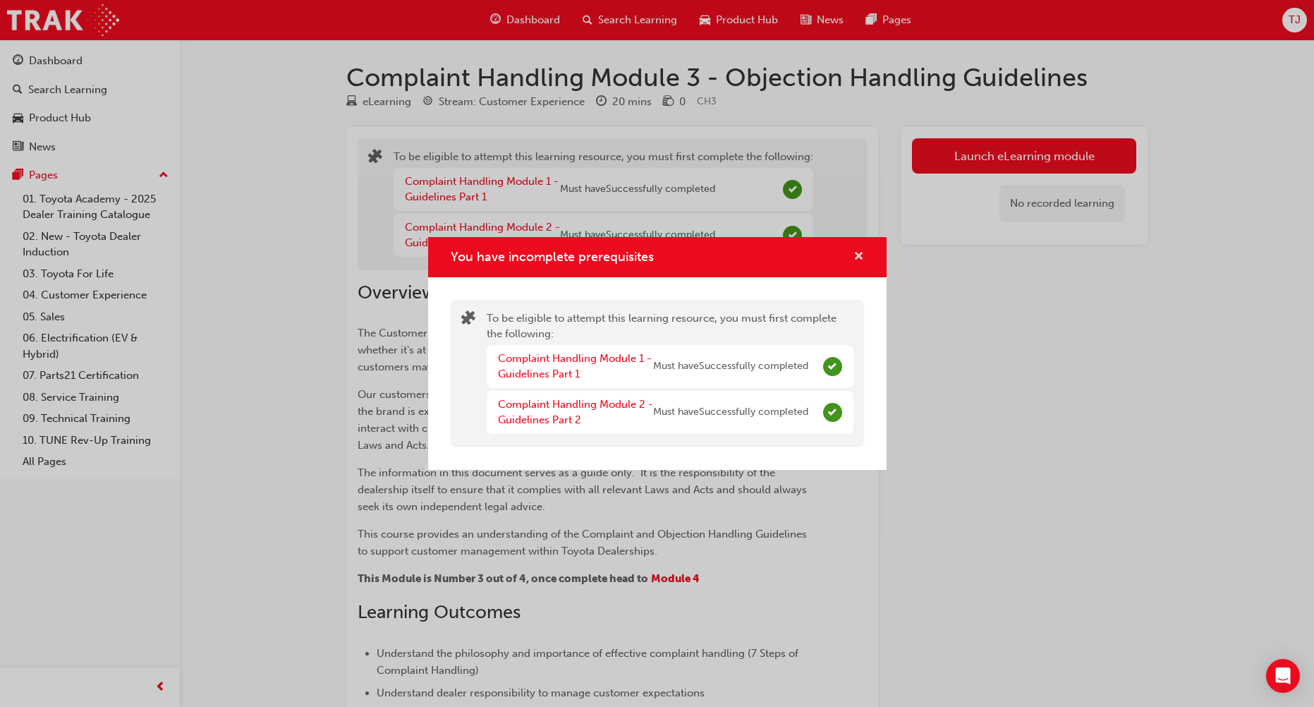
click at [855, 252] on span "cross-icon" at bounding box center [858, 257] width 11 height 13
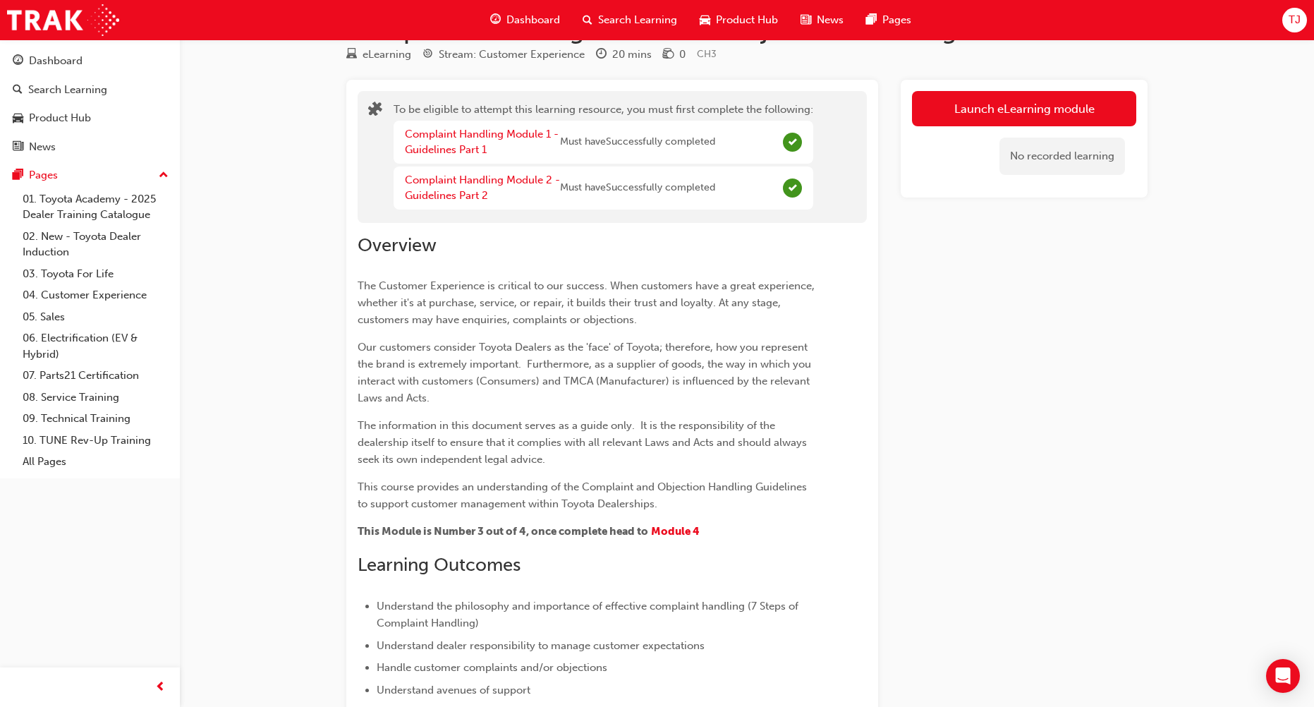
scroll to position [263, 0]
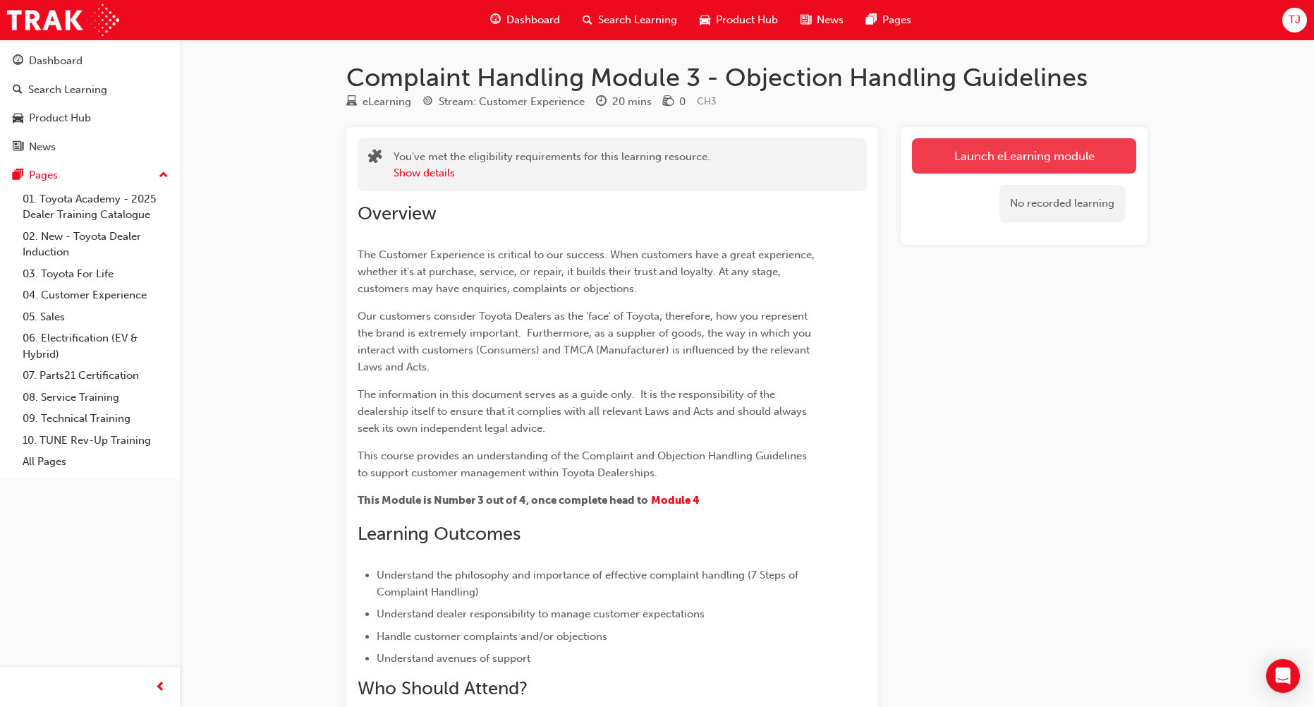
click at [975, 159] on link "Launch eLearning module" at bounding box center [1024, 155] width 224 height 35
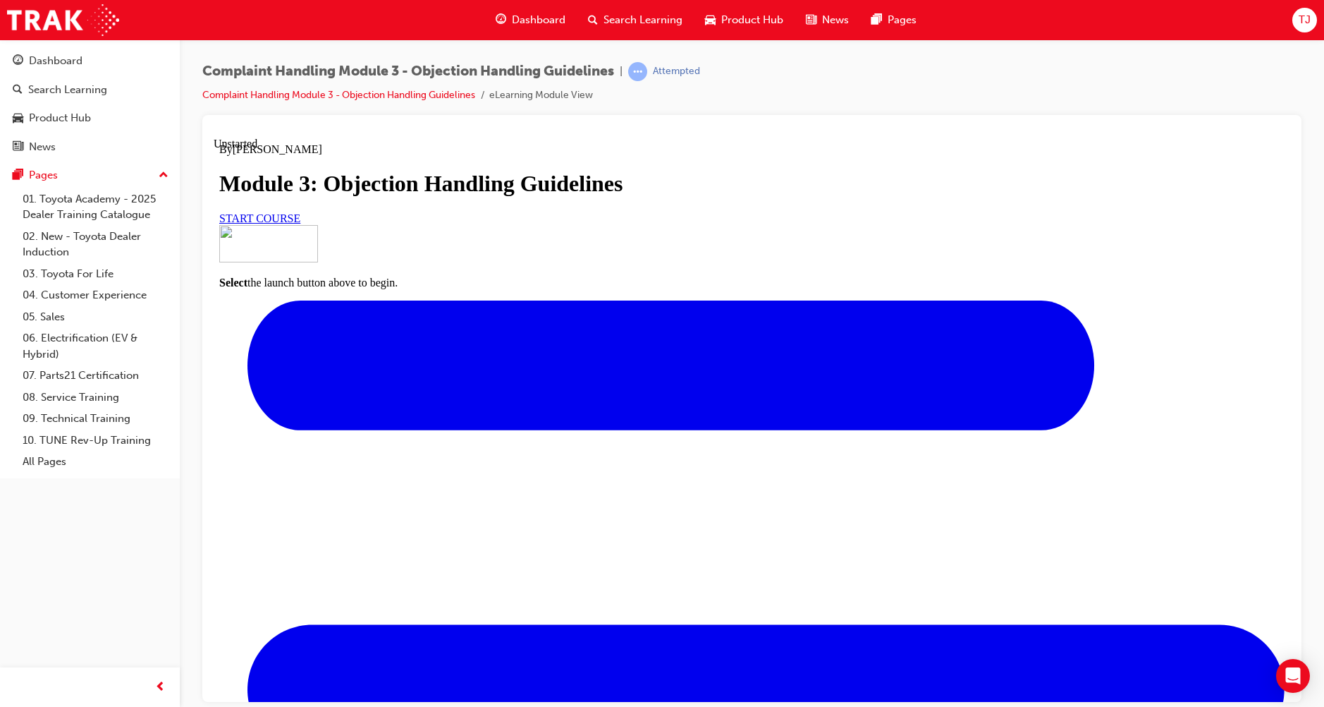
click at [300, 224] on span "START COURSE" at bounding box center [259, 218] width 81 height 12
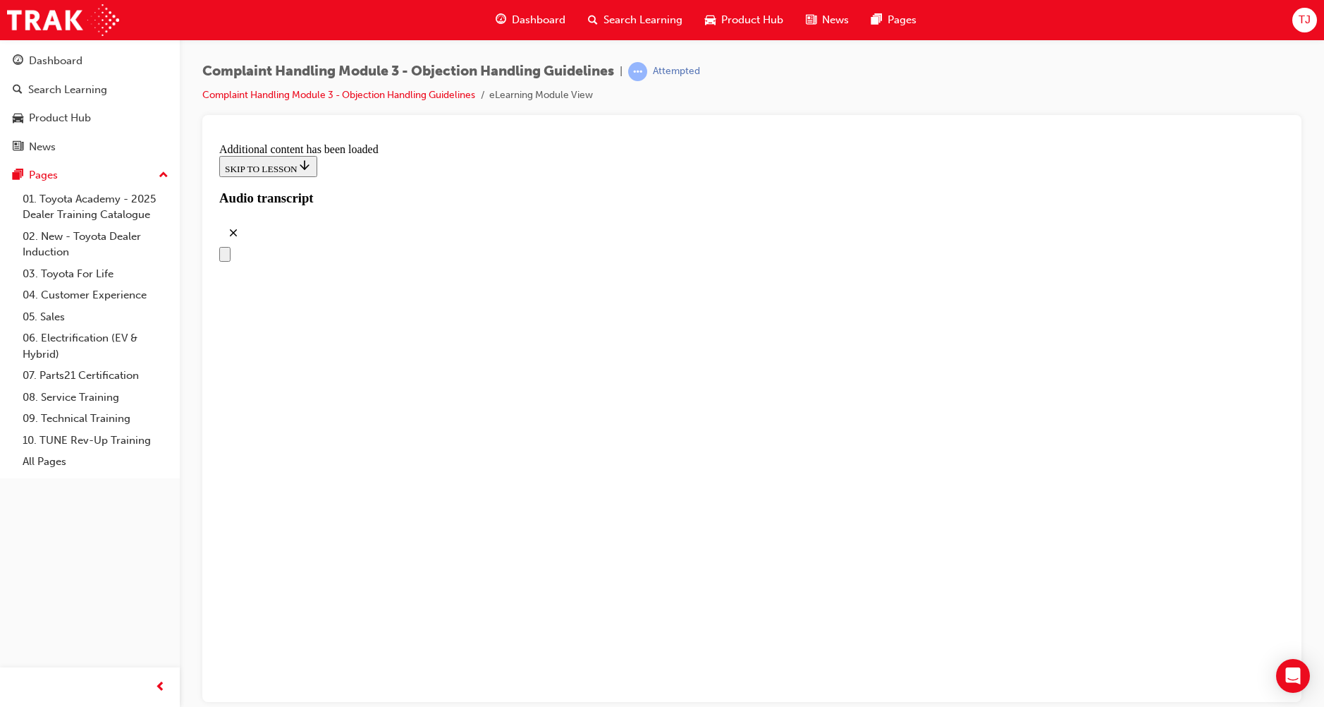
scroll to position [957, 0]
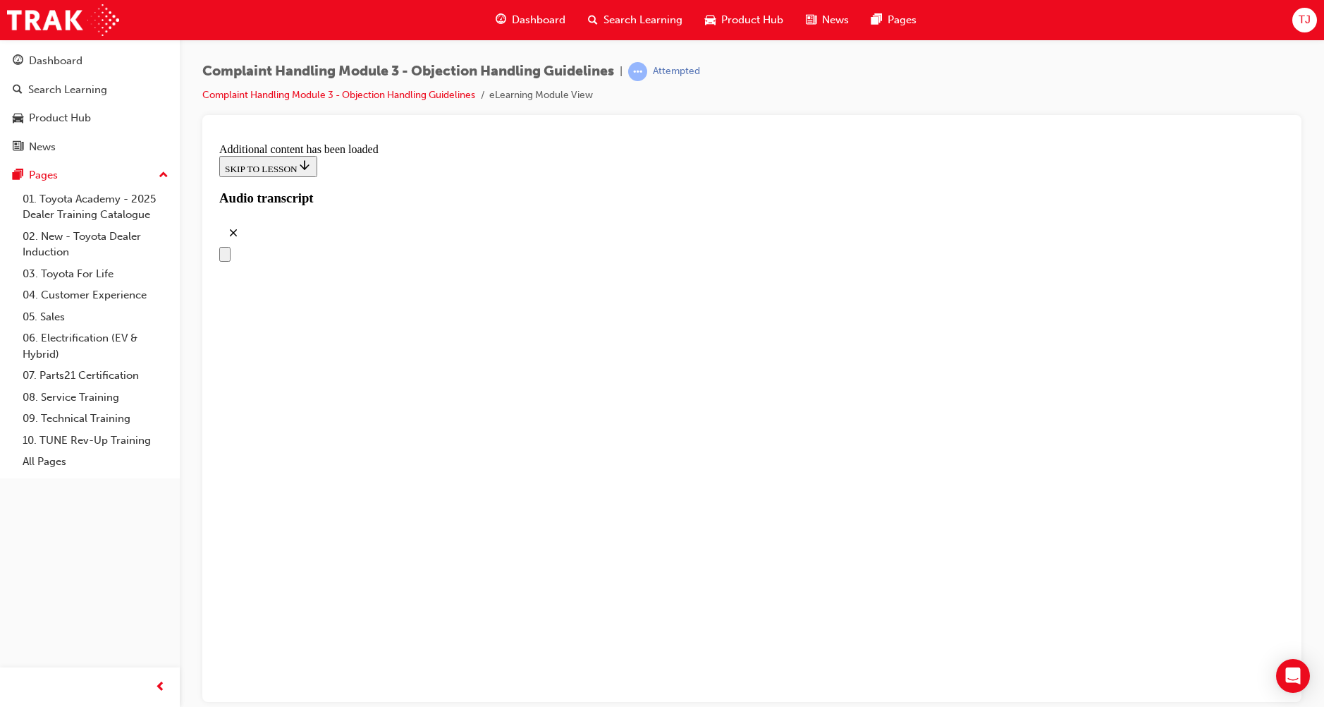
scroll to position [5403, 0]
drag, startPoint x: 569, startPoint y: 311, endPoint x: 562, endPoint y: 309, distance: 7.4
drag, startPoint x: 562, startPoint y: 309, endPoint x: 607, endPoint y: 307, distance: 45.2
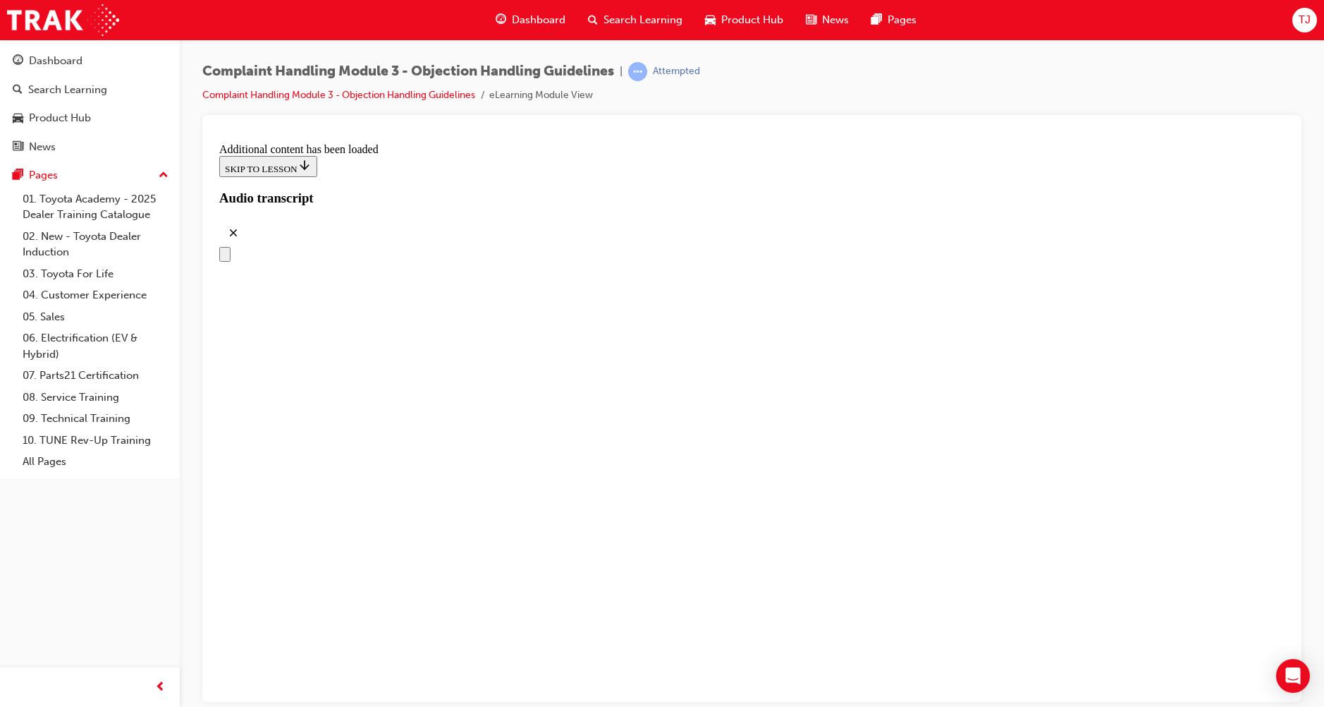
drag, startPoint x: 594, startPoint y: 518, endPoint x: 630, endPoint y: 366, distance: 155.8
drag, startPoint x: 574, startPoint y: 444, endPoint x: 630, endPoint y: 441, distance: 55.8
drag, startPoint x: 627, startPoint y: 590, endPoint x: 663, endPoint y: 532, distance: 68.7
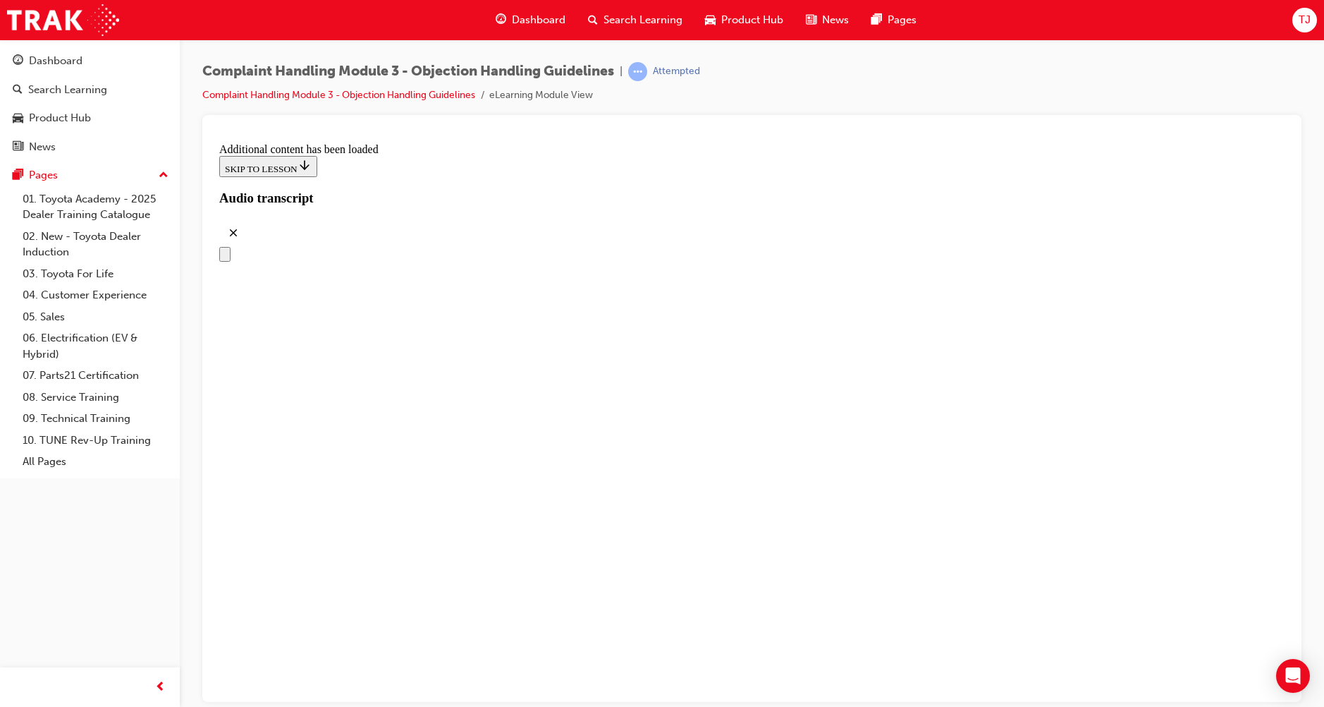
drag, startPoint x: 662, startPoint y: 528, endPoint x: 654, endPoint y: 466, distance: 62.5
drag, startPoint x: 638, startPoint y: 510, endPoint x: 677, endPoint y: 526, distance: 42.0
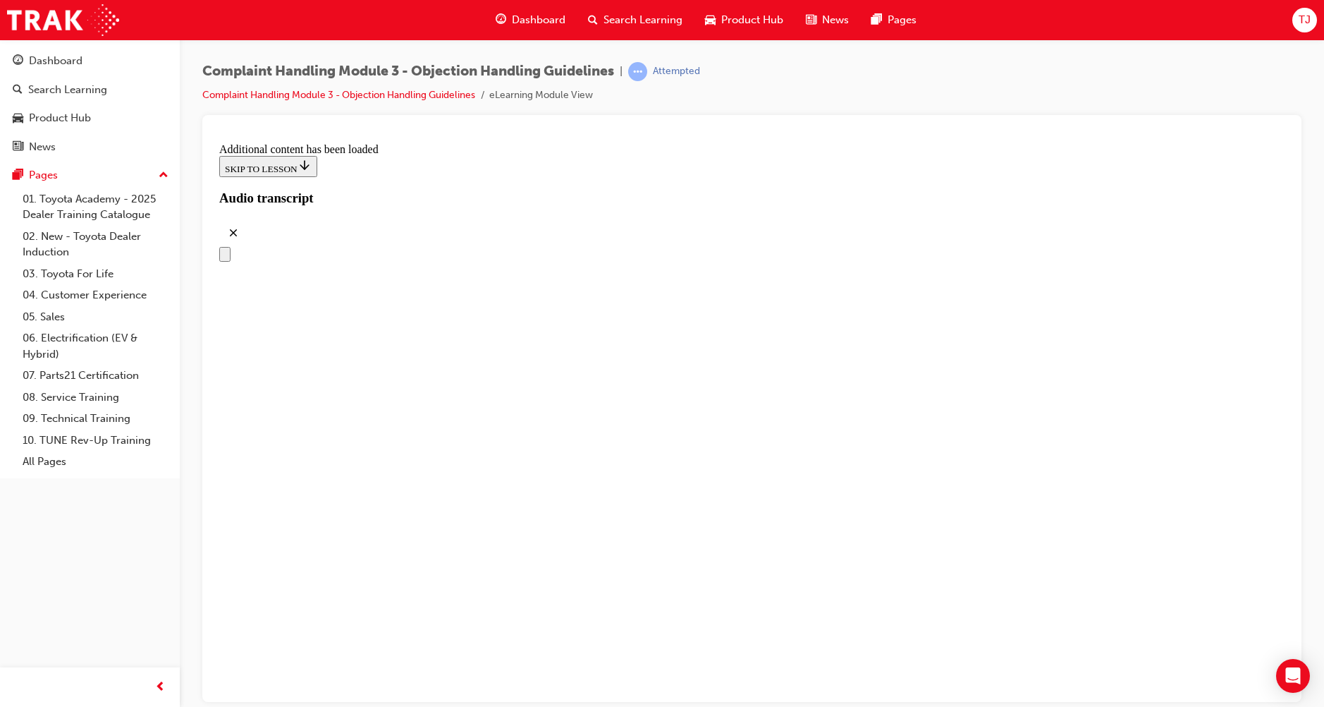
drag, startPoint x: 637, startPoint y: 556, endPoint x: 707, endPoint y: 547, distance: 70.4
drag, startPoint x: 729, startPoint y: 683, endPoint x: 810, endPoint y: 611, distance: 108.4
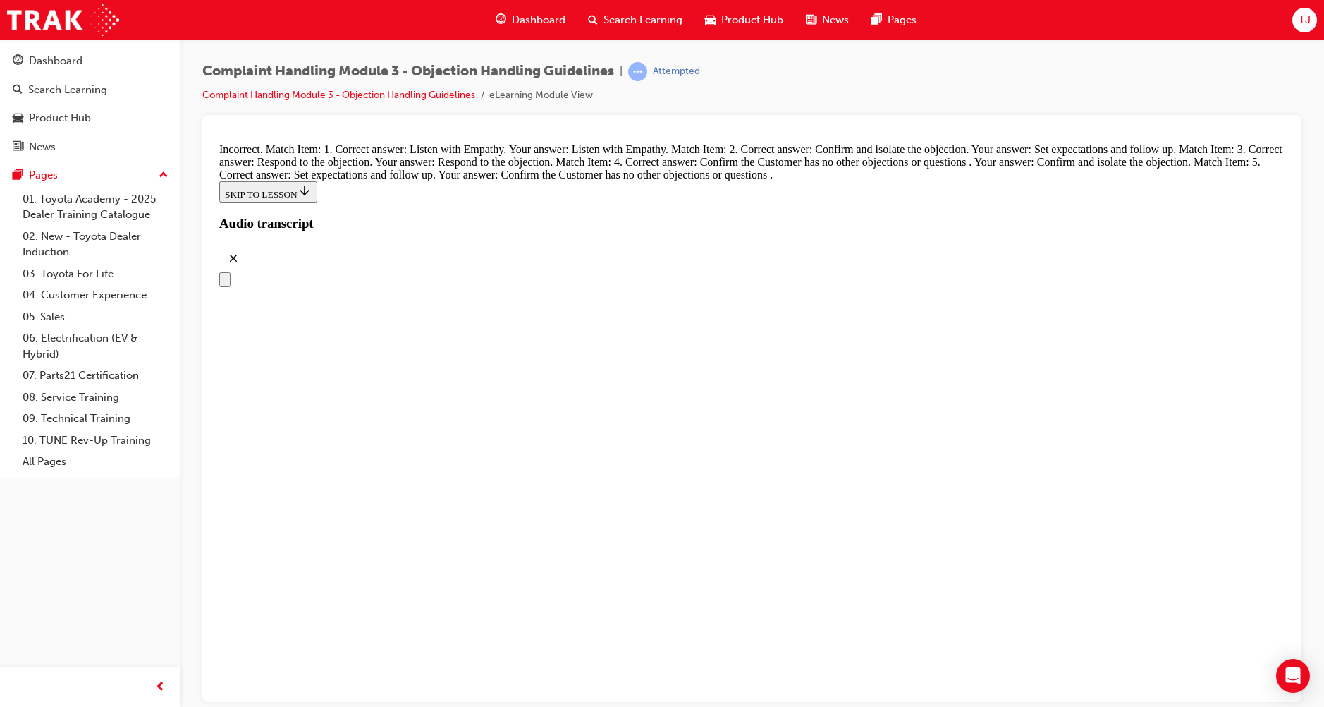
scroll to position [5428, 0]
drag, startPoint x: 564, startPoint y: 372, endPoint x: 610, endPoint y: 298, distance: 87.7
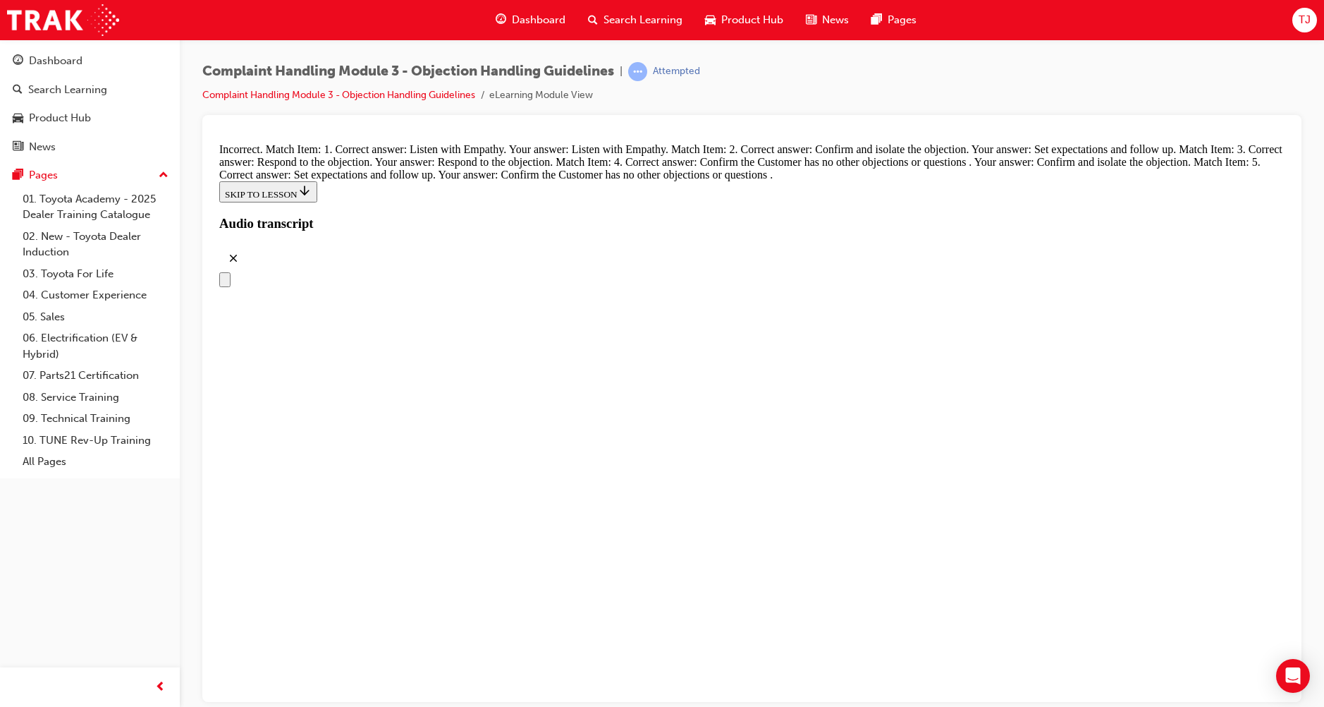
drag, startPoint x: 573, startPoint y: 356, endPoint x: 621, endPoint y: 585, distance: 234.0
drag, startPoint x: 566, startPoint y: 490, endPoint x: 600, endPoint y: 328, distance: 165.7
drag, startPoint x: 541, startPoint y: 430, endPoint x: 622, endPoint y: 440, distance: 81.7
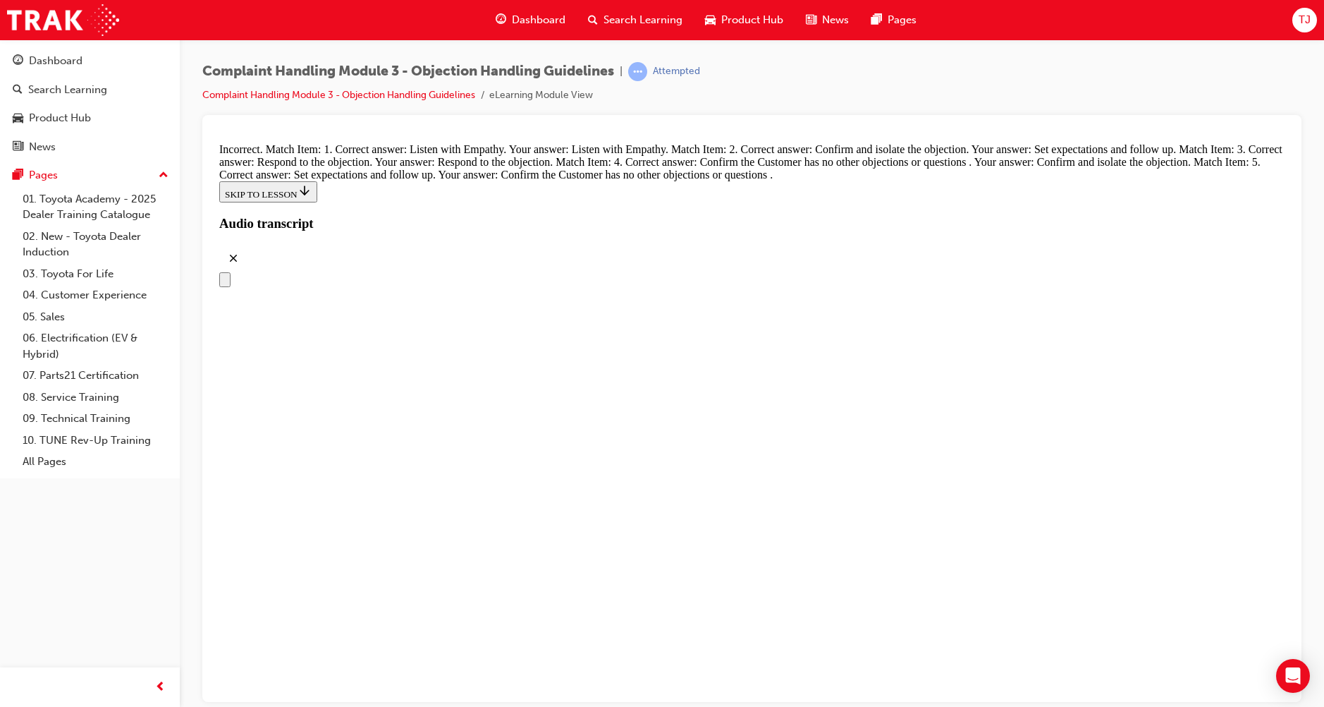
drag, startPoint x: 563, startPoint y: 506, endPoint x: 647, endPoint y: 504, distance: 83.2
drag, startPoint x: 738, startPoint y: 673, endPoint x: 731, endPoint y: 673, distance: 7.1
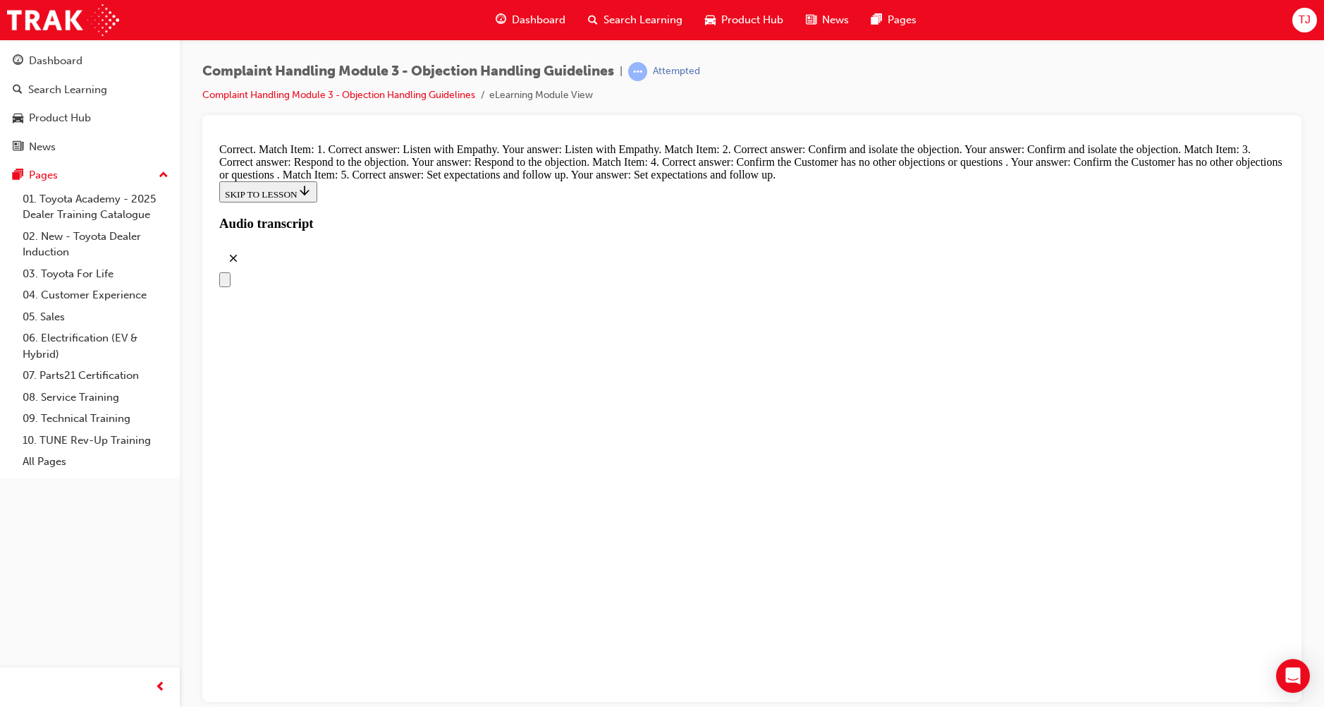
radio input "true"
drag, startPoint x: 556, startPoint y: 483, endPoint x: 626, endPoint y: 553, distance: 98.7
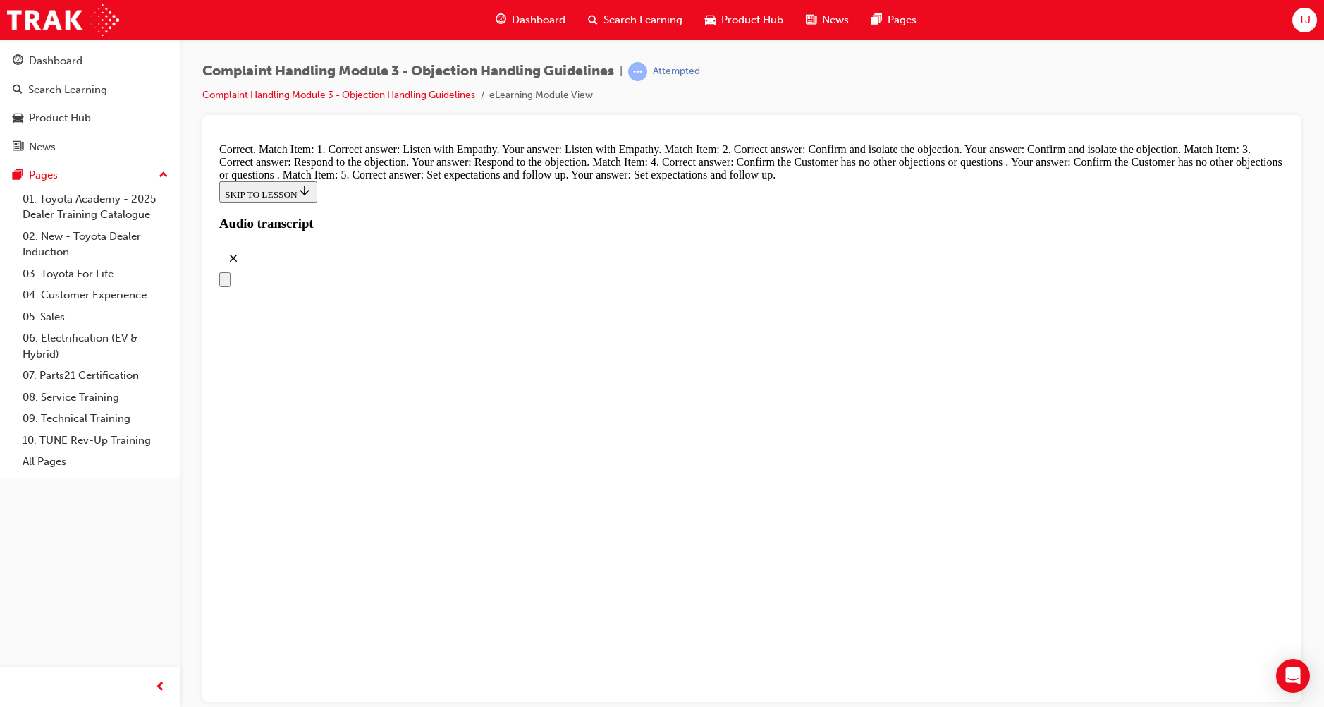
radio input "true"
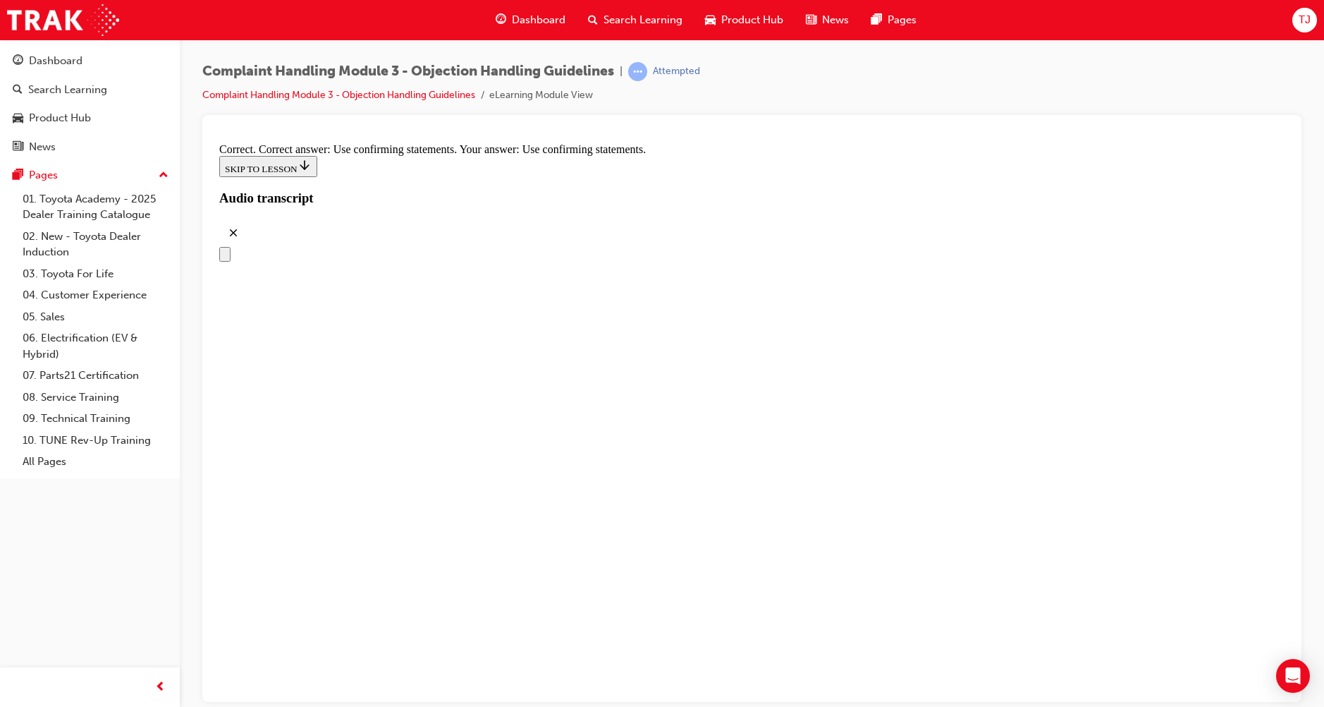
scroll to position [6542, 0]
drag, startPoint x: 537, startPoint y: 468, endPoint x: 681, endPoint y: 557, distance: 168.5
radio input "true"
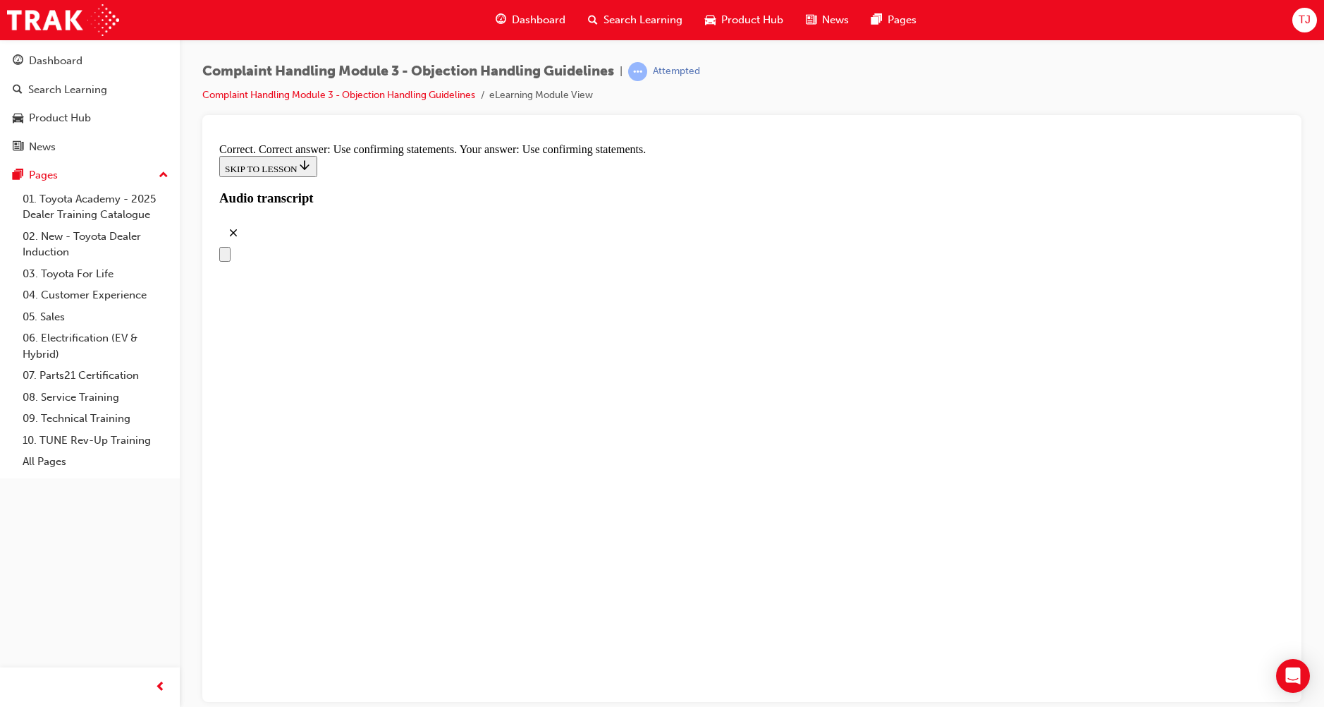
checkbox input "true"
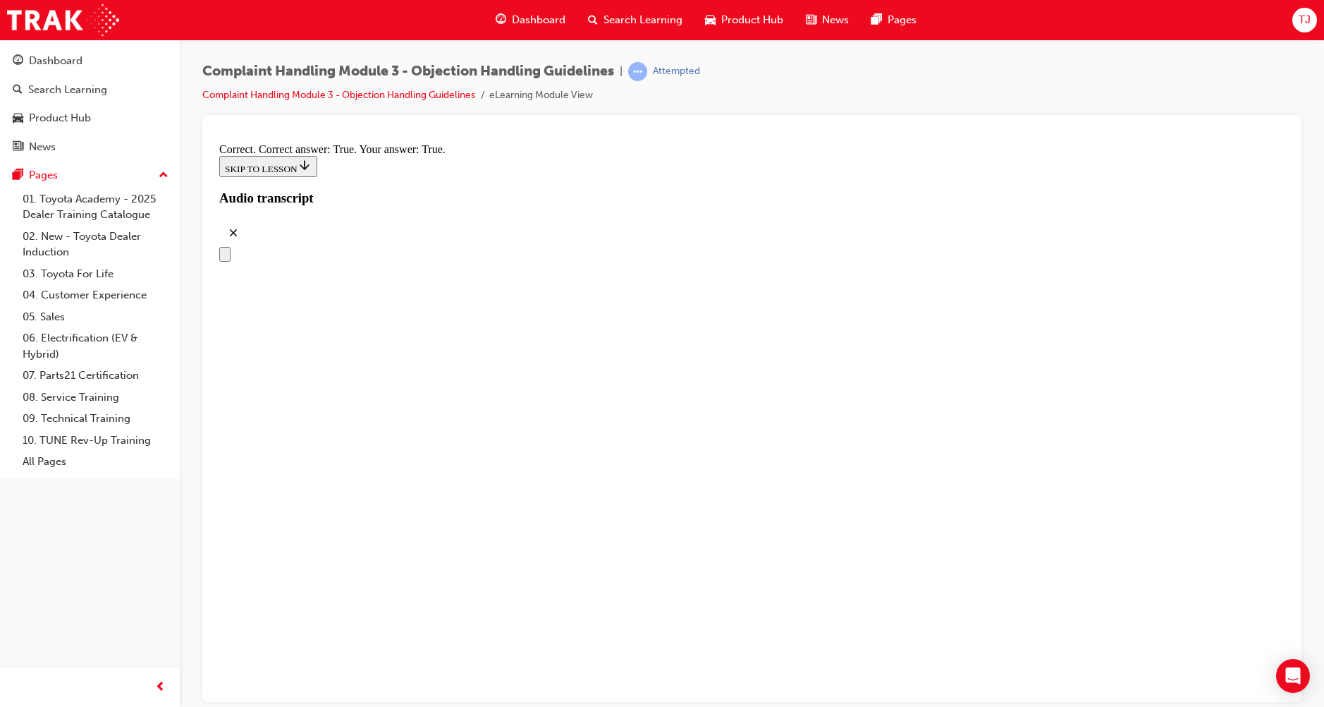
checkbox input "true"
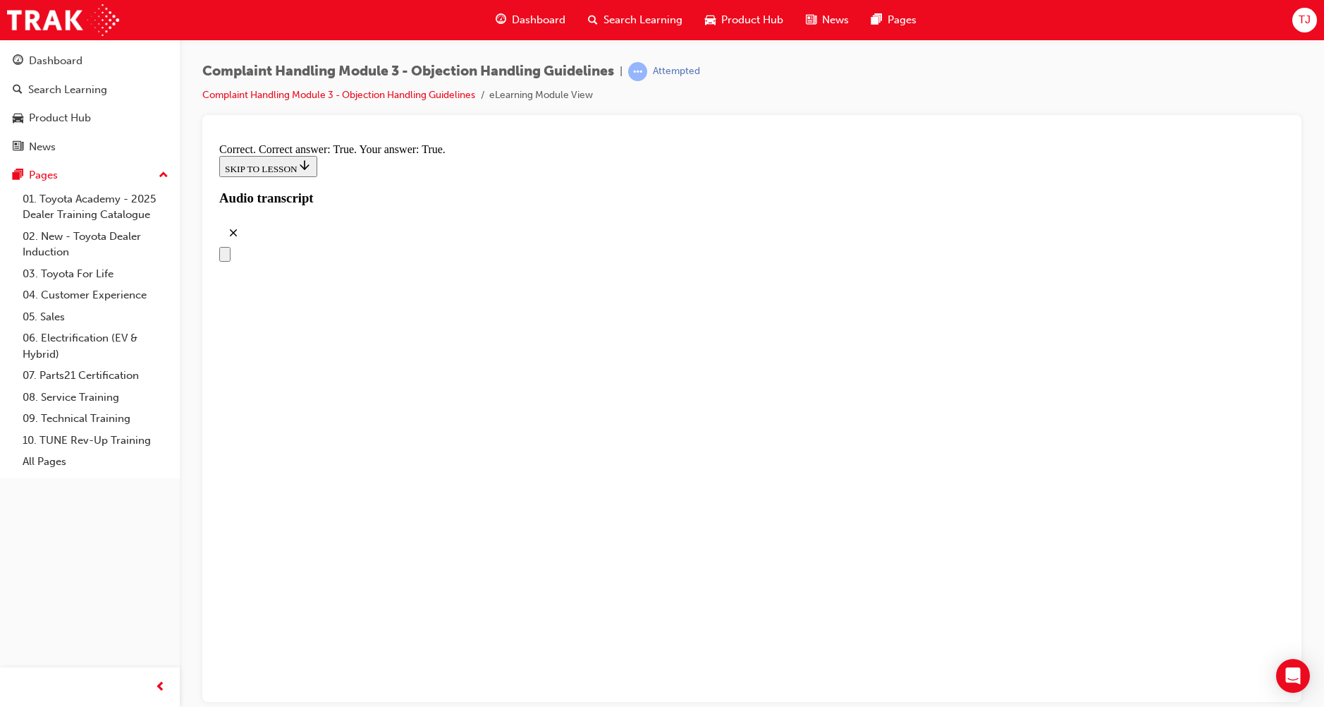
checkbox input "true"
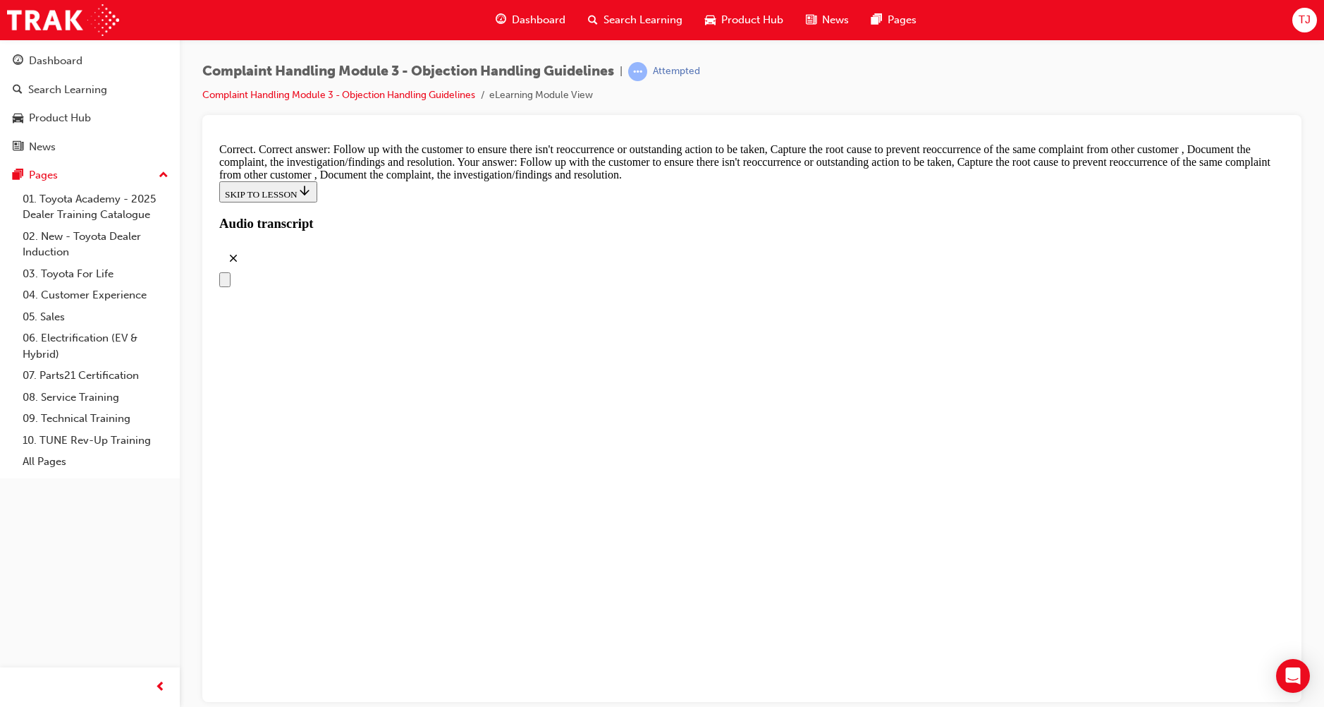
scroll to position [7340, 0]
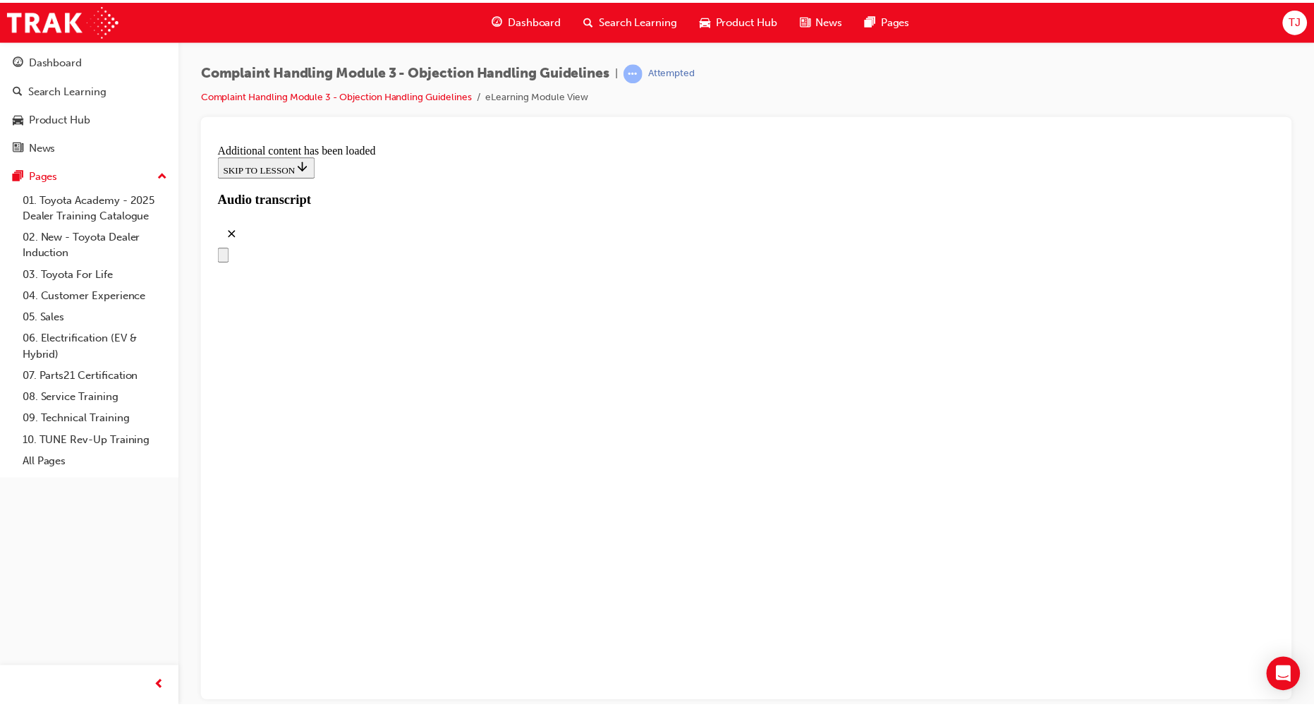
scroll to position [7919, 0]
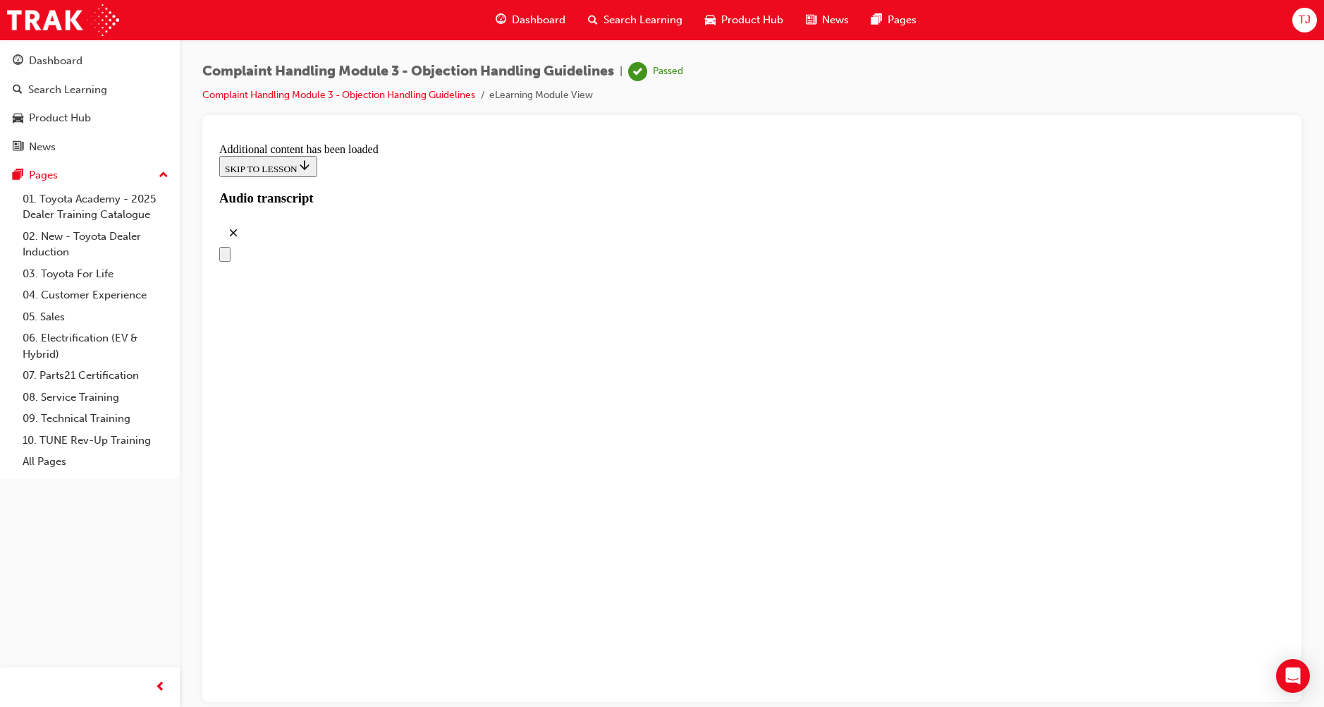
drag, startPoint x: 1249, startPoint y: 398, endPoint x: 1027, endPoint y: 343, distance: 228.0
click at [407, 92] on link "Complaint Handling Module 3 - Objection Handling Guidelines" at bounding box center [338, 95] width 273 height 12
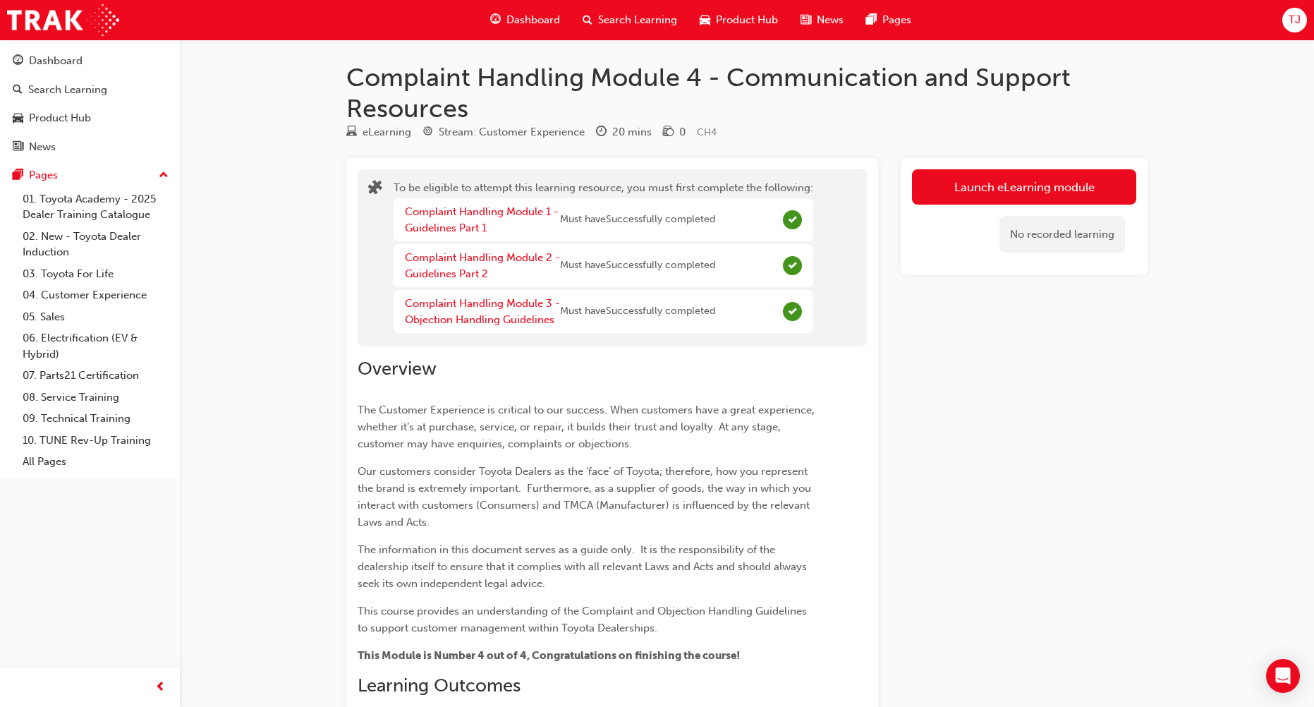
click at [1267, 229] on div "Complaint Handling Module 4 - Communication and Support Resources eLearning Str…" at bounding box center [657, 521] width 1314 height 1042
click at [1275, 278] on div "Complaint Handling Module 4 - Communication and Support Resources eLearning Str…" at bounding box center [657, 521] width 1314 height 1042
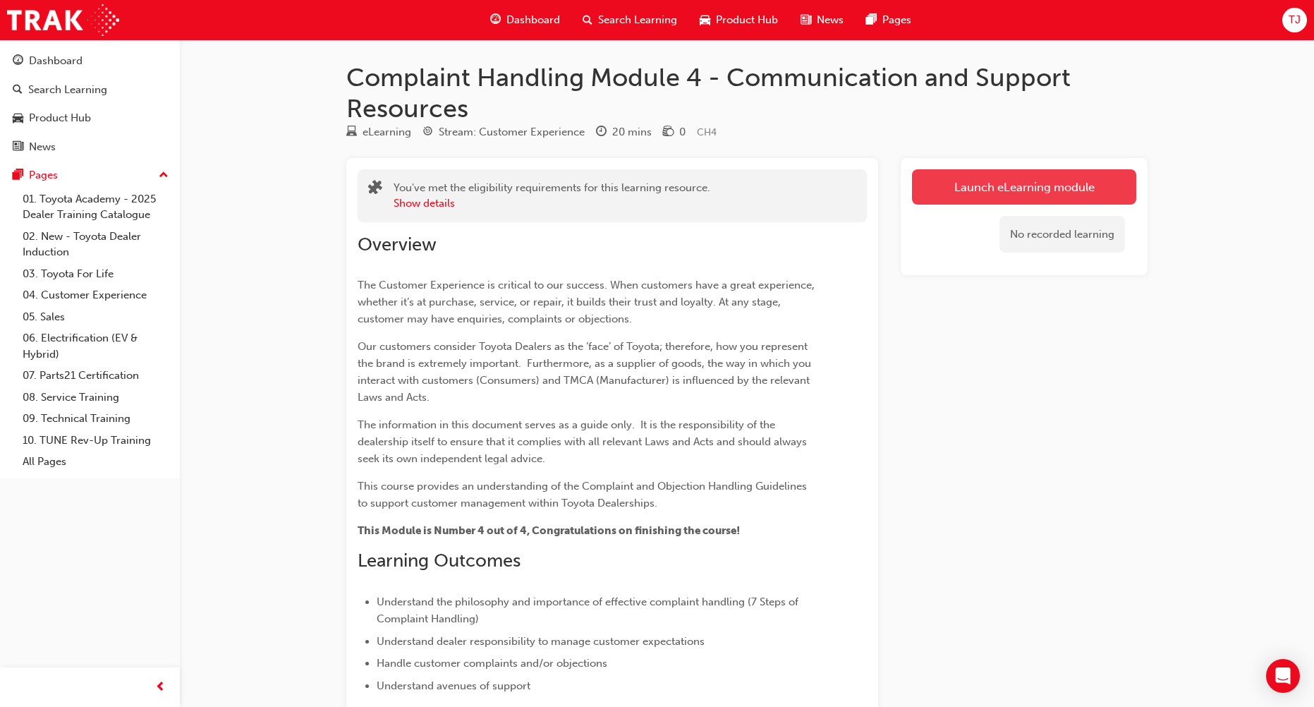
click at [1025, 179] on link "Launch eLearning module" at bounding box center [1024, 186] width 224 height 35
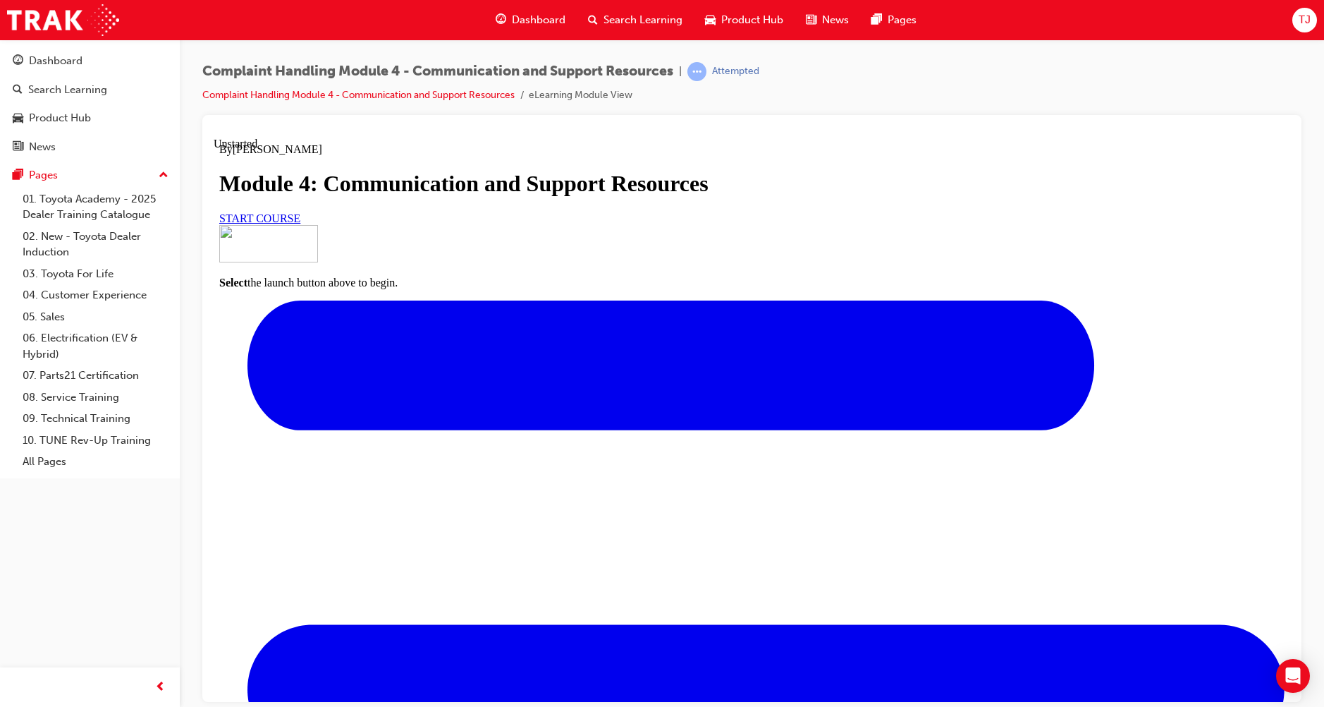
drag, startPoint x: 532, startPoint y: 448, endPoint x: 556, endPoint y: 447, distance: 24.0
click at [1219, 52] on div "Complaint Handling Module 4 - Communication and Support Resources | Attempted C…" at bounding box center [752, 355] width 1145 height 632
click at [300, 224] on span "START COURSE" at bounding box center [259, 218] width 81 height 12
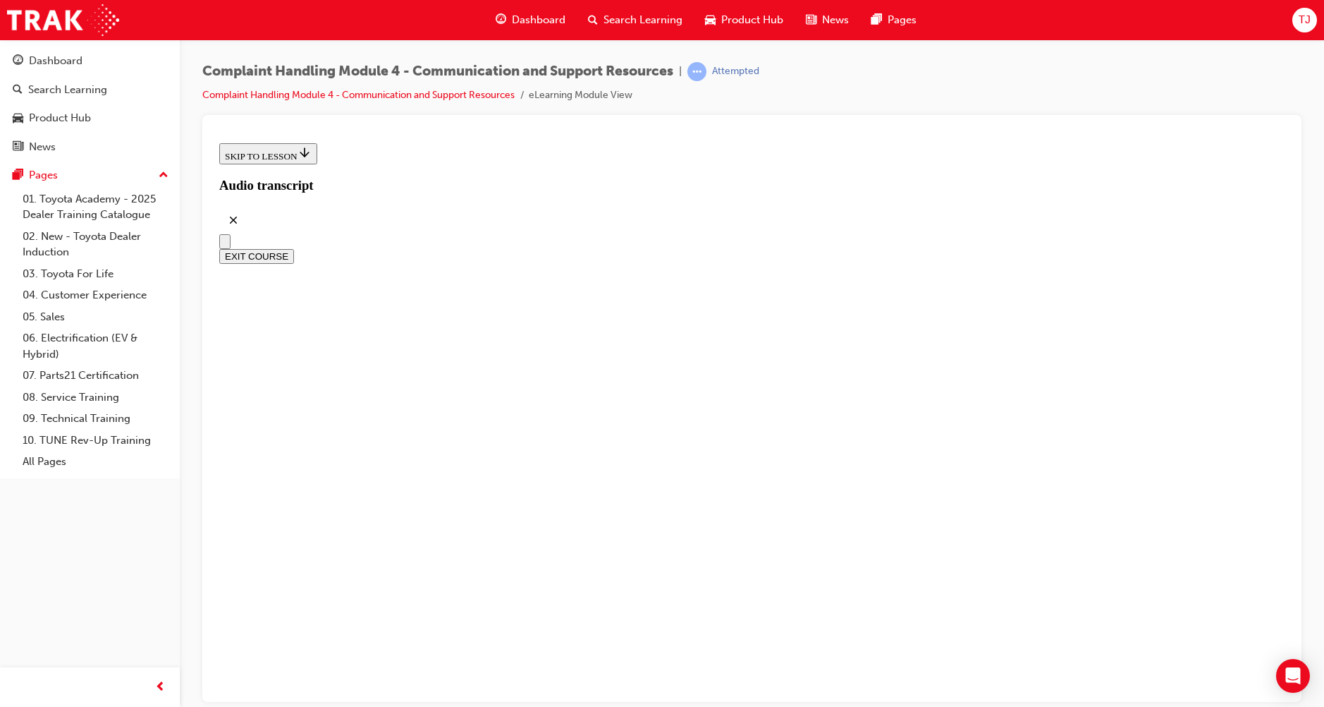
drag, startPoint x: 726, startPoint y: 590, endPoint x: 663, endPoint y: 512, distance: 100.3
drag, startPoint x: 714, startPoint y: 60, endPoint x: 689, endPoint y: 57, distance: 25.5
click at [714, 59] on div "Complaint Handling Module 4 - Communication and Support Resources | Attempted C…" at bounding box center [752, 355] width 1145 height 632
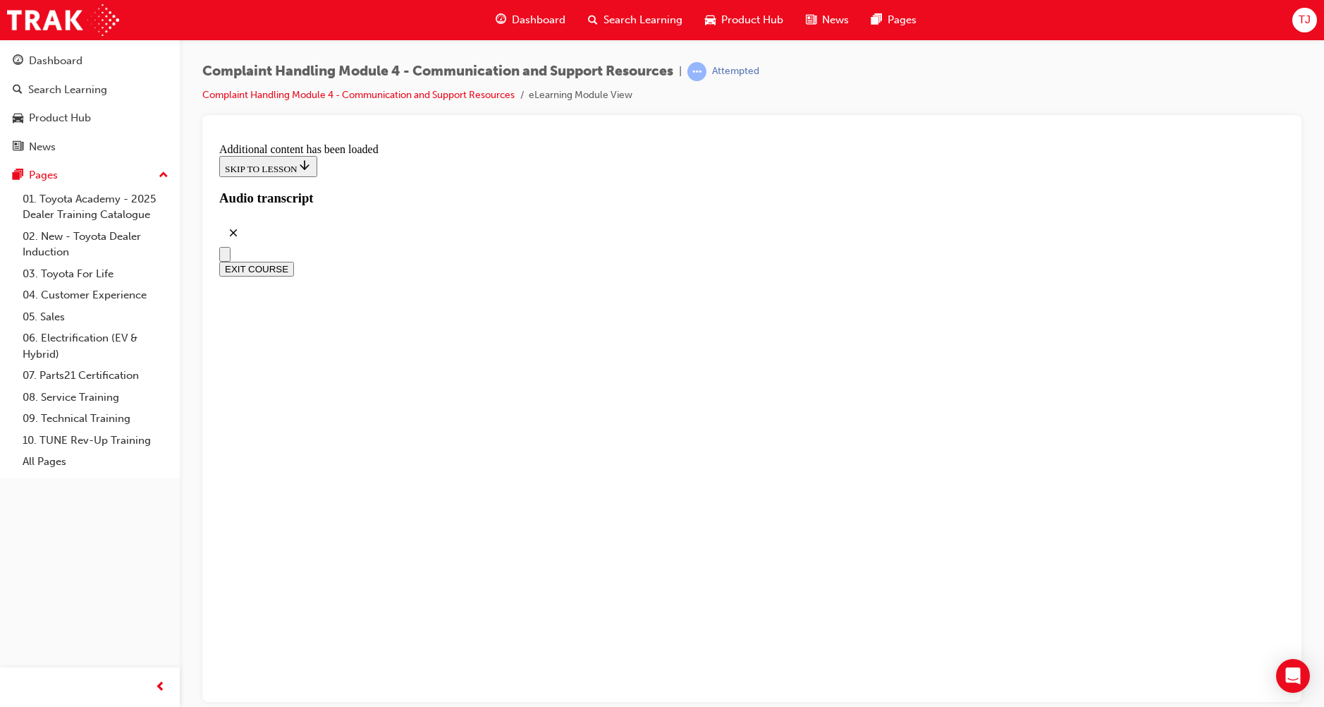
click at [448, 47] on div "Complaint Handling Module 4 - Communication and Support Resources | Attempted C…" at bounding box center [752, 355] width 1145 height 632
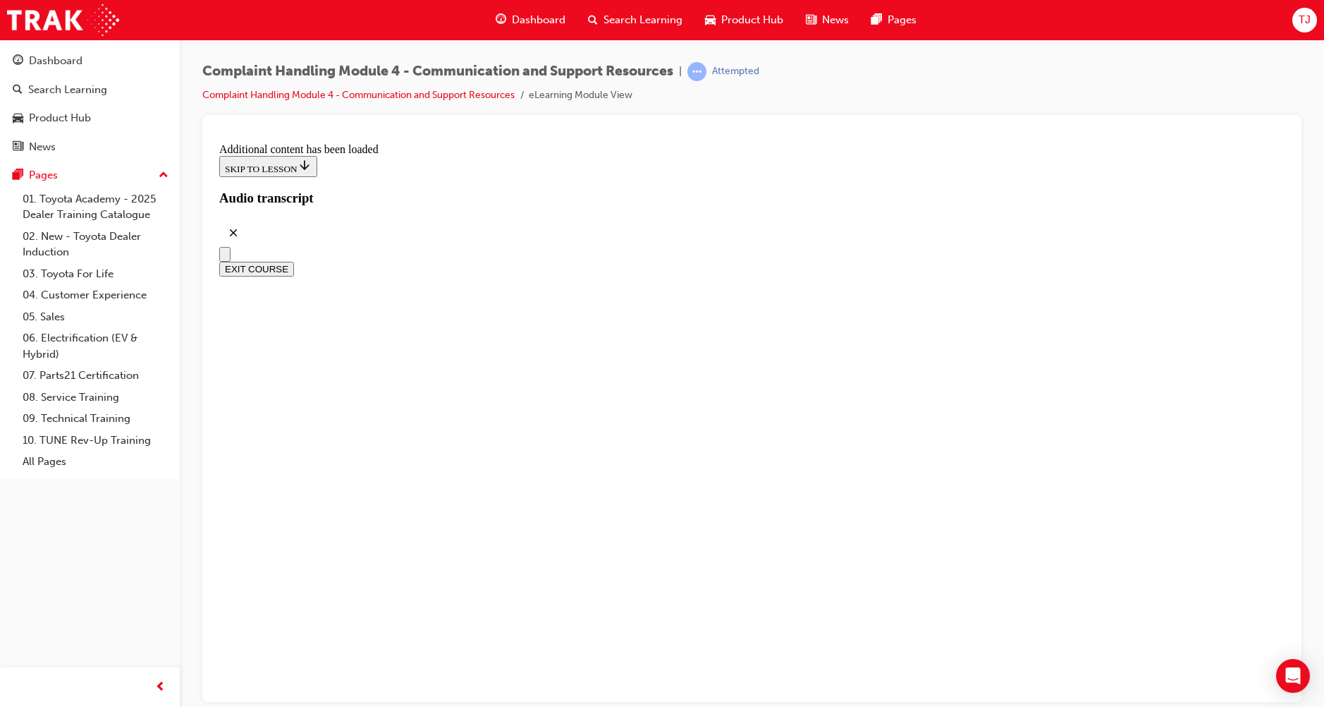
radio input "true"
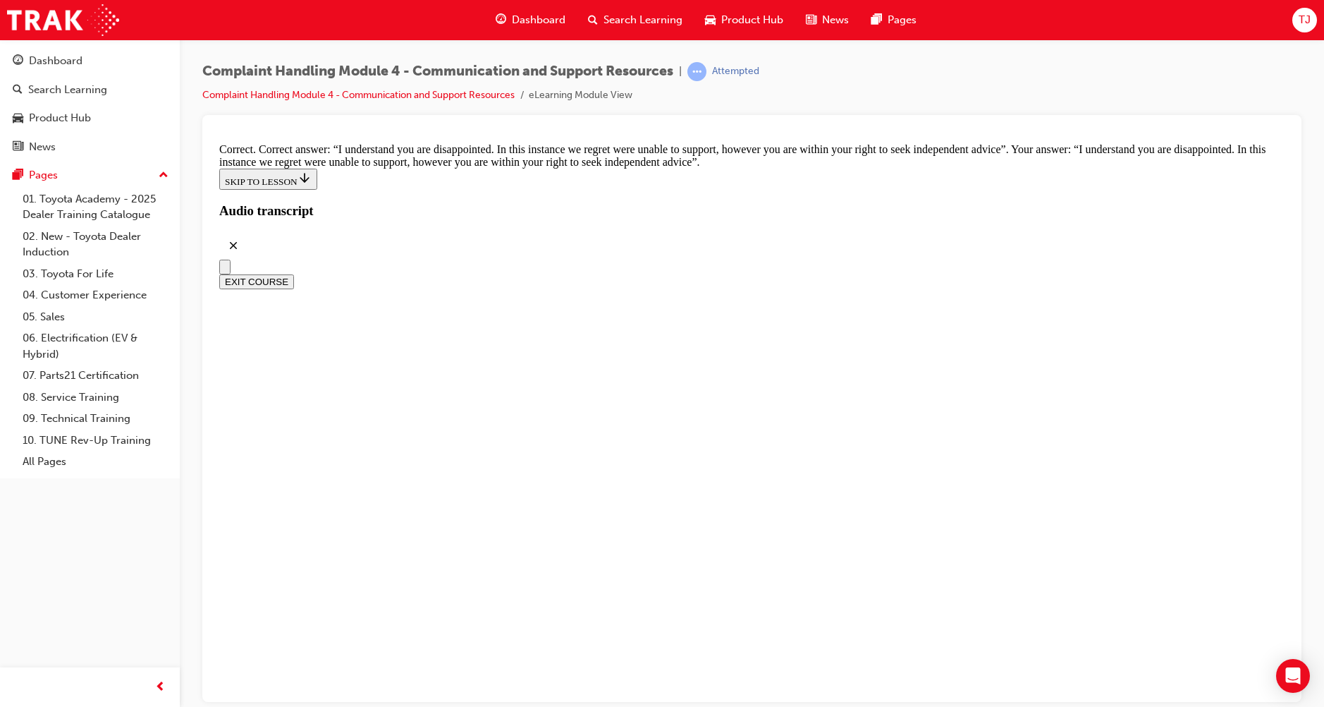
scroll to position [9168, 0]
checkbox input "true"
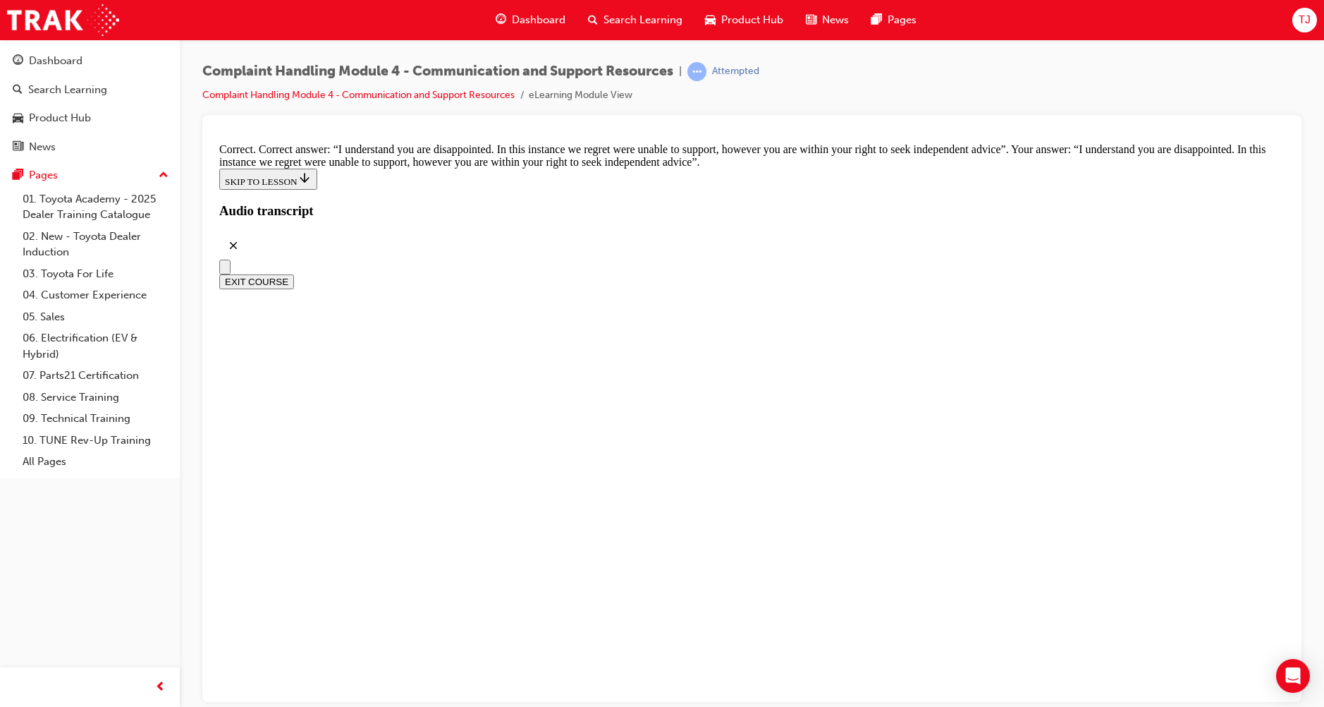
checkbox input "true"
drag, startPoint x: 629, startPoint y: 372, endPoint x: 628, endPoint y: 338, distance: 33.9
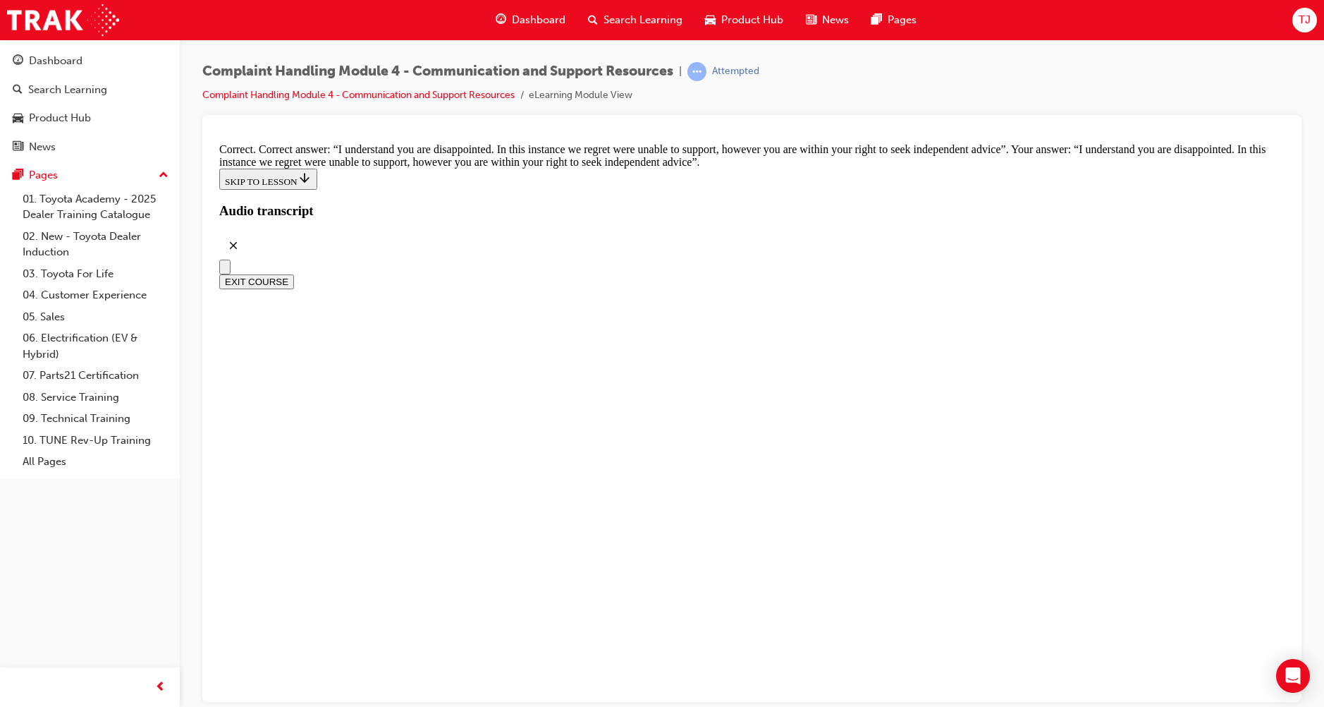
checkbox input "true"
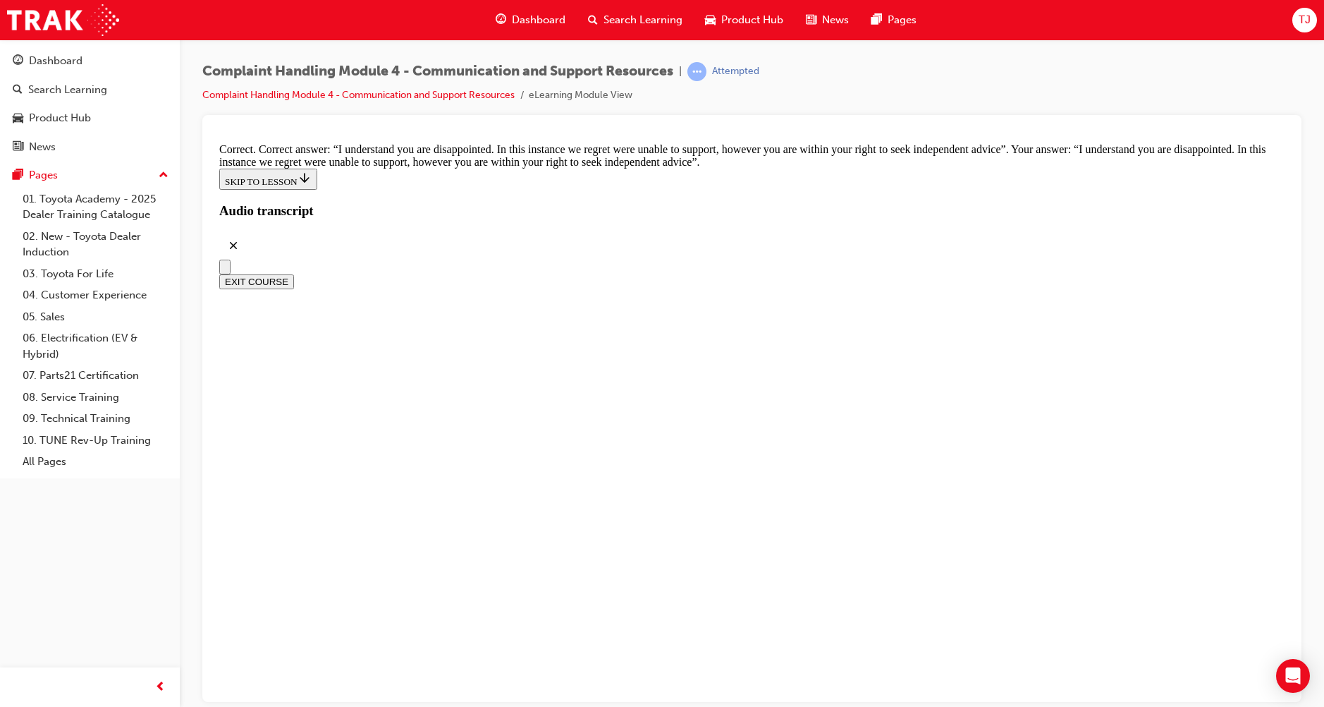
checkbox input "false"
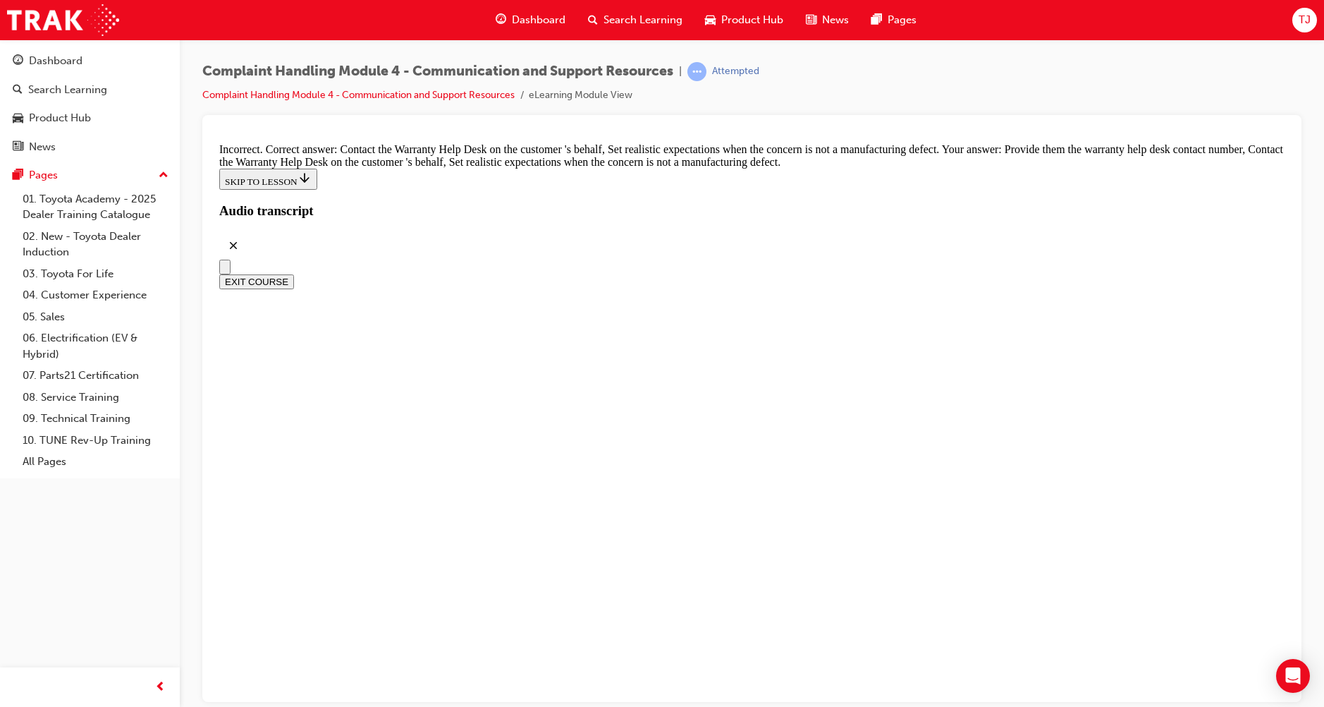
checkbox input "false"
drag, startPoint x: 631, startPoint y: 360, endPoint x: 688, endPoint y: 466, distance: 119.9
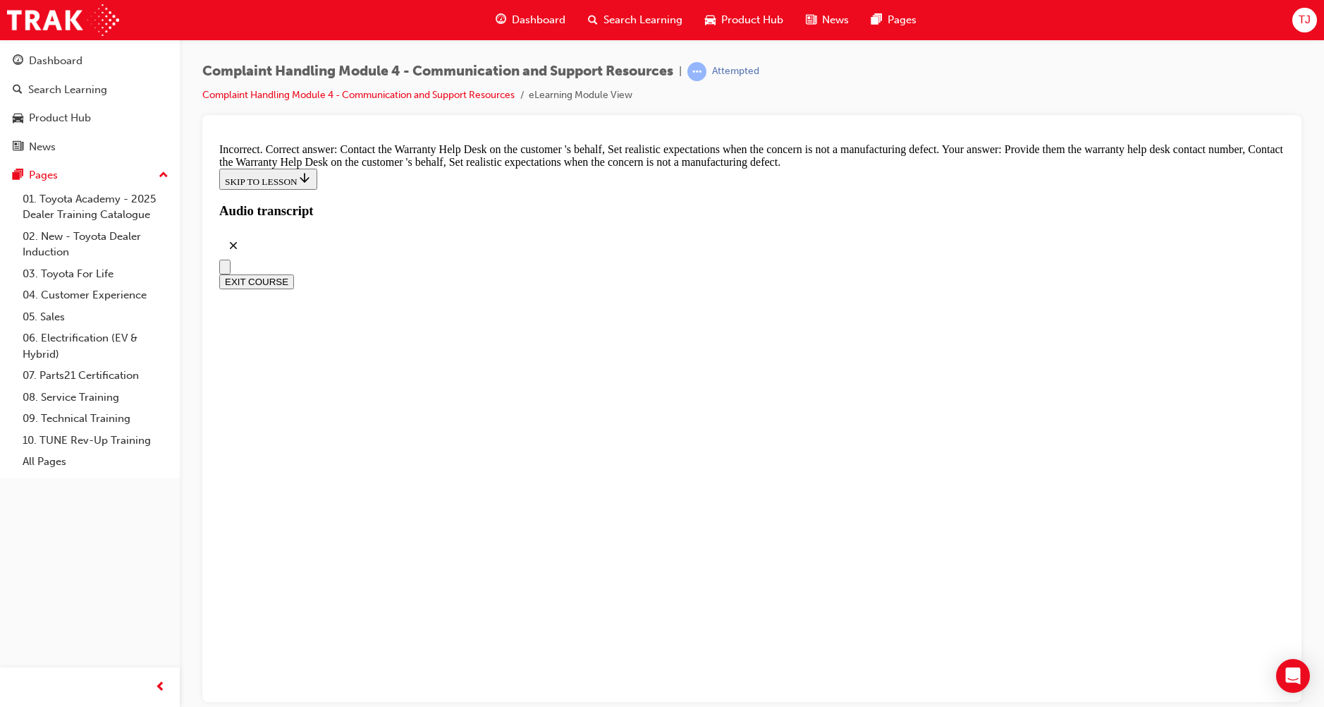
checkbox input "false"
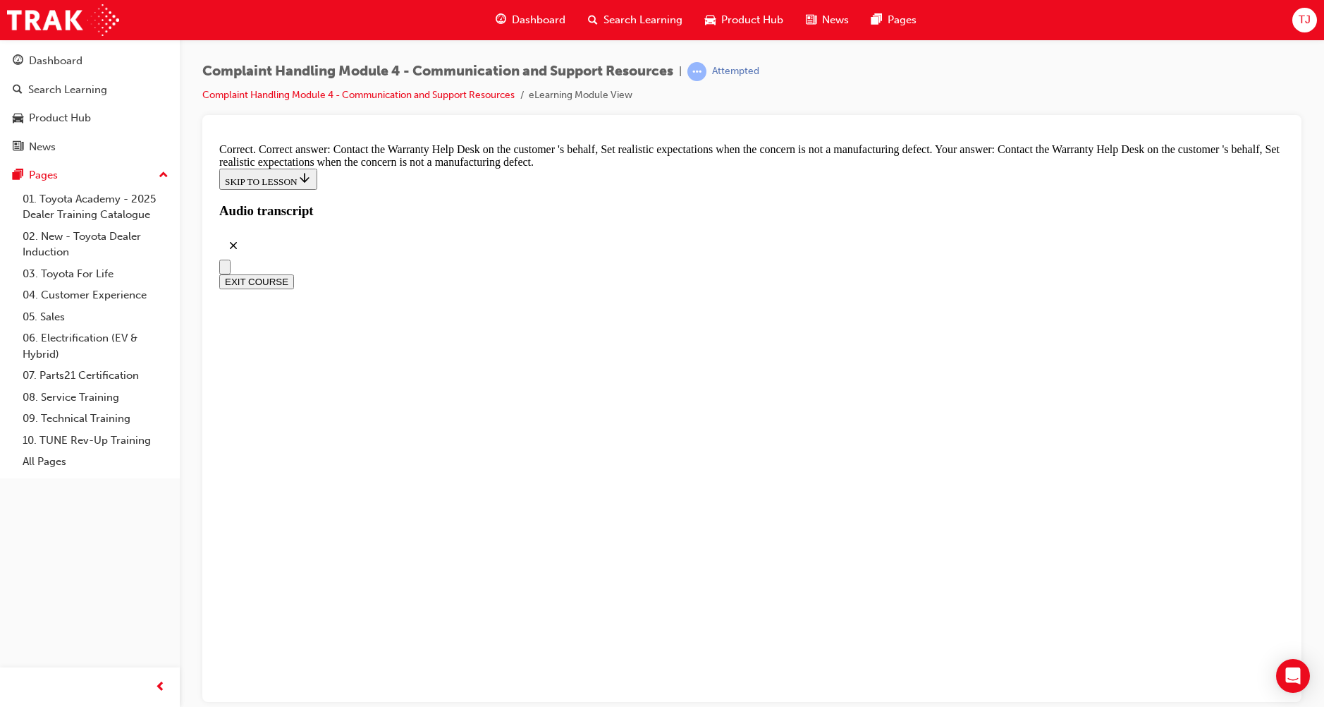
checkbox input "true"
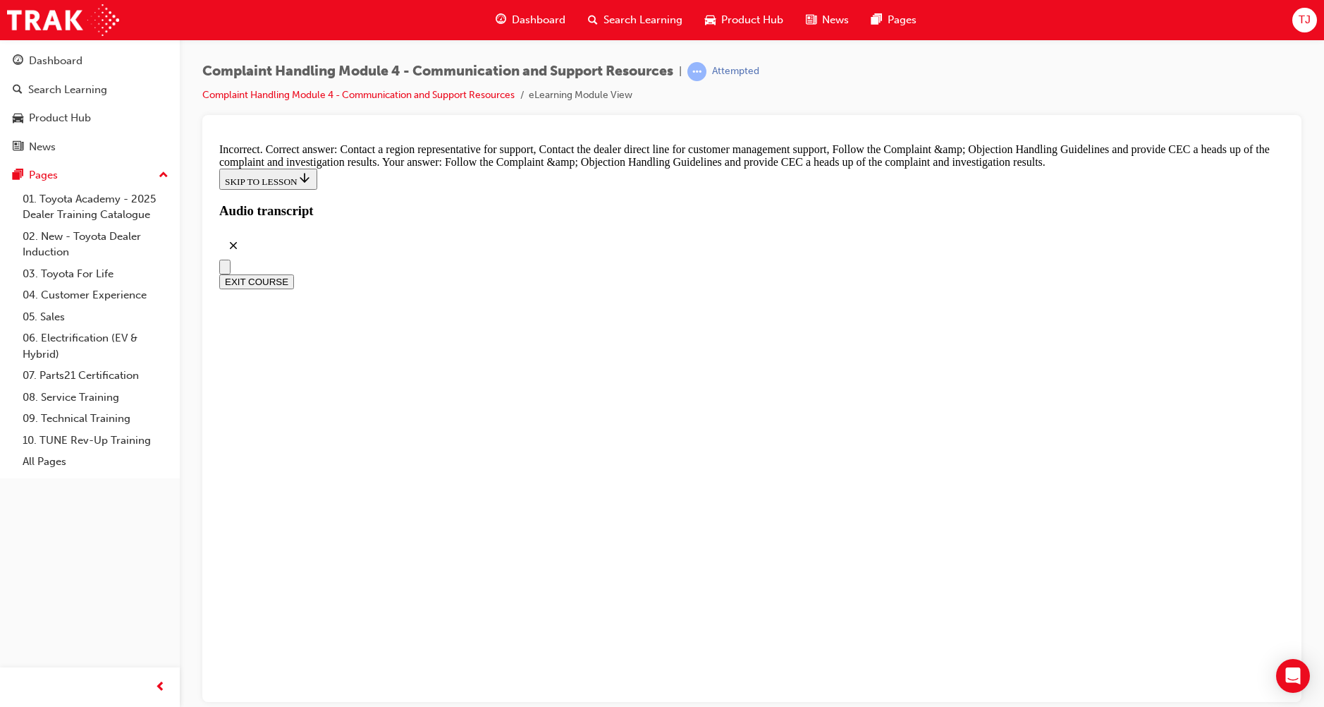
scroll to position [9802, 0]
checkbox input "true"
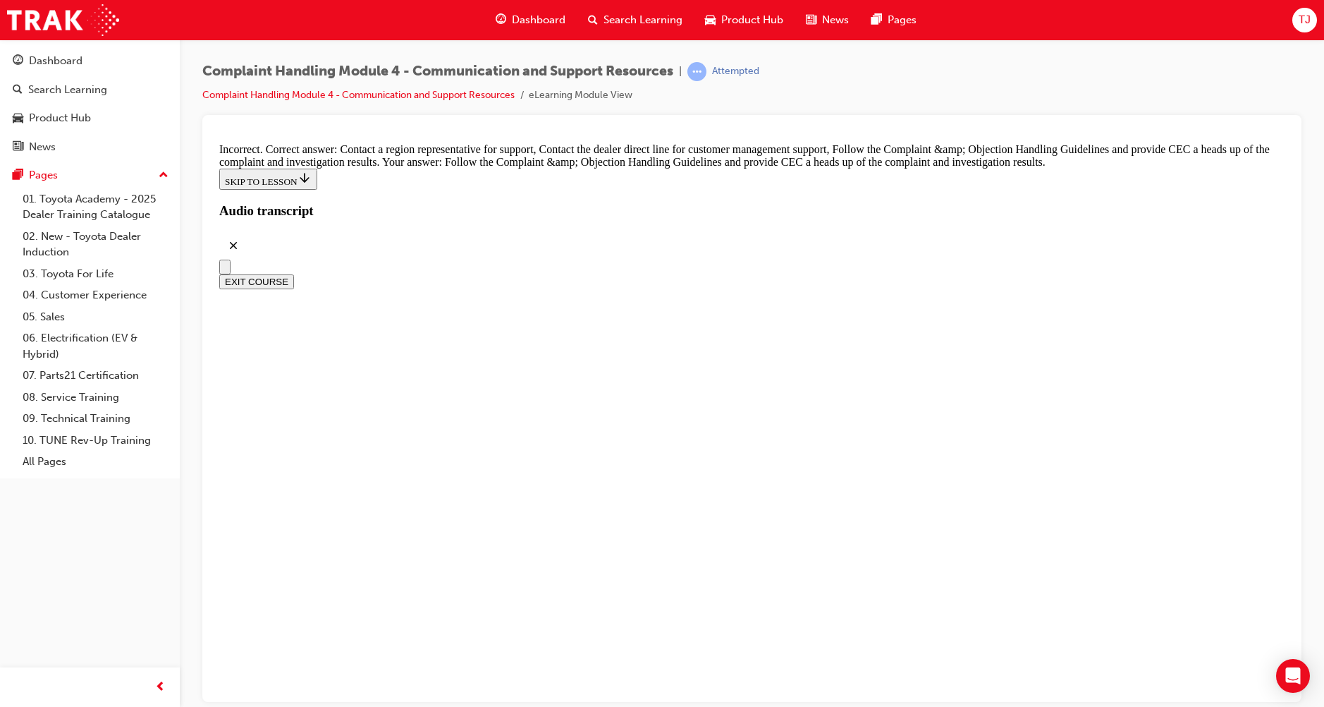
drag, startPoint x: 554, startPoint y: 308, endPoint x: 554, endPoint y: 345, distance: 36.7
checkbox input "true"
drag, startPoint x: 561, startPoint y: 379, endPoint x: 566, endPoint y: 386, distance: 8.8
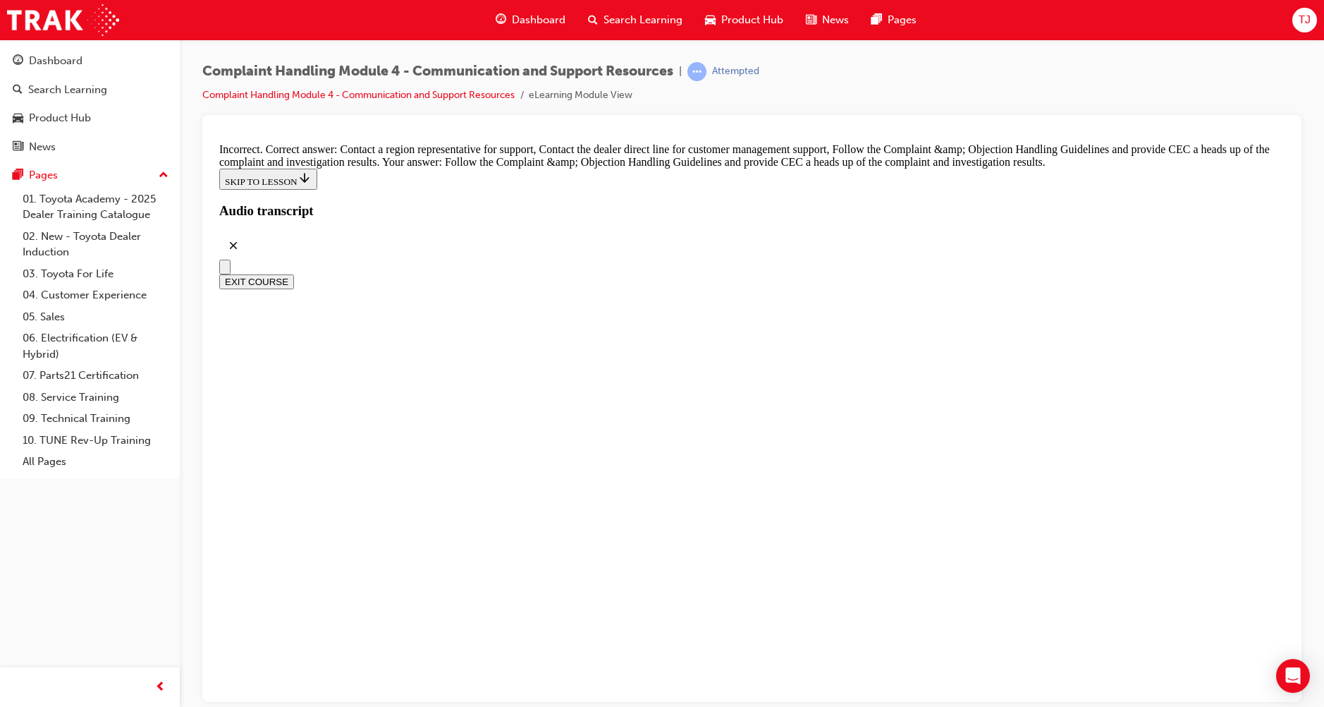
checkbox input "false"
drag, startPoint x: 675, startPoint y: 484, endPoint x: 733, endPoint y: 504, distance: 61.8
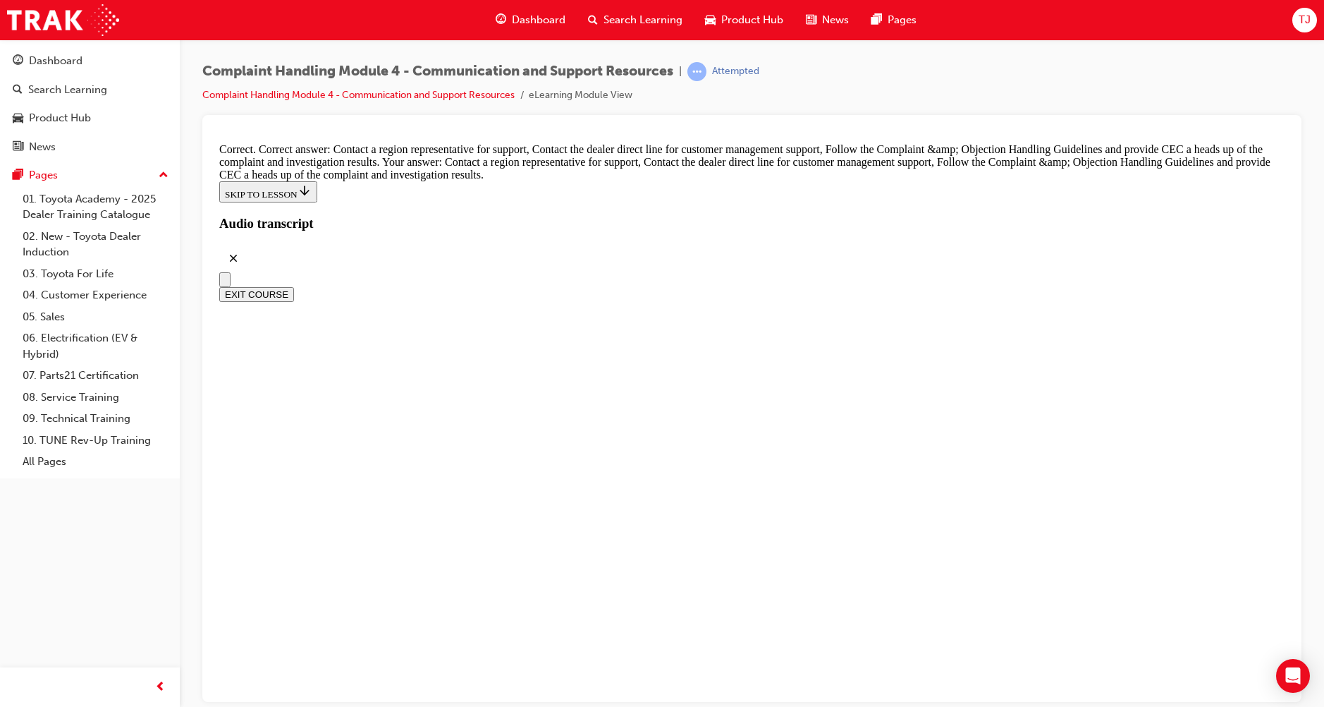
scroll to position [10366, 0]
drag, startPoint x: 581, startPoint y: 445, endPoint x: 733, endPoint y: 538, distance: 178.5
radio input "true"
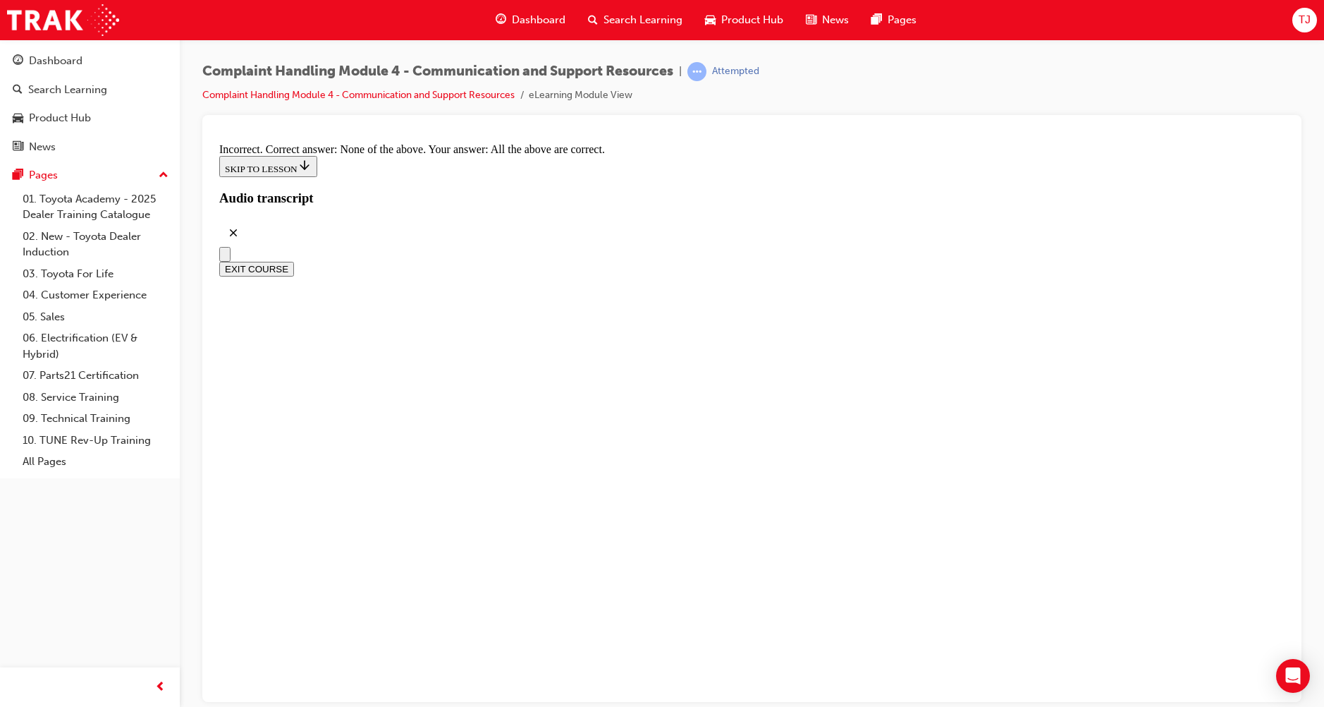
scroll to position [10437, 0]
radio input "true"
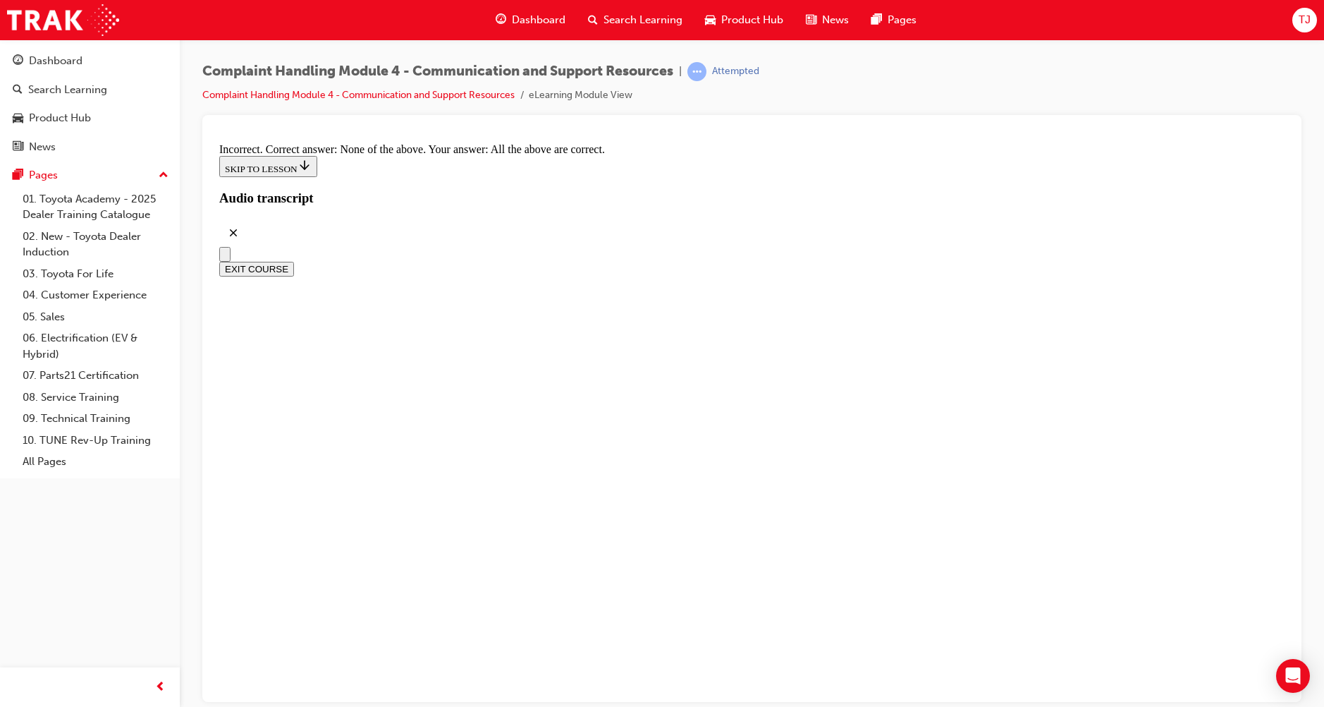
radio input "true"
drag, startPoint x: 551, startPoint y: 424, endPoint x: 544, endPoint y: 383, distance: 41.4
radio input "true"
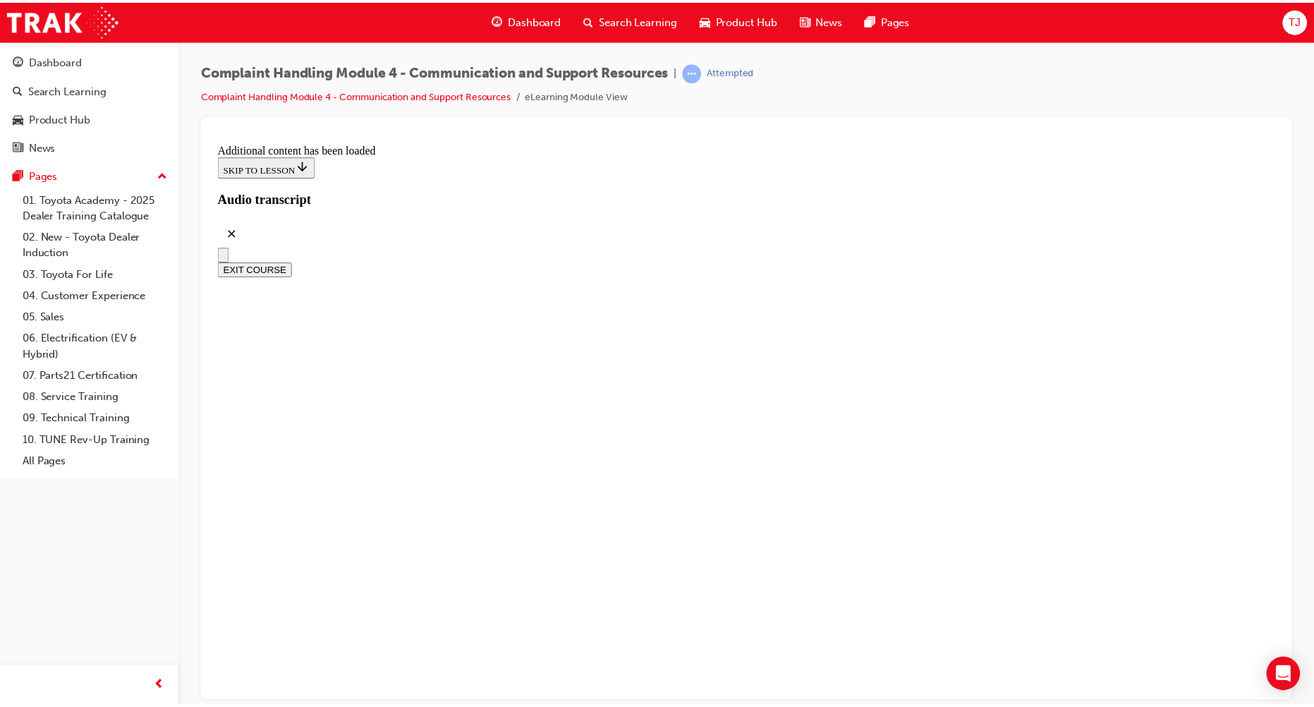
scroll to position [12112, 0]
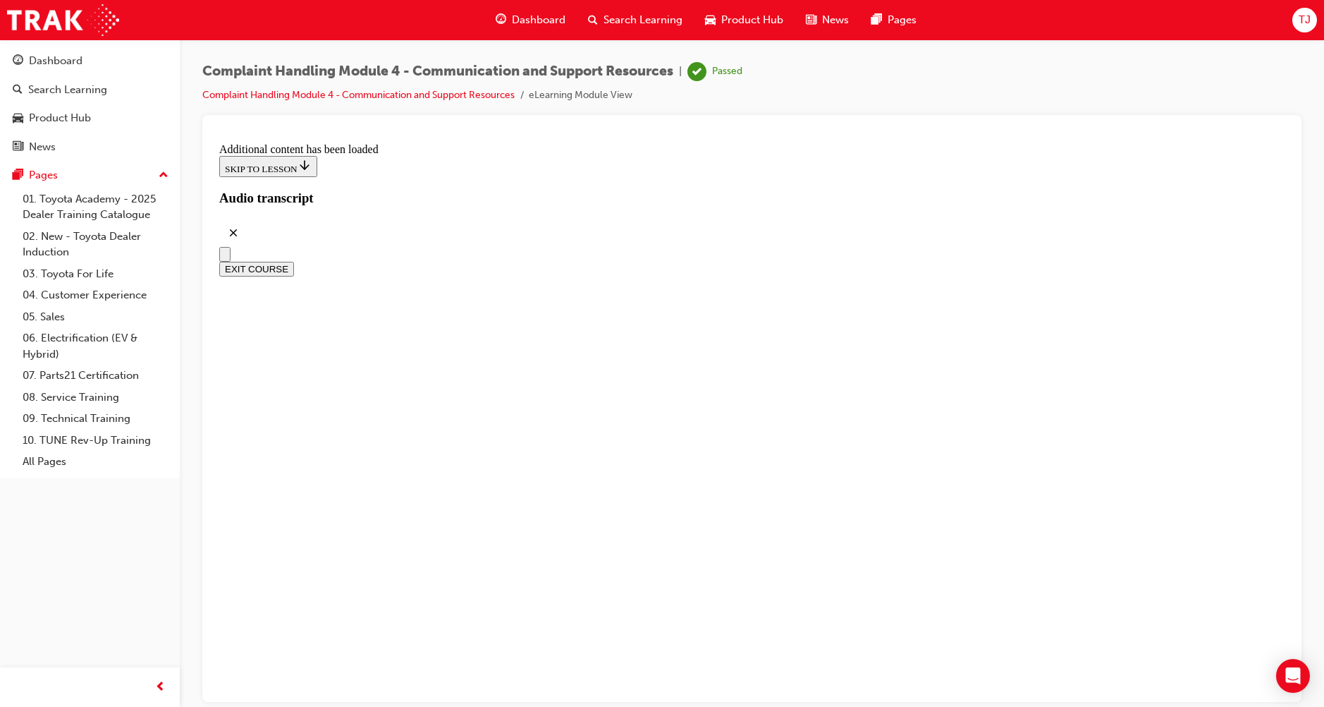
click at [326, 101] on li "Complaint Handling Module 4 - Communication and Support Resources" at bounding box center [365, 95] width 327 height 16
click at [396, 97] on link "Complaint Handling Module 4 - Communication and Support Resources" at bounding box center [358, 95] width 312 height 12
